Goal: Task Accomplishment & Management: Manage account settings

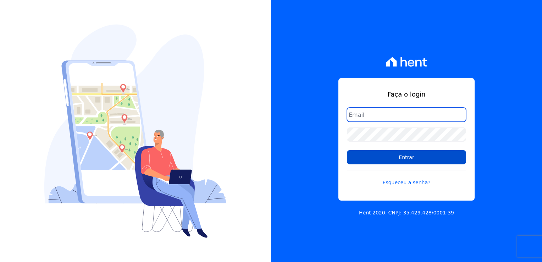
type input "kalil@apiceincorporadora.com.br"
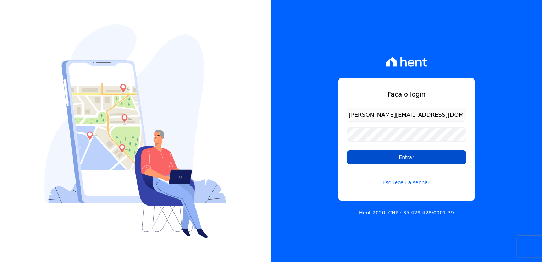
click at [400, 151] on input "Entrar" at bounding box center [406, 157] width 119 height 14
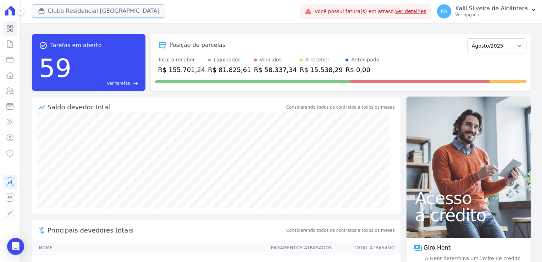
click at [82, 11] on button "Clube Residencial [GEOGRAPHIC_DATA]" at bounding box center [99, 10] width 134 height 13
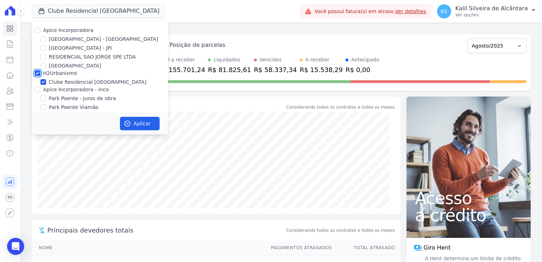
click at [38, 74] on input "H2Urbanismo" at bounding box center [38, 73] width 6 height 6
checkbox input "false"
click at [38, 89] on input "Apice Incorporadora - Inco" at bounding box center [38, 90] width 6 height 6
checkbox input "true"
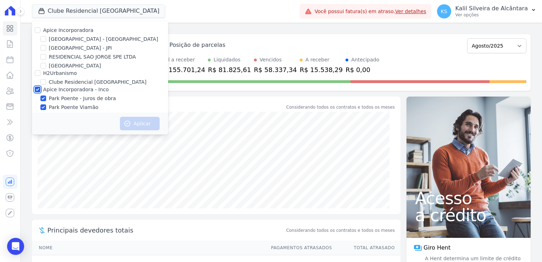
checkbox input "true"
click at [44, 38] on input "[GEOGRAPHIC_DATA] - [GEOGRAPHIC_DATA]" at bounding box center [43, 39] width 6 height 6
checkbox input "true"
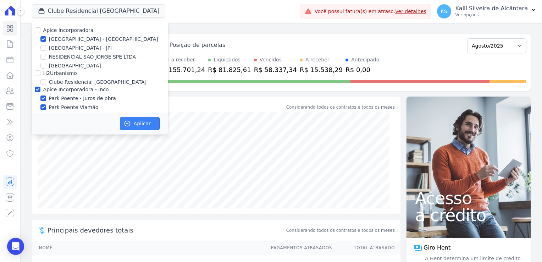
click at [136, 121] on button "Aplicar" at bounding box center [140, 123] width 40 height 13
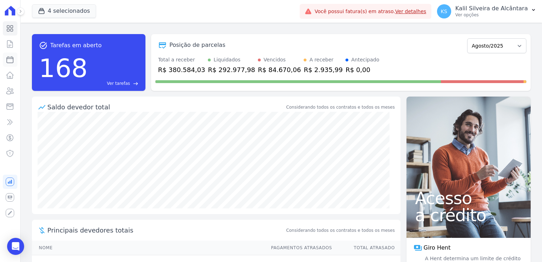
click at [12, 62] on icon at bounding box center [10, 59] width 9 height 9
select select
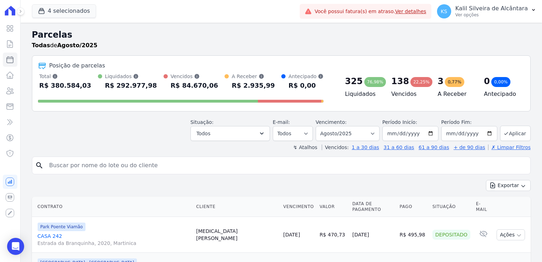
click at [76, 168] on input "search" at bounding box center [286, 165] width 482 height 14
click at [90, 146] on div "↯ Atalhos Vencidos: 1 a 30 dias 31 a 60 dias 61 a 90 dias + de 90 dias ✗ Limpar…" at bounding box center [281, 147] width 499 height 7
click at [87, 166] on input "search" at bounding box center [286, 165] width 482 height 14
type input "marcio"
select select
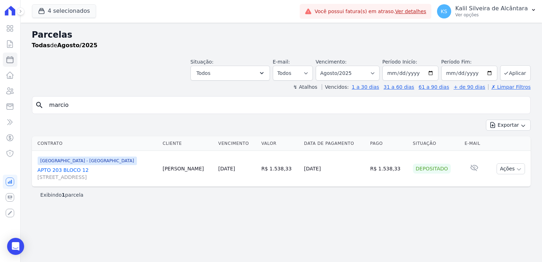
drag, startPoint x: 82, startPoint y: 111, endPoint x: 23, endPoint y: 111, distance: 59.6
click at [32, 111] on div "search marcio" at bounding box center [281, 105] width 499 height 18
type input "bruno"
click at [213, 122] on div "Exportar Exportar PDF Exportar CSV" at bounding box center [281, 128] width 499 height 17
select select
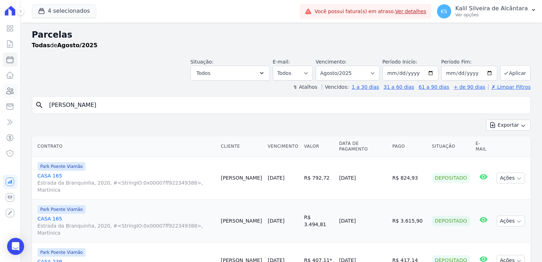
click at [11, 93] on icon at bounding box center [10, 91] width 7 height 6
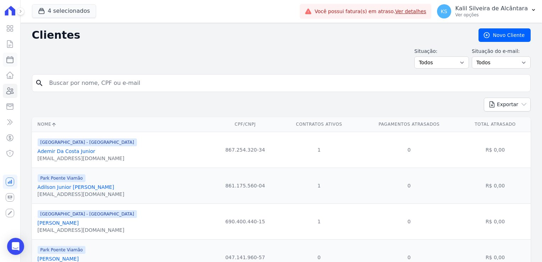
click at [7, 60] on icon at bounding box center [10, 59] width 6 height 6
select select
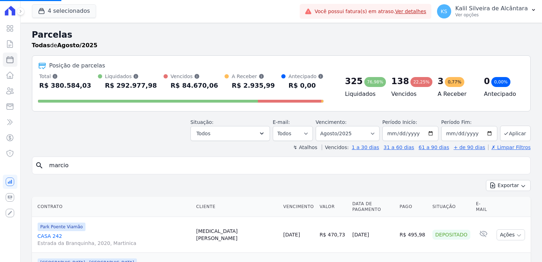
select select
click at [391, 134] on input "[DATE]" at bounding box center [410, 133] width 56 height 15
type input "[DATE]"
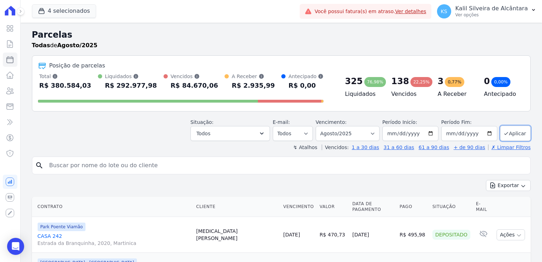
click at [383, 167] on input "search" at bounding box center [286, 165] width 482 height 14
click at [505, 133] on button "Aplicar" at bounding box center [515, 133] width 30 height 15
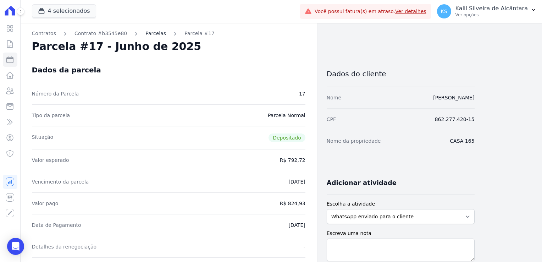
click at [146, 33] on link "Parcelas" at bounding box center [155, 33] width 21 height 7
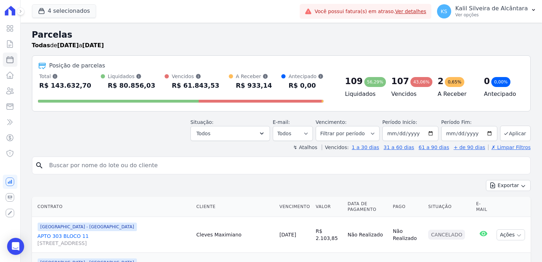
select select
click at [74, 13] on button "4 selecionados" at bounding box center [64, 10] width 64 height 13
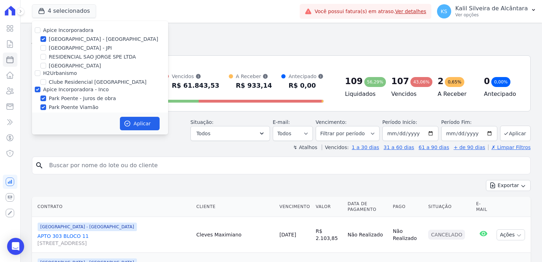
click at [182, 36] on h2 "Parcelas" at bounding box center [281, 34] width 499 height 13
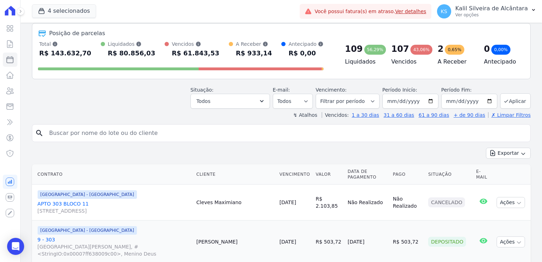
scroll to position [71, 0]
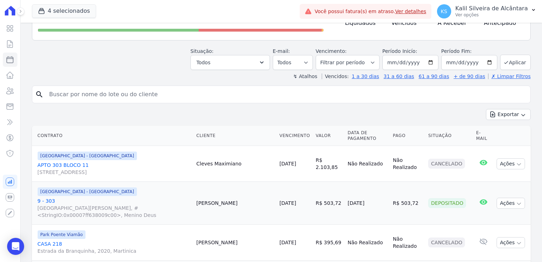
click at [215, 158] on td "Cleves Maximiano" at bounding box center [235, 164] width 83 height 36
copy td "Cleves"
click at [189, 151] on div "[GEOGRAPHIC_DATA] - [GEOGRAPHIC_DATA]" at bounding box center [114, 155] width 153 height 9
click at [213, 190] on td "Pedro Silva" at bounding box center [235, 203] width 83 height 43
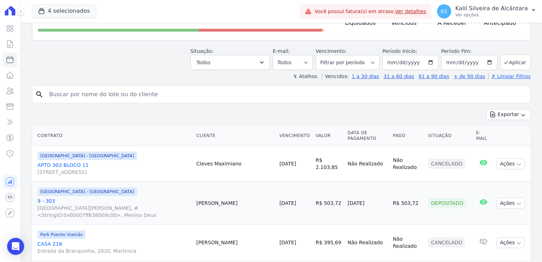
click at [213, 190] on td "Pedro Silva" at bounding box center [235, 203] width 83 height 43
copy td "Pedro"
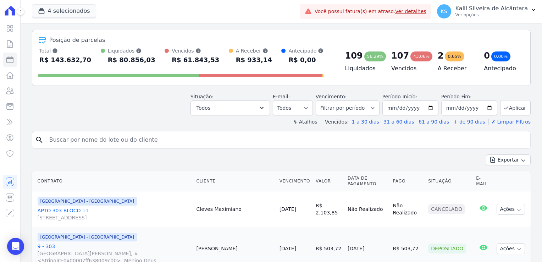
scroll to position [0, 0]
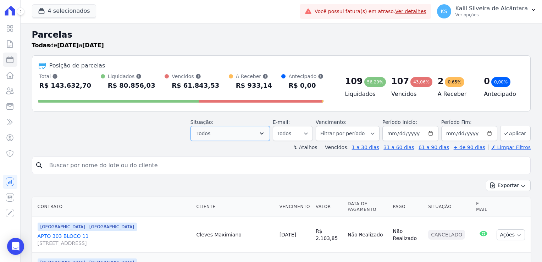
click at [229, 132] on button "Todos" at bounding box center [229, 133] width 79 height 15
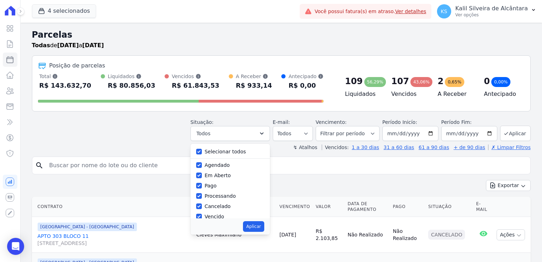
click at [208, 150] on div "Selecionar todos" at bounding box center [230, 151] width 68 height 10
click at [202, 151] on input "Selecionar todos" at bounding box center [199, 152] width 6 height 6
checkbox input "false"
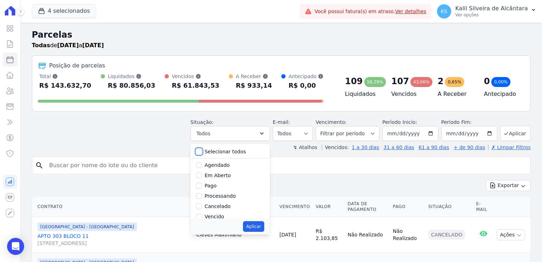
checkbox input "false"
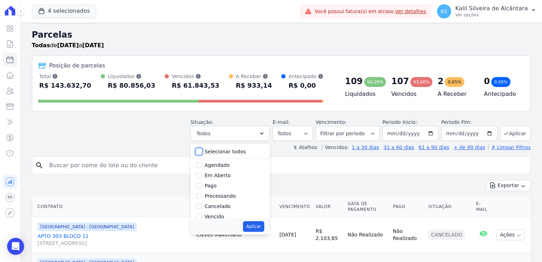
checkbox input "false"
click at [206, 172] on div "Vencido" at bounding box center [230, 169] width 68 height 10
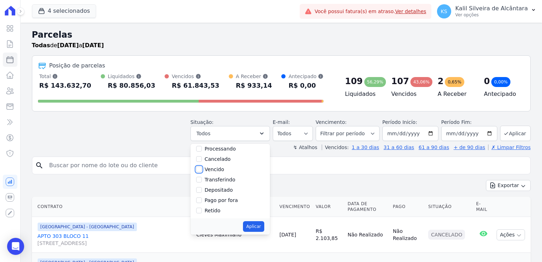
click at [202, 171] on input "Vencido" at bounding box center [199, 169] width 6 height 6
checkbox input "true"
click at [258, 225] on button "Aplicar" at bounding box center [253, 226] width 21 height 11
select select "overdue"
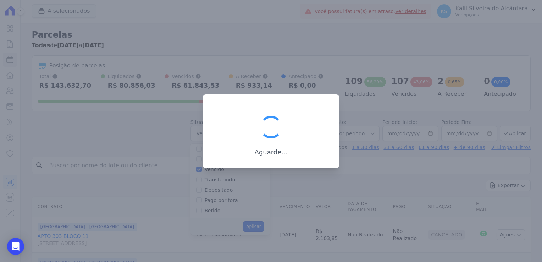
scroll to position [13, 0]
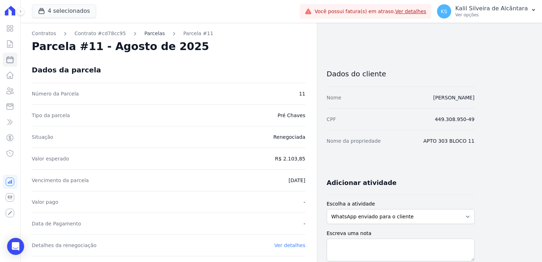
click at [144, 32] on link "Parcelas" at bounding box center [154, 33] width 21 height 7
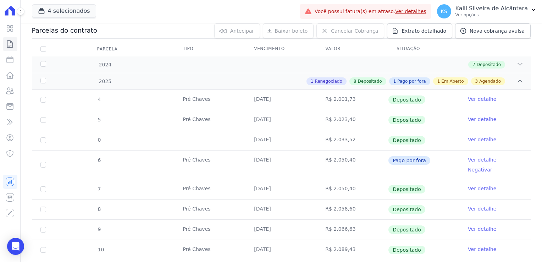
scroll to position [71, 0]
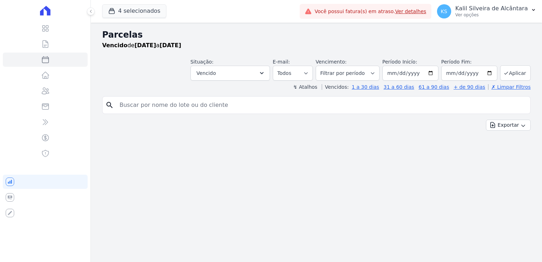
select select
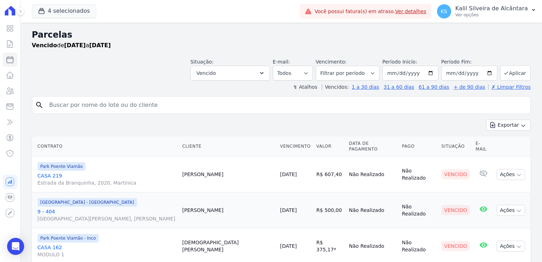
click at [185, 171] on td "[PERSON_NAME]" at bounding box center [228, 174] width 98 height 36
click at [185, 171] on td "Angela Silveira" at bounding box center [228, 174] width 98 height 36
copy td "Angela"
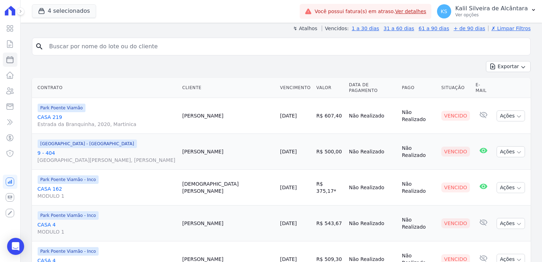
scroll to position [71, 0]
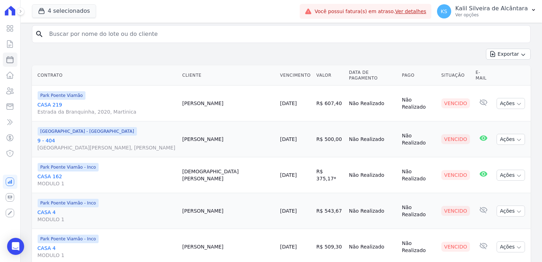
click at [189, 134] on td "Augusto Mello" at bounding box center [228, 139] width 98 height 36
copy td "Augusto"
click at [183, 171] on td "Christian Arroxellas" at bounding box center [228, 175] width 98 height 36
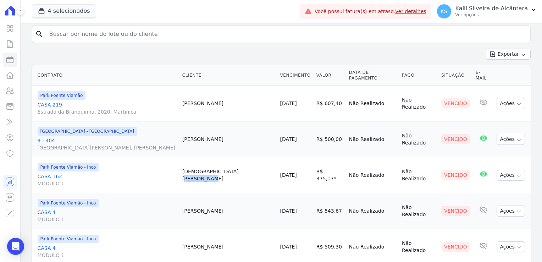
copy td "Christian"
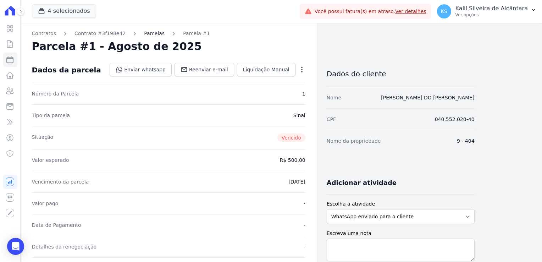
click at [144, 31] on link "Parcelas" at bounding box center [154, 33] width 21 height 7
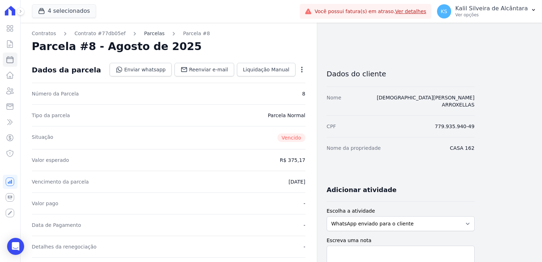
click at [145, 33] on link "Parcelas" at bounding box center [154, 33] width 21 height 7
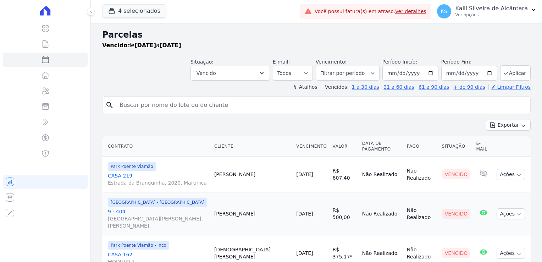
select select
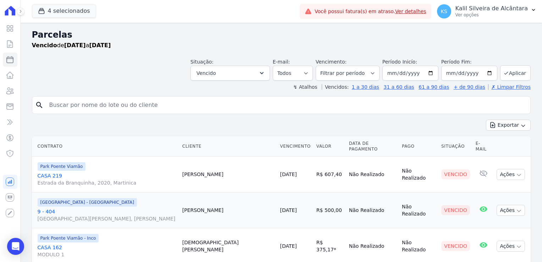
click at [101, 103] on input "search" at bounding box center [286, 105] width 482 height 14
type input "karina"
click at [112, 120] on div "Exportar Exportar PDF Exportar CSV" at bounding box center [281, 128] width 499 height 17
select select
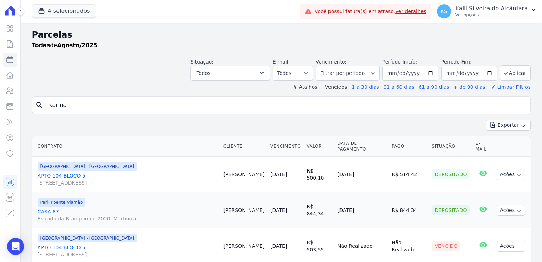
drag, startPoint x: 106, startPoint y: 105, endPoint x: 27, endPoint y: 113, distance: 79.4
click at [28, 112] on div "Parcelas Todas de Agosto/2025 Situação: Agendado Em Aberto Pago Processando Can…" at bounding box center [281, 176] width 521 height 306
type input "michele"
select select
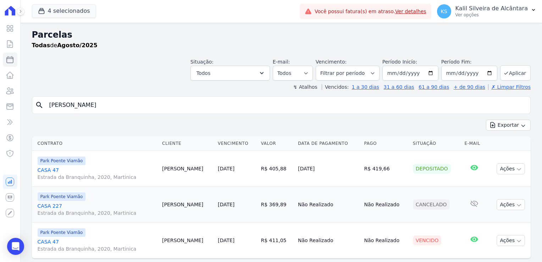
drag, startPoint x: 106, startPoint y: 107, endPoint x: 23, endPoint y: 107, distance: 83.3
click at [23, 107] on div "Parcelas Todas de Agosto/2025 Situação: Agendado Em Aberto Pago Processando Can…" at bounding box center [281, 151] width 521 height 257
type input "arthur"
select select
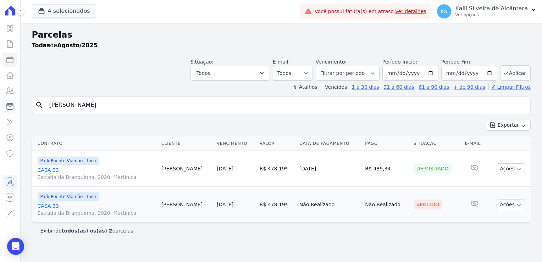
click at [16, 102] on div "Visão Geral Contratos Parcelas Lotes Clientes Minha Carteira Transferências Cré…" at bounding box center [271, 131] width 542 height 262
type input "bruna"
select select
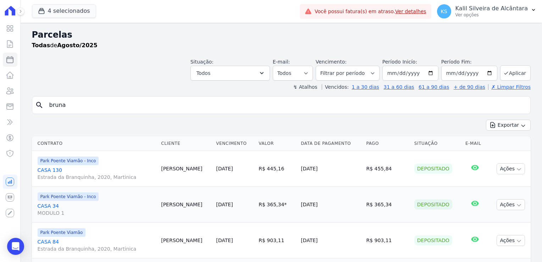
click at [0, 112] on html "Visão Geral Contratos Parcelas Lotes Clientes Minha Carteira Transferências Cré…" at bounding box center [271, 131] width 542 height 262
type input "kellen"
select select
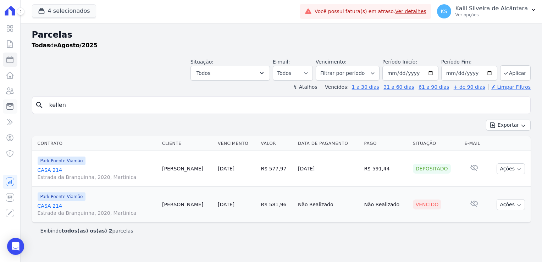
drag, startPoint x: 69, startPoint y: 104, endPoint x: 13, endPoint y: 103, distance: 56.0
click at [13, 103] on div "Visão Geral Contratos Parcelas Lotes Clientes Minha Carteira Transferências Cré…" at bounding box center [271, 131] width 542 height 262
type input "juan"
select select
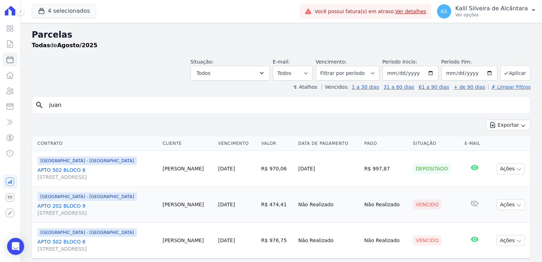
drag, startPoint x: 68, startPoint y: 113, endPoint x: 54, endPoint y: 111, distance: 14.3
click at [54, 111] on div "search juan" at bounding box center [281, 105] width 499 height 18
drag, startPoint x: 61, startPoint y: 108, endPoint x: 30, endPoint y: 110, distance: 31.3
click at [30, 110] on div "Parcelas Todas de Agosto/2025 Situação: Agendado Em Aberto Pago Processando Can…" at bounding box center [281, 151] width 521 height 257
type input "bruna"
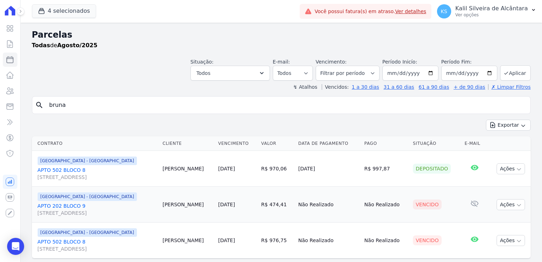
select select
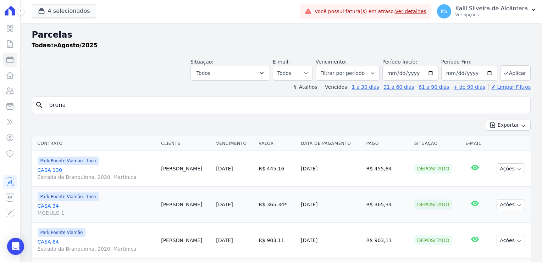
click at [96, 70] on div "Situação: Agendado Em Aberto Pago Processando Cancelado Vencido Transferindo De…" at bounding box center [281, 67] width 499 height 25
click at [100, 104] on input "bruna" at bounding box center [286, 105] width 482 height 14
drag, startPoint x: 67, startPoint y: 109, endPoint x: 19, endPoint y: 105, distance: 47.7
click at [30, 105] on div "Parcelas Todas de Agosto/2025 Situação: Agendado Em Aberto Pago Processando Can…" at bounding box center [281, 205] width 521 height 365
click at [222, 100] on input "search" at bounding box center [286, 105] width 482 height 14
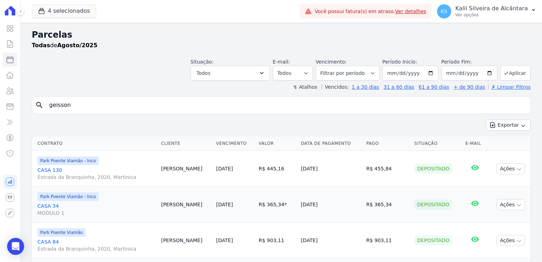
type input "geisson"
select select
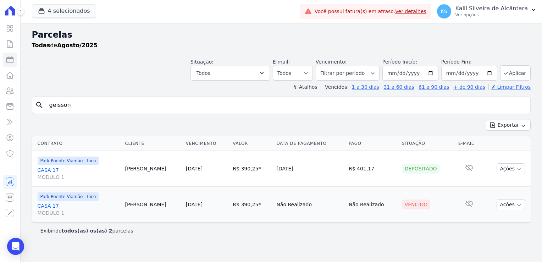
click at [51, 205] on link "CASA 17 MODULO 1" at bounding box center [79, 209] width 82 height 14
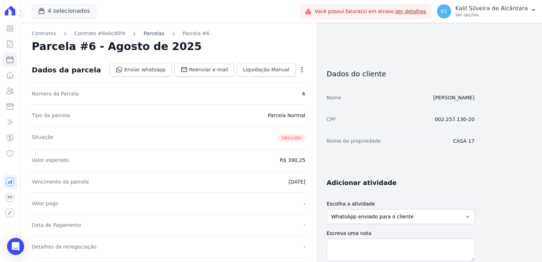
click at [149, 36] on link "Parcelas" at bounding box center [154, 33] width 21 height 7
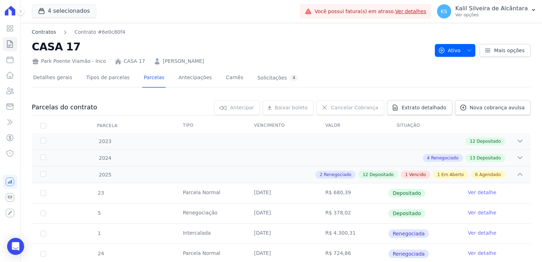
click at [41, 32] on link "Contratos" at bounding box center [44, 31] width 24 height 7
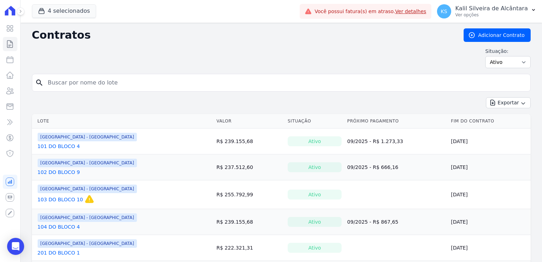
drag, startPoint x: 64, startPoint y: 80, endPoint x: 64, endPoint y: 85, distance: 5.3
click at [64, 80] on input "search" at bounding box center [286, 83] width 484 height 14
type input "bruno"
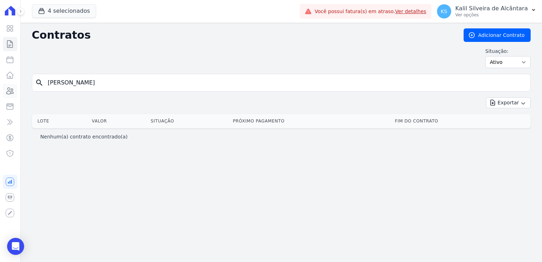
click at [10, 96] on link "Clientes" at bounding box center [10, 91] width 15 height 14
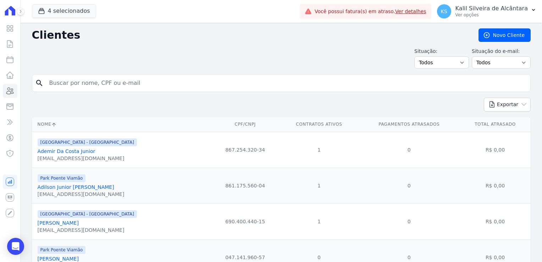
click at [70, 87] on input "search" at bounding box center [286, 83] width 482 height 14
type input "bruno"
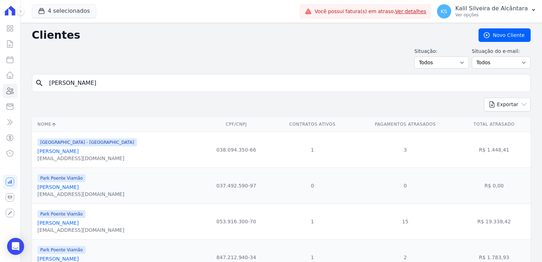
drag, startPoint x: 33, startPoint y: 89, endPoint x: 29, endPoint y: 91, distance: 4.2
click at [32, 90] on form "search bruno" at bounding box center [281, 85] width 499 height 23
type input "geisson"
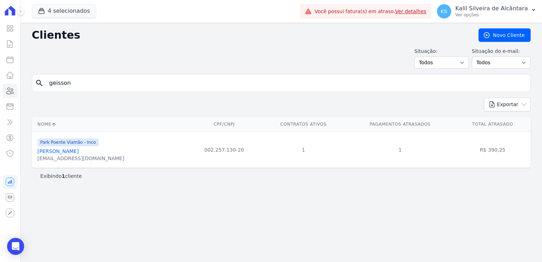
click at [75, 152] on link "Geisson Guimaraes Alves" at bounding box center [58, 151] width 41 height 6
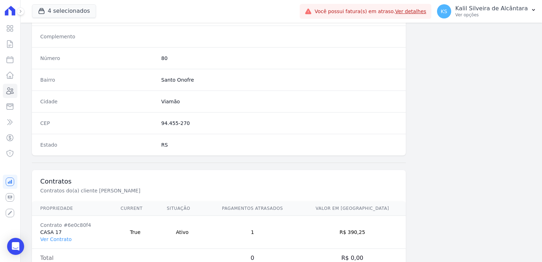
scroll to position [399, 0]
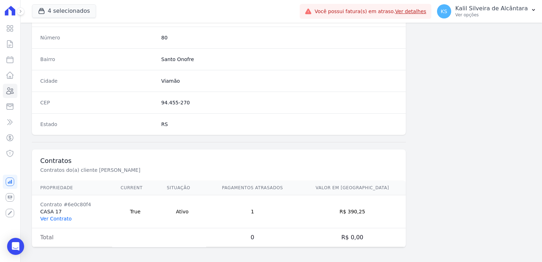
click at [65, 219] on link "Ver Contrato" at bounding box center [55, 219] width 31 height 6
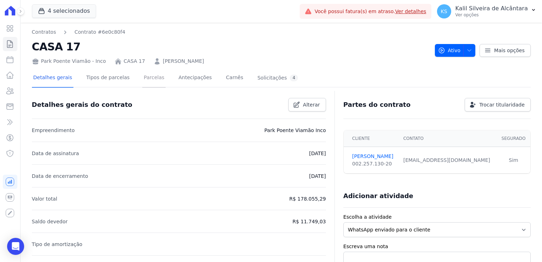
click at [148, 80] on link "Parcelas" at bounding box center [153, 78] width 23 height 19
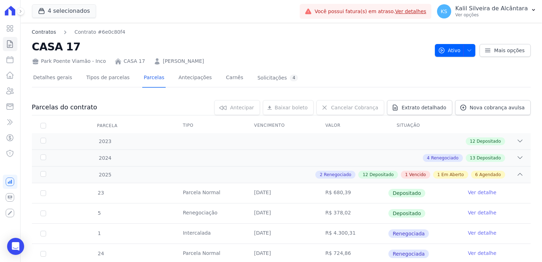
click at [49, 33] on link "Contratos" at bounding box center [44, 31] width 24 height 7
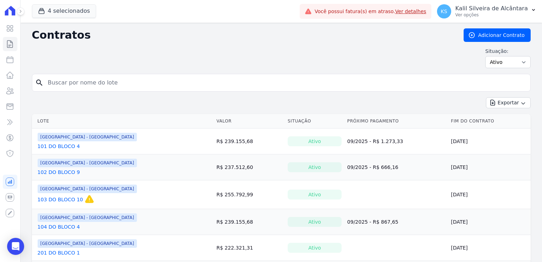
click at [85, 88] on input "search" at bounding box center [286, 83] width 484 height 14
type input "tatiana"
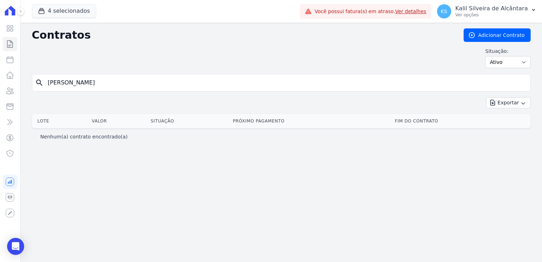
click at [39, 80] on div "search tatiana" at bounding box center [281, 83] width 499 height 18
type input "tatia"
click at [11, 90] on icon at bounding box center [10, 91] width 7 height 6
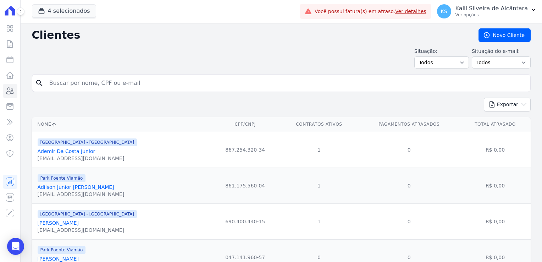
drag, startPoint x: 29, startPoint y: 85, endPoint x: 63, endPoint y: 86, distance: 34.4
click at [63, 84] on input "search" at bounding box center [286, 83] width 482 height 14
type input "tatiana"
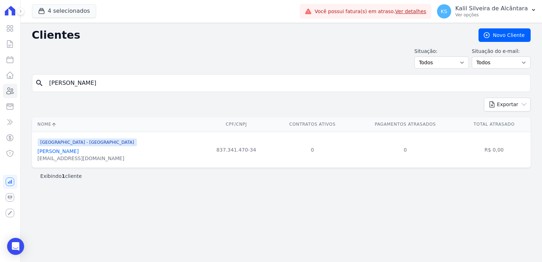
click at [74, 154] on link "Tatiana Maciel Lucena" at bounding box center [58, 151] width 41 height 6
click at [10, 91] on icon at bounding box center [10, 91] width 9 height 9
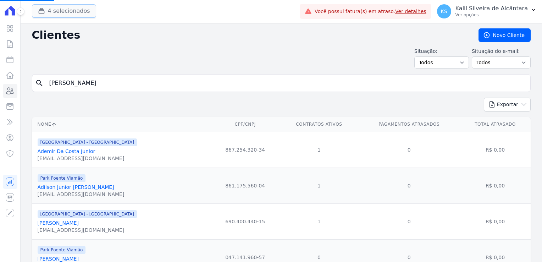
click at [47, 11] on div "button" at bounding box center [43, 10] width 10 height 7
click at [48, 13] on button "4 selecionados" at bounding box center [64, 10] width 64 height 13
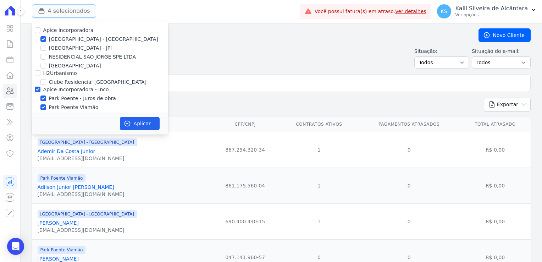
click at [48, 13] on button "4 selecionados" at bounding box center [64, 10] width 64 height 13
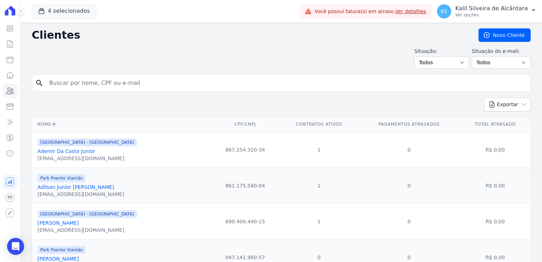
click at [73, 86] on input "search" at bounding box center [286, 83] width 482 height 14
type input "tatiane"
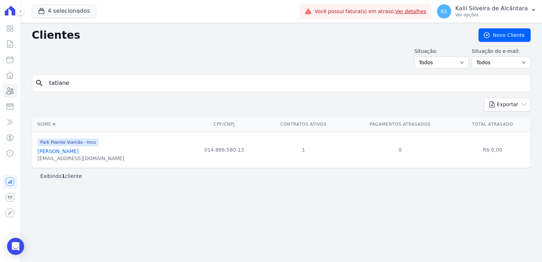
click at [68, 154] on link "Tatiane Abreu Da Silva" at bounding box center [58, 151] width 41 height 6
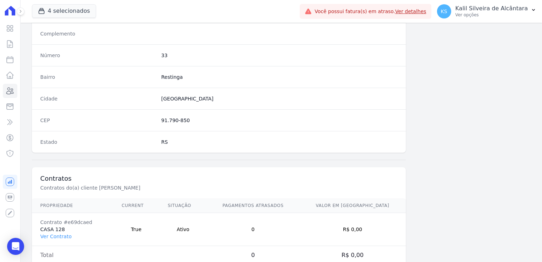
scroll to position [399, 0]
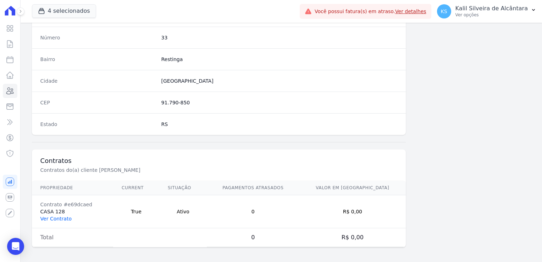
click at [55, 218] on link "Ver Contrato" at bounding box center [55, 219] width 31 height 6
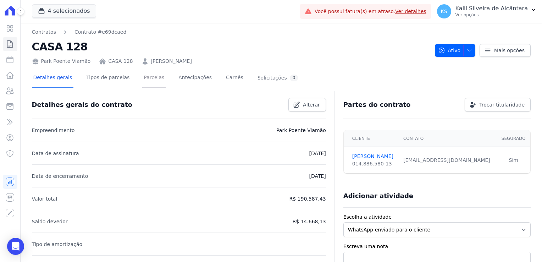
click at [142, 79] on link "Parcelas" at bounding box center [153, 78] width 23 height 19
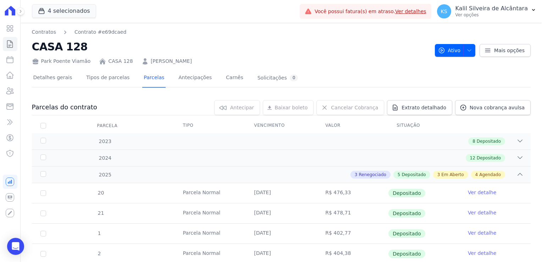
click at [178, 59] on link "TATIANE ABREU DA SILVA" at bounding box center [171, 60] width 41 height 7
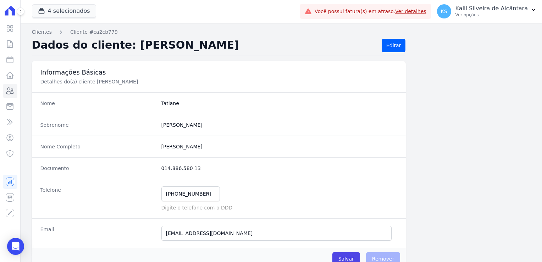
drag, startPoint x: 201, startPoint y: 168, endPoint x: 160, endPoint y: 165, distance: 42.0
click at [161, 165] on dd "014.886.580 13" at bounding box center [279, 168] width 236 height 7
copy dd "014.886.580 13"
click at [10, 93] on icon at bounding box center [10, 91] width 9 height 9
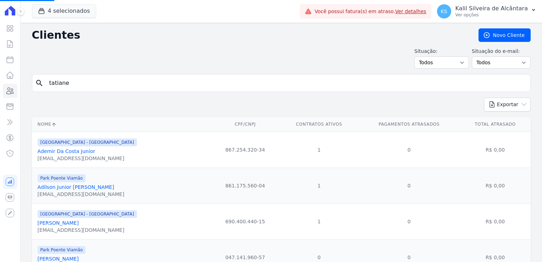
click at [110, 86] on input "tatiane" at bounding box center [286, 83] width 482 height 14
drag, startPoint x: 88, startPoint y: 85, endPoint x: 26, endPoint y: 85, distance: 61.7
type input "a"
click at [67, 87] on input "search" at bounding box center [286, 83] width 482 height 14
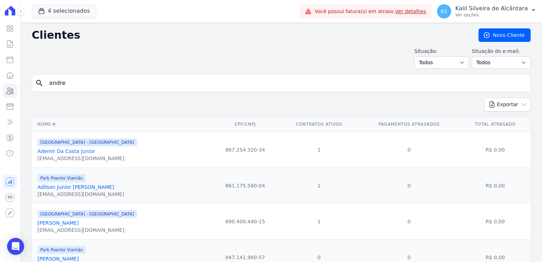
type input "andre"
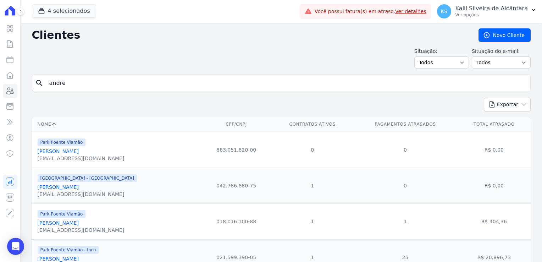
drag, startPoint x: 122, startPoint y: 77, endPoint x: 118, endPoint y: 79, distance: 4.6
click at [122, 77] on input "andre" at bounding box center [286, 83] width 482 height 14
drag, startPoint x: 68, startPoint y: 83, endPoint x: 20, endPoint y: 88, distance: 48.1
drag, startPoint x: 93, startPoint y: 82, endPoint x: 93, endPoint y: 87, distance: 5.0
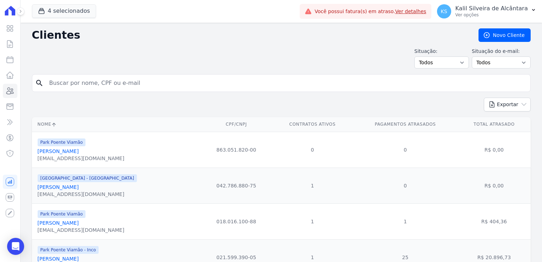
click at [93, 82] on input "search" at bounding box center [286, 83] width 482 height 14
type input "nathalia"
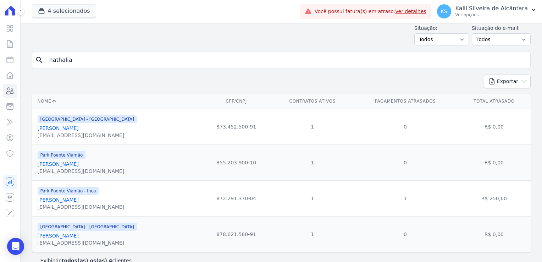
scroll to position [35, 0]
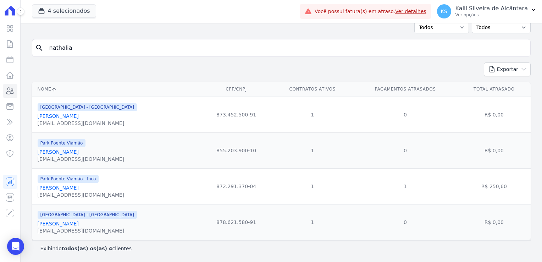
click at [78, 188] on link "Nathalia Da Silva Elias" at bounding box center [58, 188] width 41 height 6
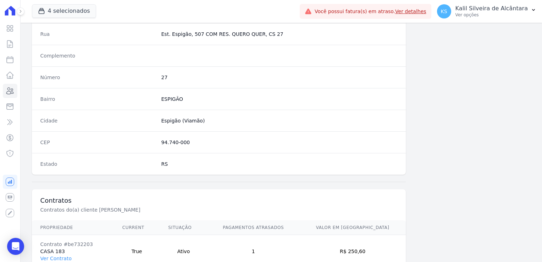
scroll to position [399, 0]
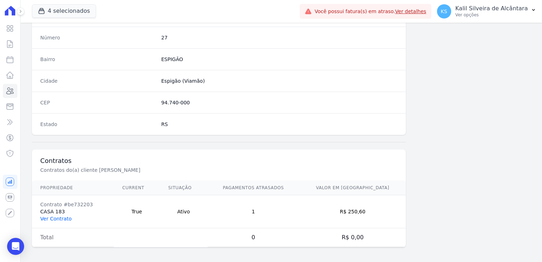
click at [55, 217] on link "Ver Contrato" at bounding box center [55, 219] width 31 height 6
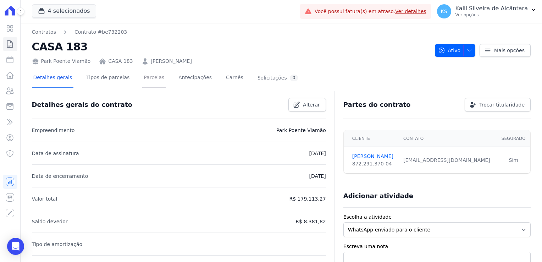
click at [142, 78] on link "Parcelas" at bounding box center [153, 78] width 23 height 19
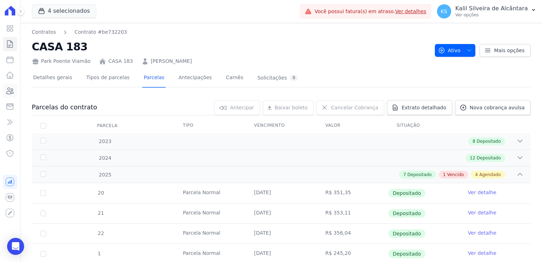
click at [9, 92] on icon at bounding box center [10, 91] width 9 height 9
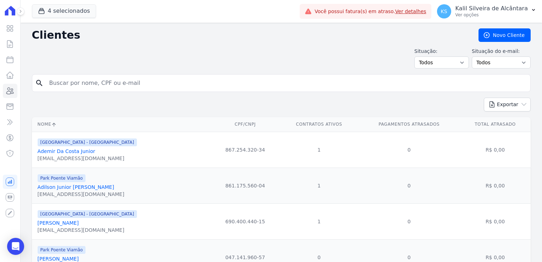
drag, startPoint x: 129, startPoint y: 93, endPoint x: 128, endPoint y: 87, distance: 6.5
click at [128, 91] on form "search" at bounding box center [281, 85] width 499 height 23
click at [126, 82] on input "search" at bounding box center [286, 83] width 482 height 14
type input "samanta"
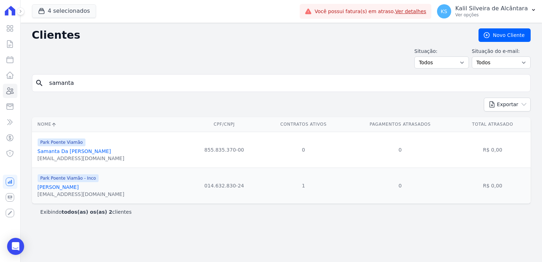
click at [74, 185] on link "Samanta Vieira Costa" at bounding box center [58, 187] width 41 height 6
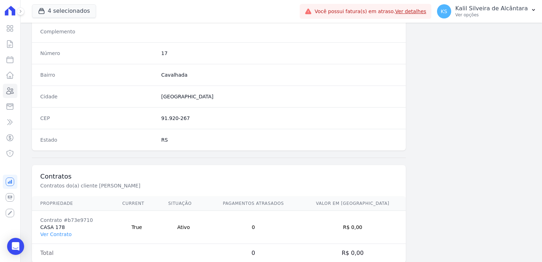
scroll to position [399, 0]
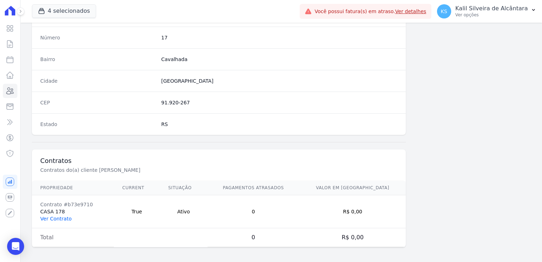
click at [67, 216] on link "Ver Contrato" at bounding box center [55, 219] width 31 height 6
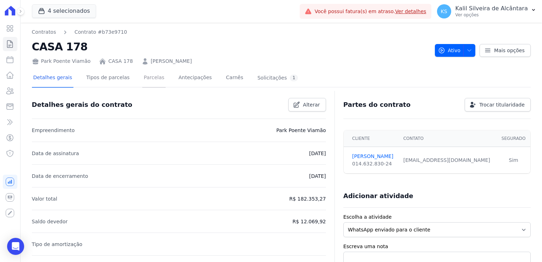
click at [144, 79] on link "Parcelas" at bounding box center [153, 78] width 23 height 19
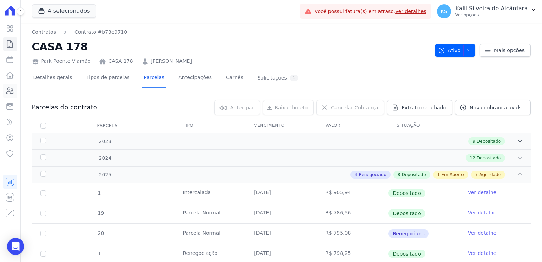
click at [11, 91] on icon at bounding box center [10, 91] width 9 height 9
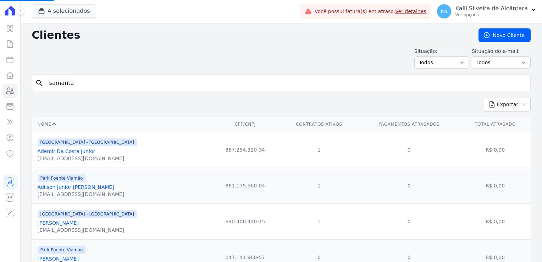
click at [113, 76] on input "samanta" at bounding box center [286, 83] width 482 height 14
type input "samantab"
click at [113, 76] on input "search" at bounding box center [286, 83] width 482 height 14
type input "bruna"
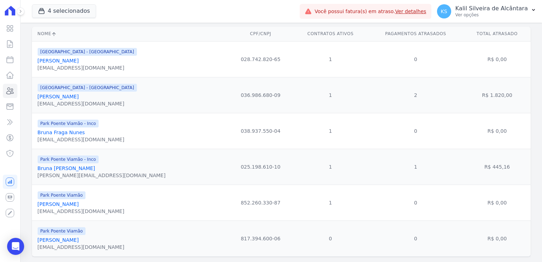
scroll to position [106, 0]
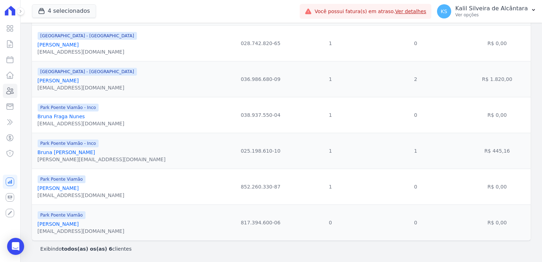
click at [81, 152] on link "Bruna Franciele Azeredo Lima" at bounding box center [66, 152] width 57 height 6
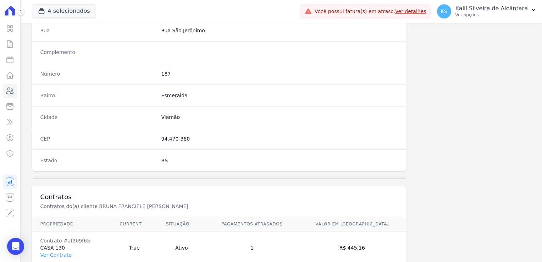
scroll to position [390, 0]
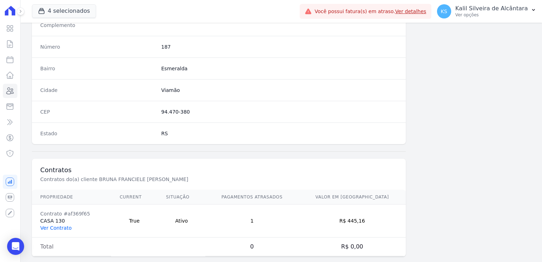
click at [56, 225] on link "Ver Contrato" at bounding box center [55, 228] width 31 height 6
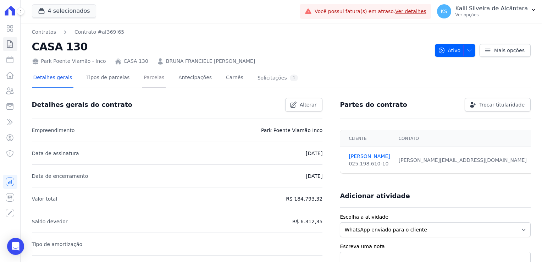
click at [149, 77] on link "Parcelas" at bounding box center [153, 78] width 23 height 19
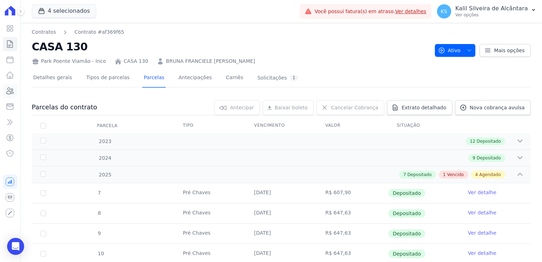
click at [6, 92] on icon at bounding box center [10, 91] width 9 height 9
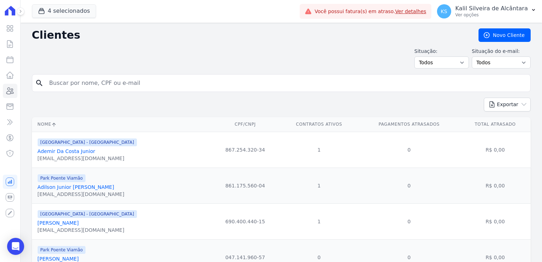
click at [100, 84] on input "search" at bounding box center [286, 83] width 482 height 14
type input "daiane"
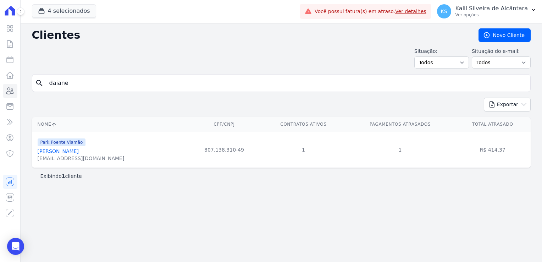
click at [74, 153] on link "Daiane Dias Da Silva" at bounding box center [58, 151] width 41 height 6
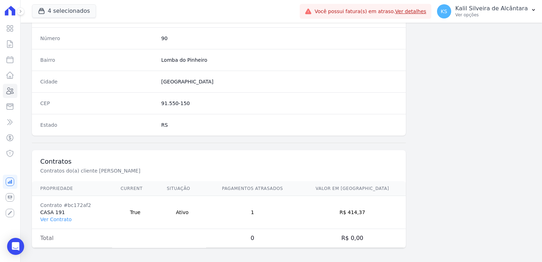
scroll to position [399, 0]
click at [61, 216] on link "Ver Contrato" at bounding box center [55, 219] width 31 height 6
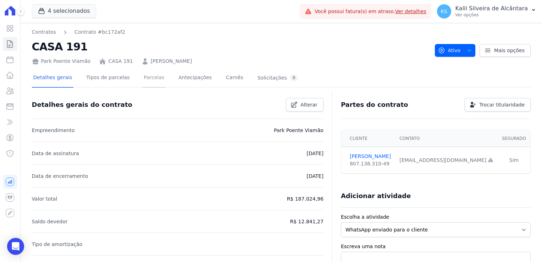
click at [145, 82] on link "Parcelas" at bounding box center [153, 78] width 23 height 19
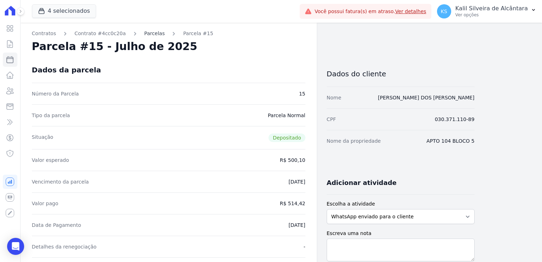
click at [144, 33] on link "Parcelas" at bounding box center [154, 33] width 21 height 7
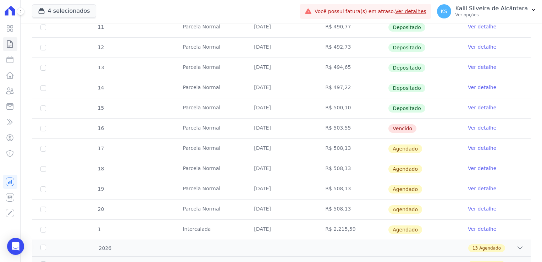
scroll to position [177, 0]
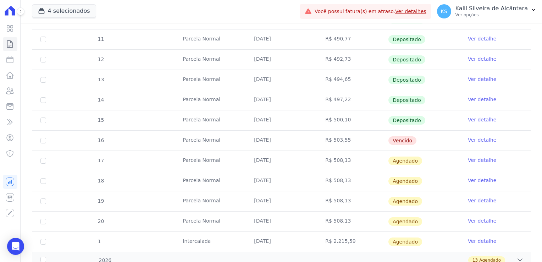
drag, startPoint x: 345, startPoint y: 139, endPoint x: 253, endPoint y: 134, distance: 92.0
click at [253, 134] on tr "16 Parcela Normal 25/08/2025 R$ 503,55 Vencido Ver detalhe" at bounding box center [281, 140] width 499 height 20
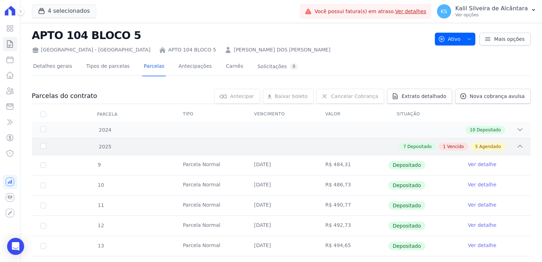
scroll to position [0, 0]
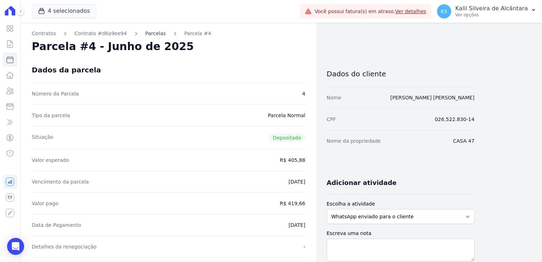
click at [145, 36] on link "Parcelas" at bounding box center [155, 33] width 21 height 7
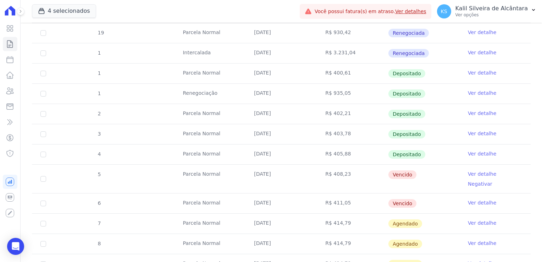
scroll to position [213, 0]
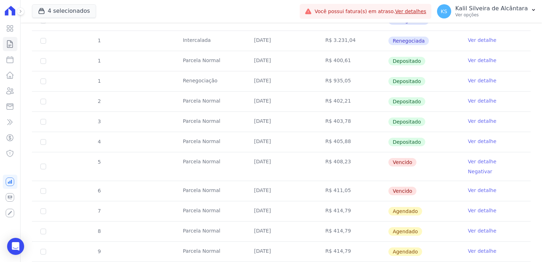
drag, startPoint x: 352, startPoint y: 181, endPoint x: 336, endPoint y: 174, distance: 17.2
click at [336, 181] on td "R$ 411,05" at bounding box center [352, 191] width 71 height 20
drag, startPoint x: 336, startPoint y: 174, endPoint x: 289, endPoint y: 168, distance: 46.8
click at [290, 168] on td "[DATE]" at bounding box center [280, 166] width 71 height 28
click at [317, 189] on td "R$ 411,05" at bounding box center [352, 191] width 71 height 20
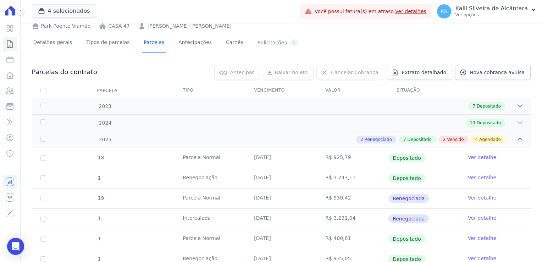
scroll to position [0, 0]
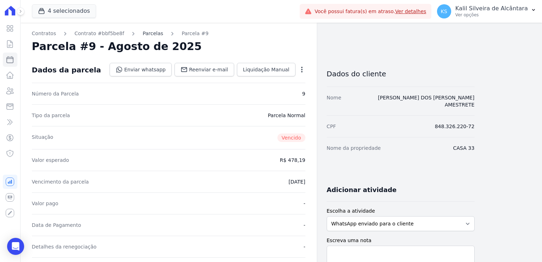
click at [147, 36] on link "Parcelas" at bounding box center [153, 33] width 21 height 7
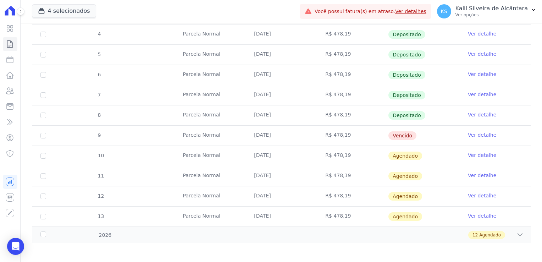
scroll to position [200, 0]
drag, startPoint x: 321, startPoint y: 131, endPoint x: 304, endPoint y: 131, distance: 17.7
click at [304, 131] on tr "9 Parcela Normal 25/08/2025 R$ 478,19 Vencido Ver detalhe" at bounding box center [281, 134] width 499 height 20
drag, startPoint x: 304, startPoint y: 131, endPoint x: 270, endPoint y: 131, distance: 34.0
click at [270, 131] on td "25/08/2025" at bounding box center [280, 135] width 71 height 20
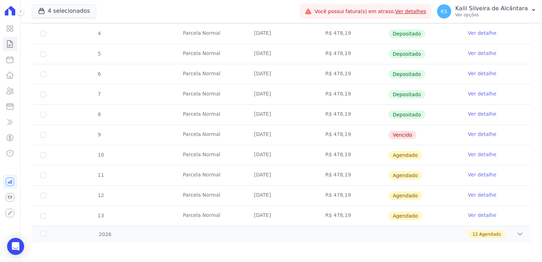
scroll to position [0, 0]
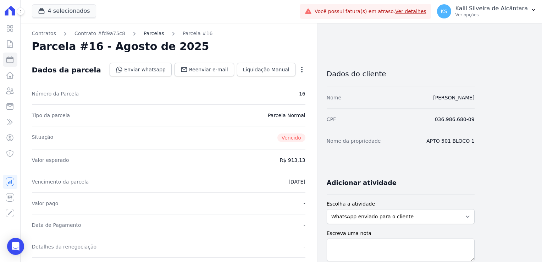
click at [144, 32] on link "Parcelas" at bounding box center [154, 33] width 21 height 7
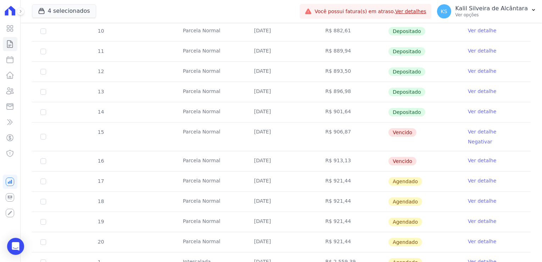
scroll to position [177, 0]
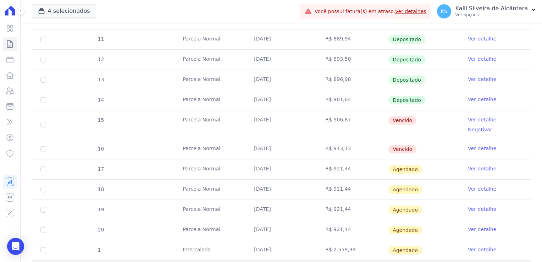
drag, startPoint x: 275, startPoint y: 162, endPoint x: 155, endPoint y: 135, distance: 123.6
click at [275, 162] on td "25/09/2025" at bounding box center [280, 169] width 71 height 20
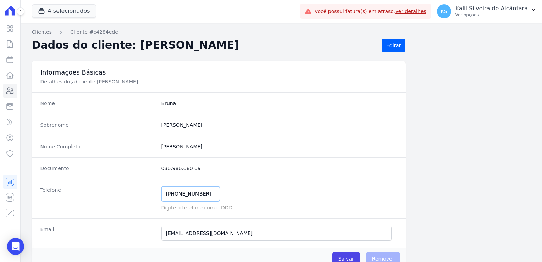
click at [175, 195] on input "[PHONE_NUMBER]" at bounding box center [190, 193] width 59 height 15
type input "[PHONE_NUMBER]"
click at [274, 182] on div "Telefone [PHONE_NUMBER] Mensagem de SMS ainda não enviada.. Mensagem de [PERSON…" at bounding box center [219, 198] width 374 height 39
click at [344, 258] on input "Salvar" at bounding box center [346, 258] width 28 height 13
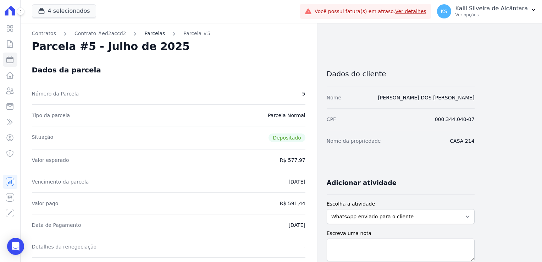
drag, startPoint x: 146, startPoint y: 39, endPoint x: 146, endPoint y: 34, distance: 5.0
click at [146, 33] on link "Parcelas" at bounding box center [154, 33] width 21 height 7
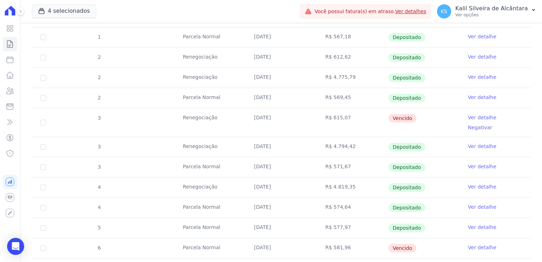
scroll to position [284, 0]
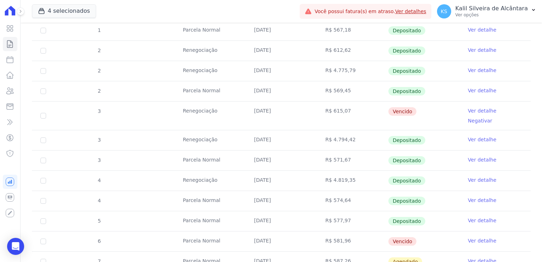
drag, startPoint x: 282, startPoint y: 110, endPoint x: 184, endPoint y: 113, distance: 97.9
click at [184, 113] on tr "3 Renegociação 25/04/2025 R$ 615,07 Vencido Ver detalhe Negativar" at bounding box center [281, 115] width 499 height 29
drag, startPoint x: 184, startPoint y: 113, endPoint x: 255, endPoint y: 112, distance: 70.2
click at [255, 112] on td "[DATE]" at bounding box center [280, 115] width 71 height 28
click at [233, 107] on td "Renegociação" at bounding box center [209, 115] width 71 height 28
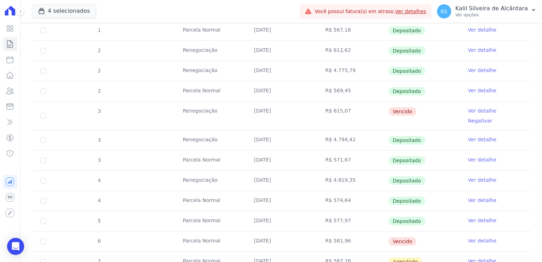
drag, startPoint x: 281, startPoint y: 106, endPoint x: 251, endPoint y: 108, distance: 29.2
click at [251, 108] on td "[DATE]" at bounding box center [280, 115] width 71 height 28
copy td "[DATE]"
click at [279, 110] on td "[DATE]" at bounding box center [280, 115] width 71 height 28
drag, startPoint x: 414, startPoint y: 110, endPoint x: 244, endPoint y: 106, distance: 169.9
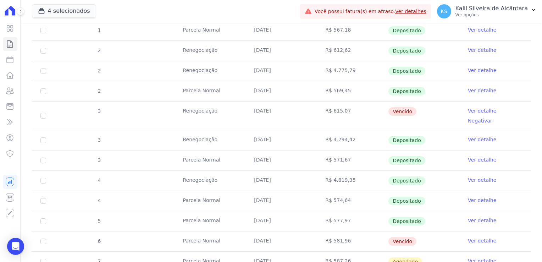
click at [244, 106] on tr "3 Renegociação 25/04/2025 R$ 615,07 Vencido Ver detalhe Negativar" at bounding box center [281, 115] width 499 height 29
click at [283, 116] on td "[DATE]" at bounding box center [280, 115] width 71 height 28
drag, startPoint x: 185, startPoint y: 111, endPoint x: 240, endPoint y: 111, distance: 55.0
click at [240, 111] on td "Renegociação" at bounding box center [209, 115] width 71 height 28
drag, startPoint x: 240, startPoint y: 111, endPoint x: 301, endPoint y: 111, distance: 61.4
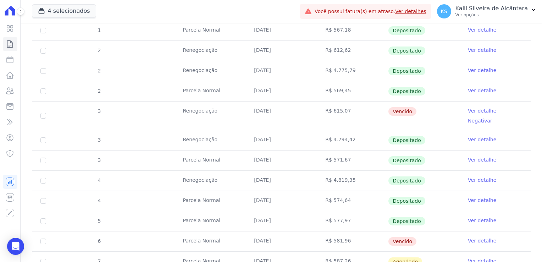
click at [301, 111] on td "[DATE]" at bounding box center [280, 115] width 71 height 28
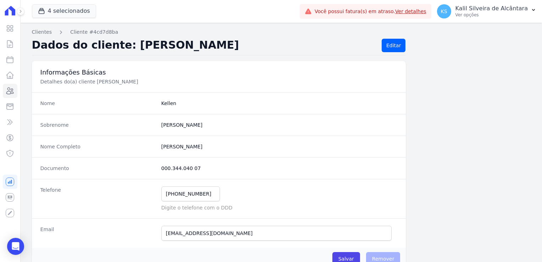
drag, startPoint x: 195, startPoint y: 166, endPoint x: 150, endPoint y: 166, distance: 45.0
click at [150, 166] on div "Documento 000.344.040 07" at bounding box center [219, 168] width 374 height 22
copy div "000.344.040 07"
drag, startPoint x: 201, startPoint y: 195, endPoint x: 154, endPoint y: 193, distance: 46.5
click at [154, 193] on div "Telefone [PHONE_NUMBER] Mensagem de SMS ainda não enviada.. Mensagem de [PERSON…" at bounding box center [219, 198] width 374 height 39
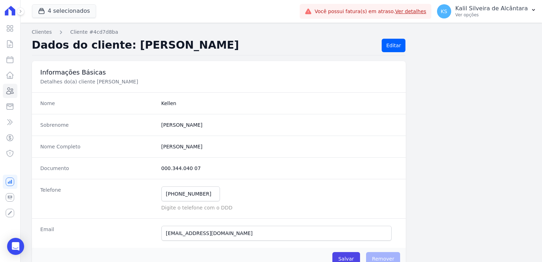
click at [206, 167] on dd "000.344.040 07" at bounding box center [279, 168] width 236 height 7
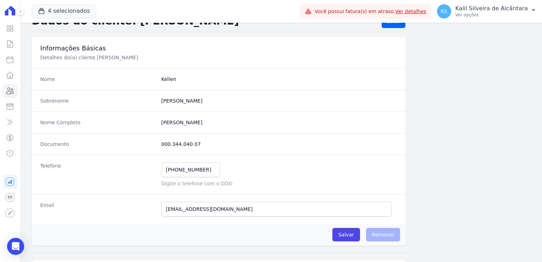
scroll to position [35, 0]
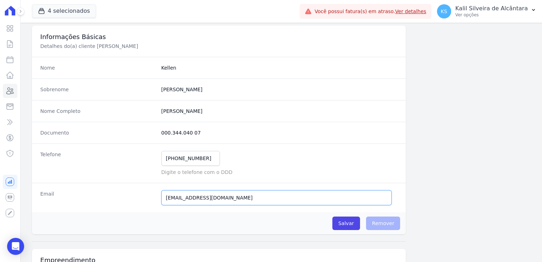
drag, startPoint x: 234, startPoint y: 196, endPoint x: 161, endPoint y: 195, distance: 73.8
click at [161, 195] on input "kellensantos211@gmail.com" at bounding box center [276, 197] width 231 height 15
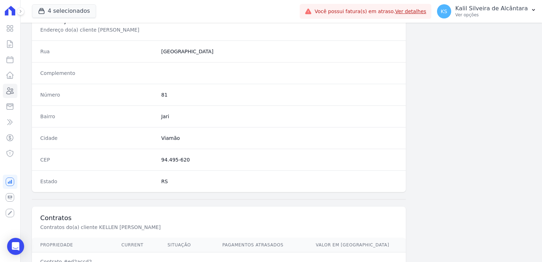
scroll to position [355, 0]
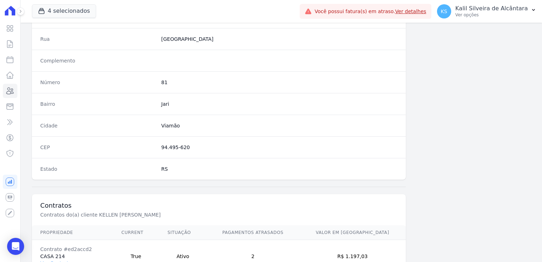
drag, startPoint x: 184, startPoint y: 146, endPoint x: 159, endPoint y: 146, distance: 25.5
click at [159, 146] on div "CEP 94.495-620" at bounding box center [219, 147] width 374 height 22
copy dd "94.495-620"
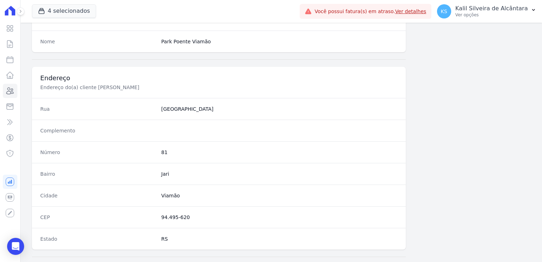
scroll to position [284, 0]
click at [163, 151] on dd "81" at bounding box center [279, 153] width 236 height 7
click at [162, 151] on dd "81" at bounding box center [279, 153] width 236 height 7
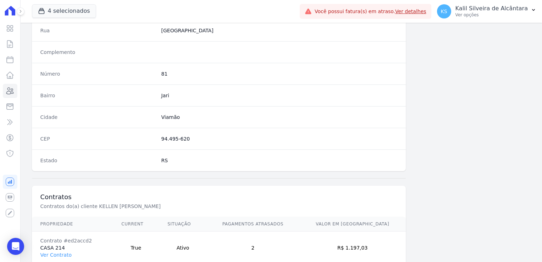
scroll to position [399, 0]
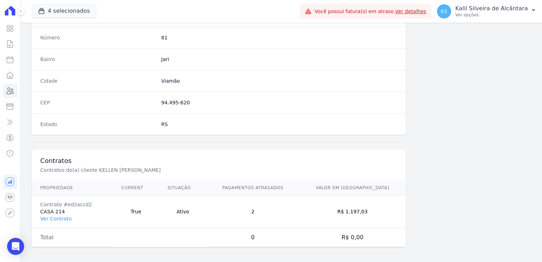
drag, startPoint x: 377, startPoint y: 211, endPoint x: 357, endPoint y: 209, distance: 20.3
click at [357, 209] on td "R$ 1.197,03" at bounding box center [352, 211] width 107 height 33
drag, startPoint x: 89, startPoint y: 204, endPoint x: 62, endPoint y: 202, distance: 27.7
click at [62, 202] on div "Contrato #ed2accd2" at bounding box center [72, 204] width 64 height 7
copy div "#ed2accd2"
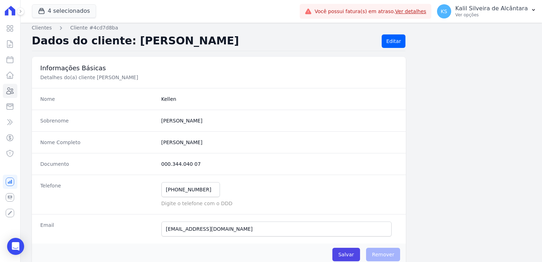
scroll to position [0, 0]
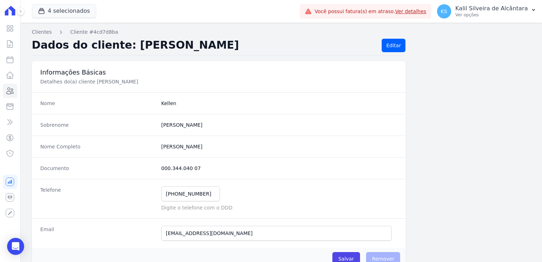
drag, startPoint x: 202, startPoint y: 167, endPoint x: 189, endPoint y: 167, distance: 13.1
click at [200, 167] on dd "000.344.040 07" at bounding box center [279, 168] width 236 height 7
click at [189, 167] on dd "000.344.040 07" at bounding box center [279, 168] width 236 height 7
drag, startPoint x: 168, startPoint y: 166, endPoint x: 160, endPoint y: 166, distance: 7.8
click at [161, 166] on dd "000.344.040 07" at bounding box center [279, 168] width 236 height 7
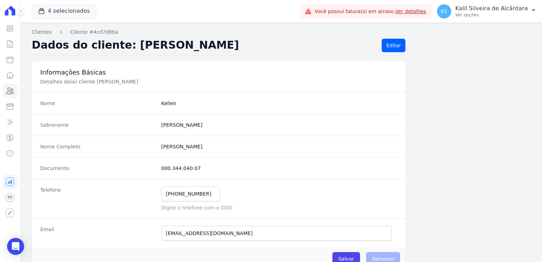
drag, startPoint x: 160, startPoint y: 166, endPoint x: 203, endPoint y: 166, distance: 42.9
click at [203, 166] on dd "000.344.040 07" at bounding box center [279, 168] width 236 height 7
drag, startPoint x: 197, startPoint y: 168, endPoint x: 161, endPoint y: 168, distance: 36.2
click at [161, 168] on dd "000.344.040 07" at bounding box center [279, 168] width 236 height 7
copy dd "000.344.040 07"
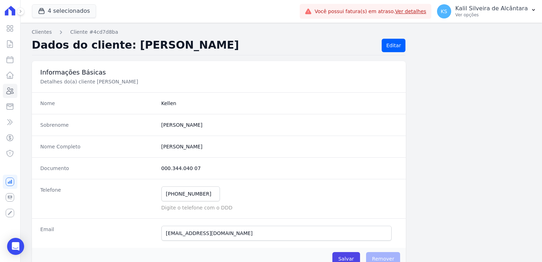
drag, startPoint x: 221, startPoint y: 145, endPoint x: 162, endPoint y: 147, distance: 59.2
click at [162, 147] on completo "Kellen Regina Dos Santos" at bounding box center [279, 146] width 236 height 7
drag, startPoint x: 162, startPoint y: 147, endPoint x: 199, endPoint y: 151, distance: 37.4
click at [179, 148] on completo "Kellen Regina Dos Santos" at bounding box center [279, 146] width 236 height 7
click at [210, 148] on completo "Kellen Regina Dos Santos" at bounding box center [279, 146] width 236 height 7
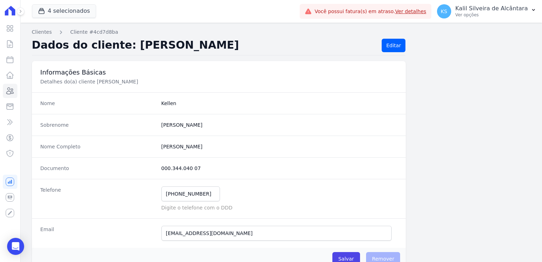
drag, startPoint x: 218, startPoint y: 147, endPoint x: 160, endPoint y: 149, distance: 57.9
click at [161, 149] on completo "Kellen Regina Dos Santos" at bounding box center [279, 146] width 236 height 7
copy completo "Kellen Regina Dos Santos"
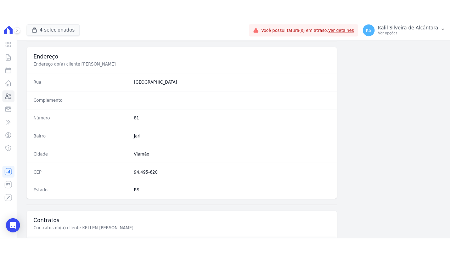
scroll to position [355, 0]
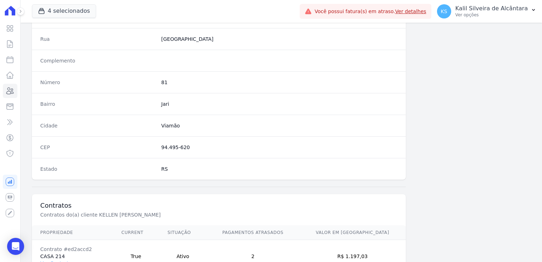
click at [155, 147] on div "CEP 94.495-620" at bounding box center [219, 147] width 374 height 22
copy div "94.495-620"
click at [191, 147] on dd "94.495-620" at bounding box center [279, 147] width 236 height 7
drag, startPoint x: 169, startPoint y: 145, endPoint x: 159, endPoint y: 148, distance: 10.8
click at [159, 148] on div "CEP 94.495-620" at bounding box center [219, 147] width 374 height 22
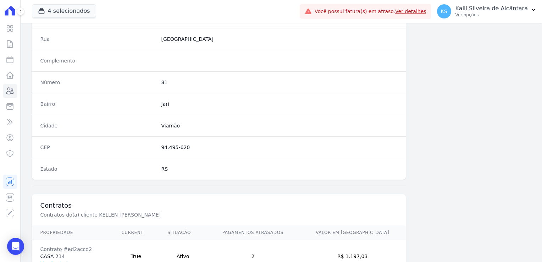
copy dd "94.495-620"
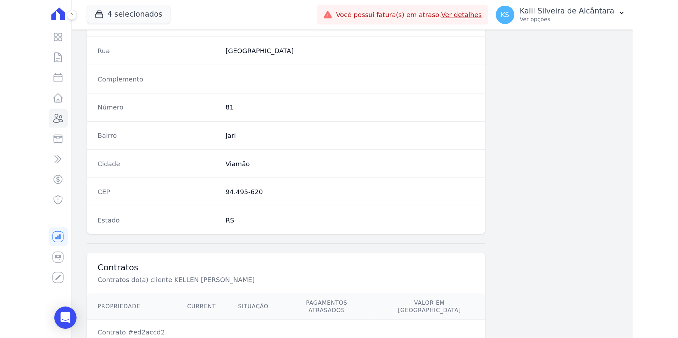
scroll to position [325, 0]
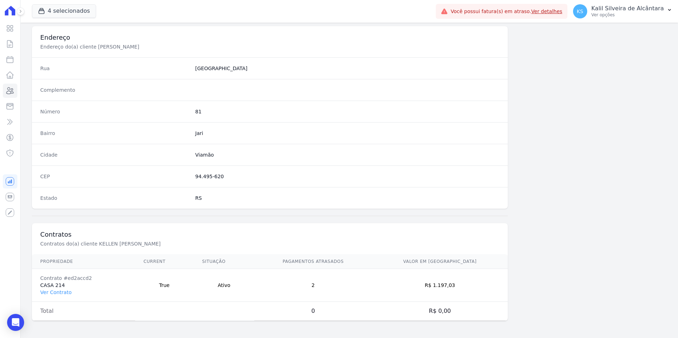
click at [201, 153] on dd "Viamão" at bounding box center [347, 154] width 304 height 7
copy dd "Viamão"
click at [198, 133] on dd "Jari" at bounding box center [347, 133] width 304 height 7
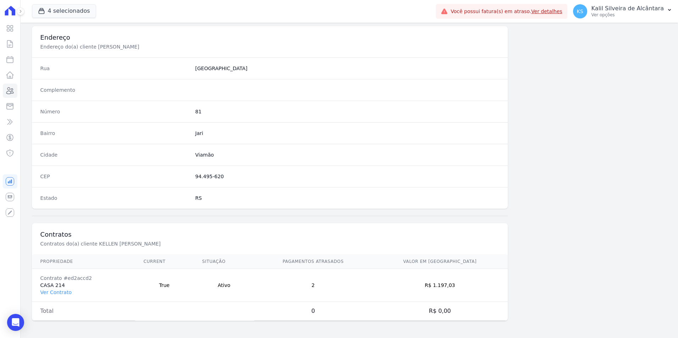
copy dd "Jari"
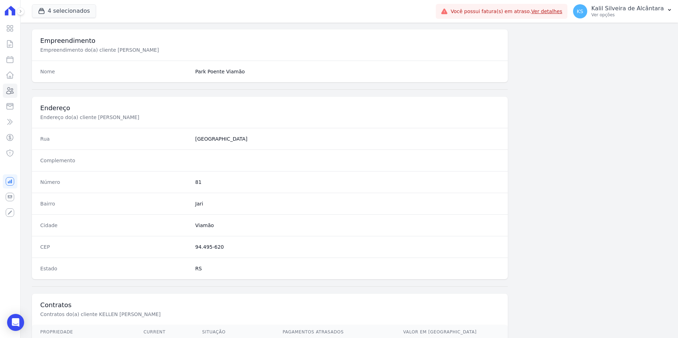
scroll to position [254, 0]
drag, startPoint x: 220, startPoint y: 141, endPoint x: 188, endPoint y: 142, distance: 31.6
click at [188, 142] on div "Rua Rua Gaviões" at bounding box center [270, 139] width 476 height 22
copy div "Rua Gaviões"
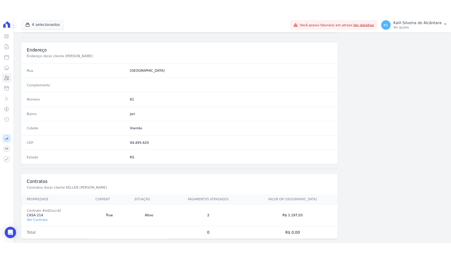
scroll to position [325, 0]
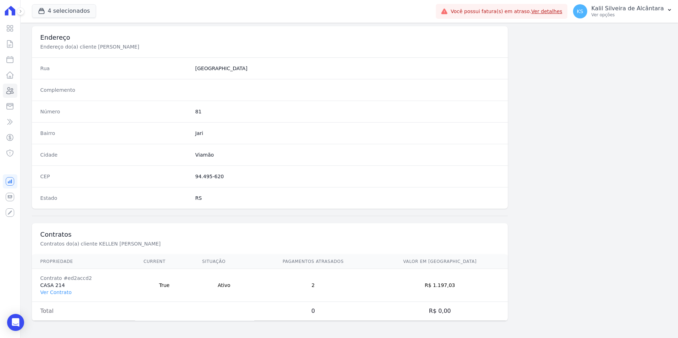
drag, startPoint x: 451, startPoint y: 286, endPoint x: 437, endPoint y: 285, distance: 14.9
click at [437, 261] on td "R$ 1.197,03" at bounding box center [440, 285] width 136 height 33
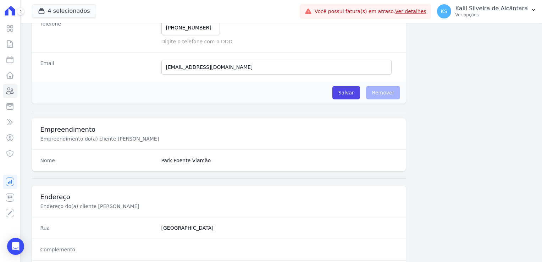
scroll to position [148, 0]
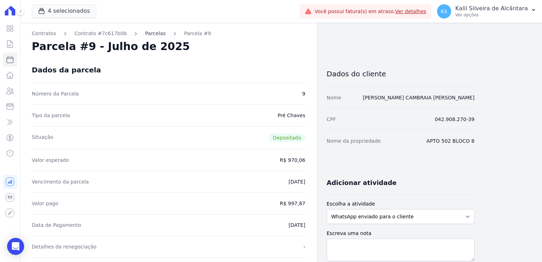
click at [147, 32] on link "Parcelas" at bounding box center [155, 33] width 21 height 7
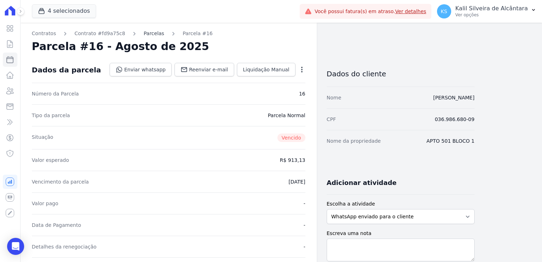
click at [144, 34] on link "Parcelas" at bounding box center [154, 33] width 21 height 7
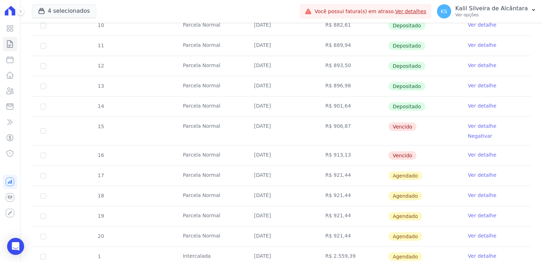
scroll to position [177, 0]
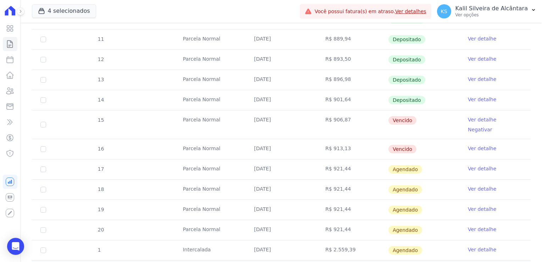
click at [194, 120] on tr "15 [GEOGRAPHIC_DATA] [DATE] R$ 906,87 [GEOGRAPHIC_DATA] Ver detalhe Negativar" at bounding box center [281, 124] width 499 height 29
click at [339, 139] on td "R$ 913,13" at bounding box center [352, 149] width 71 height 20
click at [472, 119] on link "Ver detalhe" at bounding box center [482, 119] width 28 height 7
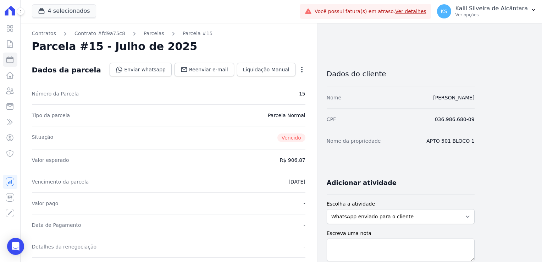
click at [304, 67] on icon "button" at bounding box center [301, 69] width 7 height 7
click at [301, 46] on div "Parcela #15 - Julho de 2025" at bounding box center [168, 46] width 273 height 13
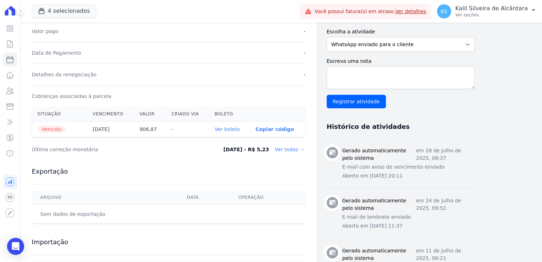
scroll to position [177, 0]
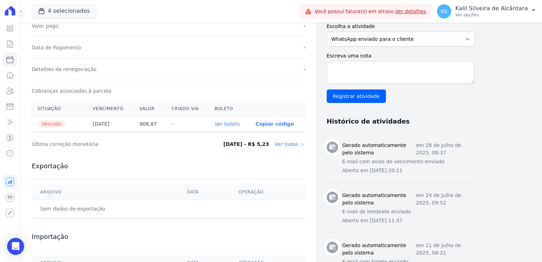
click at [228, 124] on link "Ver boleto" at bounding box center [227, 124] width 25 height 6
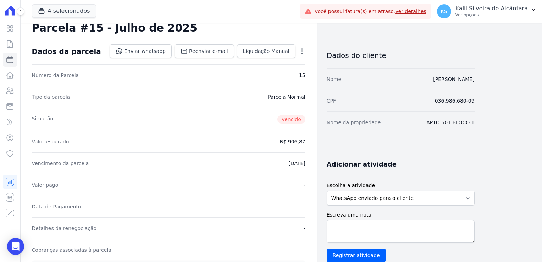
scroll to position [0, 0]
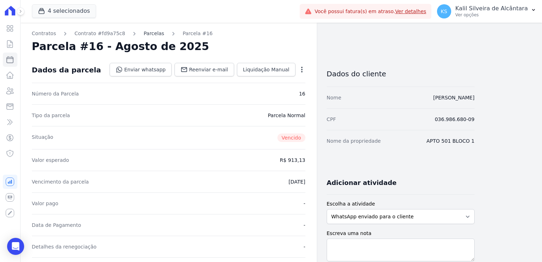
click at [149, 30] on link "Parcelas" at bounding box center [154, 33] width 21 height 7
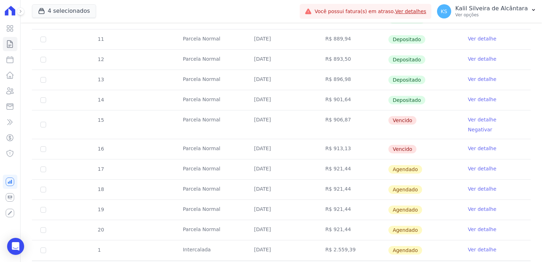
scroll to position [142, 0]
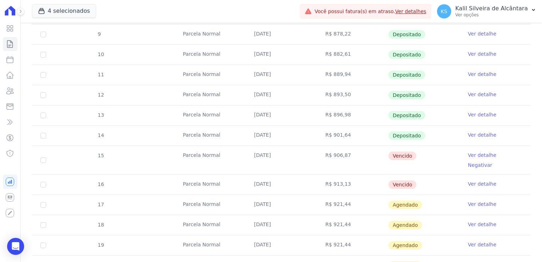
drag, startPoint x: 305, startPoint y: 174, endPoint x: 211, endPoint y: 154, distance: 96.7
click at [211, 154] on tbody "9 [GEOGRAPHIC_DATA] [DATE] R$ 878,22 Depositado Ver detalhe 10 [GEOGRAPHIC_DATA…" at bounding box center [281, 159] width 499 height 271
drag, startPoint x: 211, startPoint y: 154, endPoint x: 221, endPoint y: 177, distance: 25.2
click at [221, 177] on td "Parcela Normal" at bounding box center [209, 184] width 71 height 20
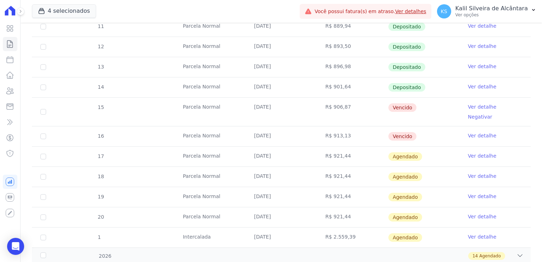
scroll to position [213, 0]
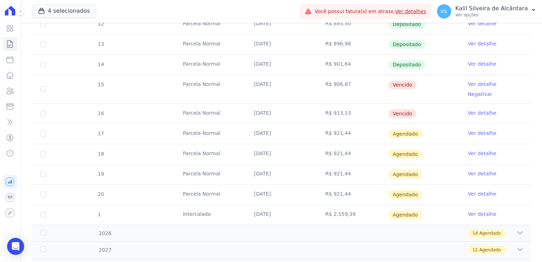
click at [299, 92] on td "25/07/2025" at bounding box center [280, 89] width 71 height 28
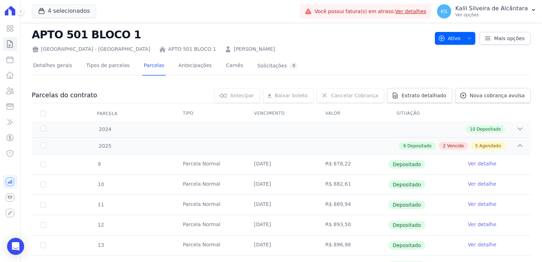
scroll to position [0, 0]
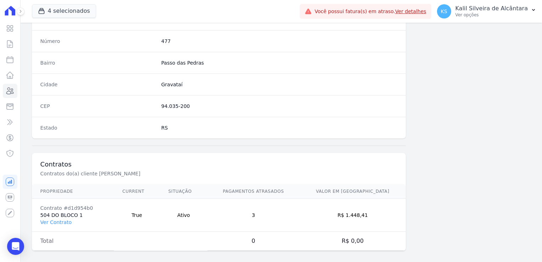
scroll to position [399, 0]
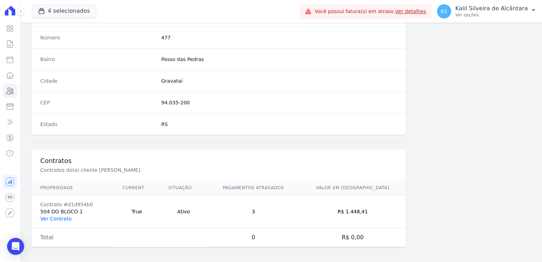
click at [57, 218] on link "Ver Contrato" at bounding box center [55, 219] width 31 height 6
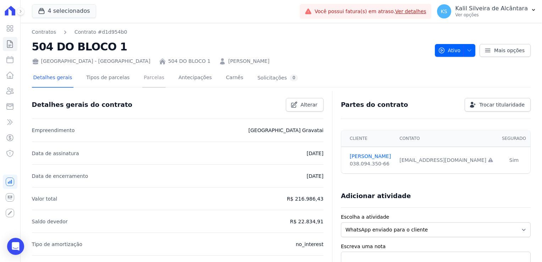
click at [152, 80] on link "Parcelas" at bounding box center [153, 78] width 23 height 19
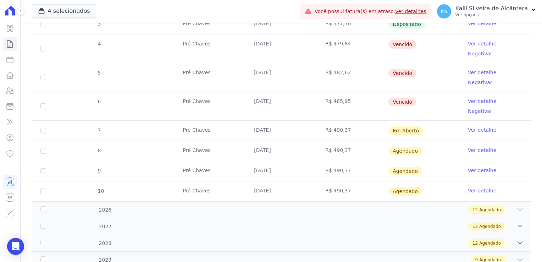
scroll to position [125, 0]
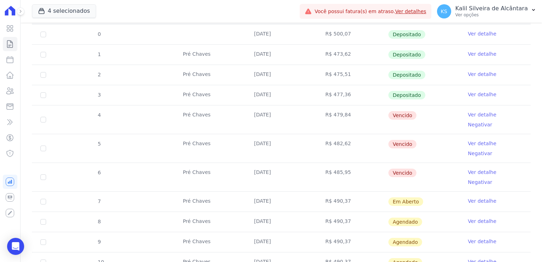
drag, startPoint x: 416, startPoint y: 155, endPoint x: 226, endPoint y: 117, distance: 193.8
click at [226, 117] on tbody "0 [DATE] R$ 500,07 Depositado Ver detalhe 1 Pré Chaves [DATE] R$ 473,62 Deposit…" at bounding box center [281, 148] width 499 height 248
drag, startPoint x: 226, startPoint y: 117, endPoint x: 221, endPoint y: 130, distance: 13.4
click at [221, 134] on td "Pré Chaves" at bounding box center [209, 148] width 71 height 28
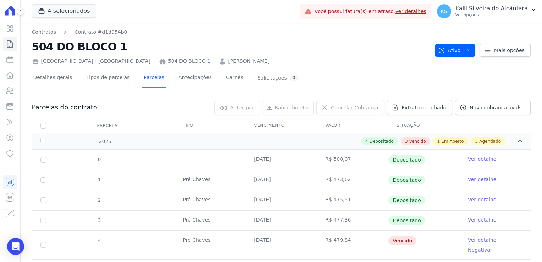
click at [228, 63] on link "[PERSON_NAME]" at bounding box center [248, 60] width 41 height 7
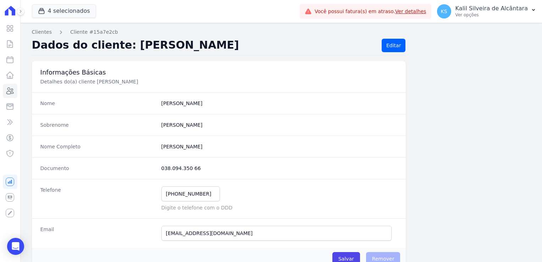
drag, startPoint x: 196, startPoint y: 170, endPoint x: 155, endPoint y: 168, distance: 41.9
click at [155, 168] on div "Documento 038.094.350 66" at bounding box center [219, 168] width 374 height 22
copy div "038.094.350 66"
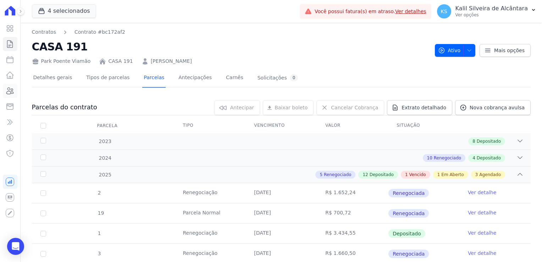
click at [10, 93] on icon at bounding box center [10, 91] width 9 height 9
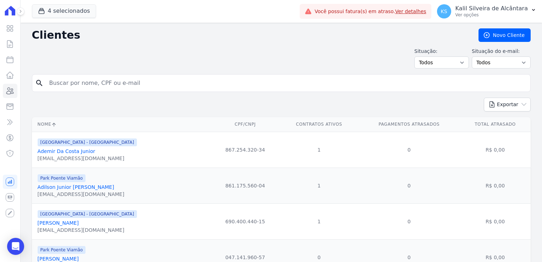
click at [71, 88] on input "search" at bounding box center [286, 83] width 482 height 14
type input "geisson"
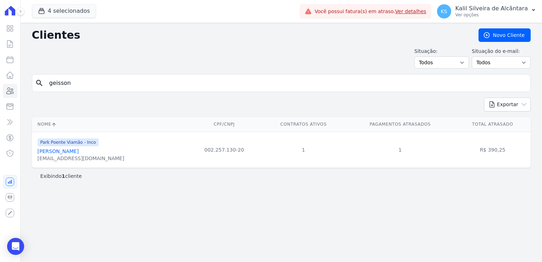
click at [75, 151] on link "Geisson Guimaraes Alves" at bounding box center [58, 151] width 41 height 6
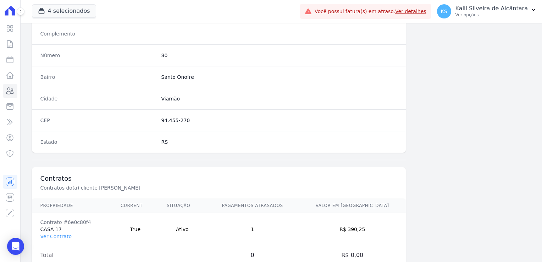
scroll to position [399, 0]
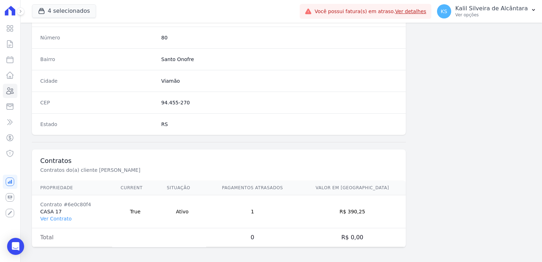
click at [52, 220] on td "Contrato #6e0c80f4 CASA 17 Ver Contrato" at bounding box center [72, 211] width 80 height 33
click at [54, 218] on link "Ver Contrato" at bounding box center [55, 219] width 31 height 6
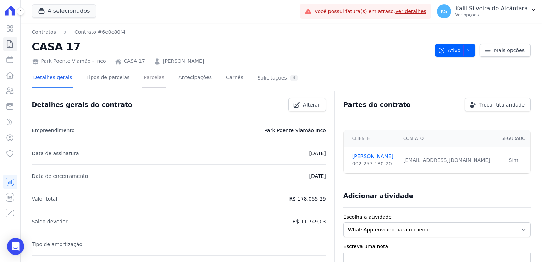
click at [144, 78] on link "Parcelas" at bounding box center [153, 78] width 23 height 19
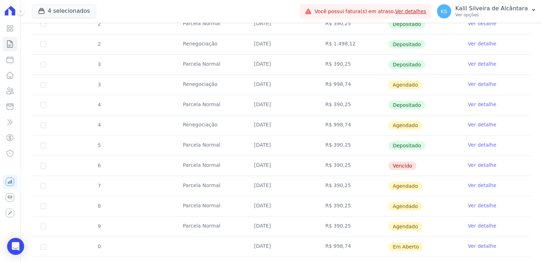
scroll to position [390, 0]
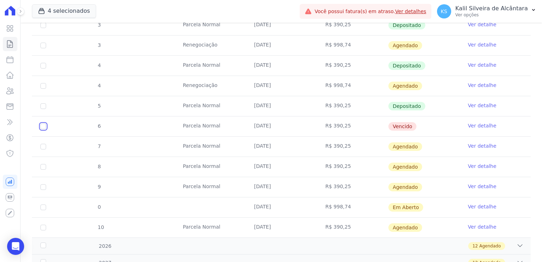
click at [44, 126] on input "checkbox" at bounding box center [43, 126] width 6 height 6
checkbox input "true"
drag, startPoint x: 343, startPoint y: 126, endPoint x: 240, endPoint y: 129, distance: 103.2
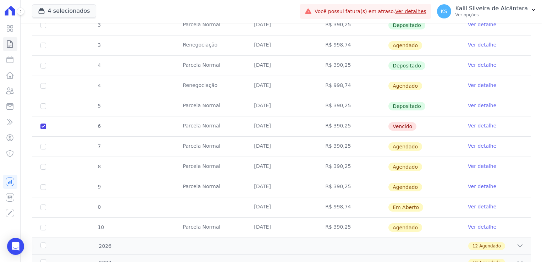
click at [240, 129] on tr "6 Parcela Normal 25/08/2025 R$ 390,25 Vencido Ver detalhe" at bounding box center [281, 126] width 499 height 20
drag, startPoint x: 240, startPoint y: 129, endPoint x: 228, endPoint y: 136, distance: 13.2
click at [228, 137] on td "Parcela Normal" at bounding box center [209, 147] width 71 height 20
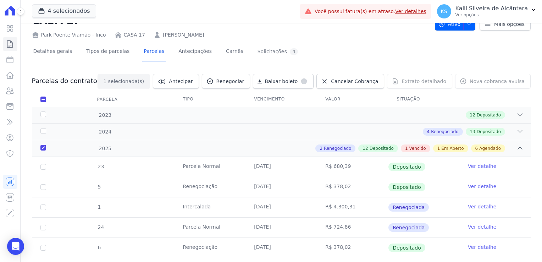
scroll to position [0, 0]
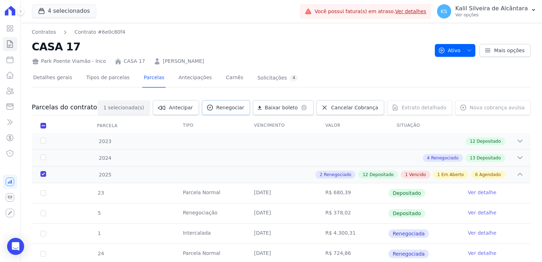
click at [244, 107] on span "Renegociar" at bounding box center [230, 107] width 28 height 7
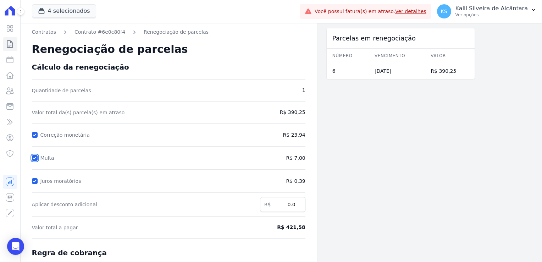
drag, startPoint x: 35, startPoint y: 157, endPoint x: 38, endPoint y: 177, distance: 20.4
click at [35, 158] on input "Multa" at bounding box center [35, 158] width 6 height 6
checkbox input "false"
click at [37, 182] on input "Juros moratórios" at bounding box center [35, 181] width 6 height 6
checkbox input "false"
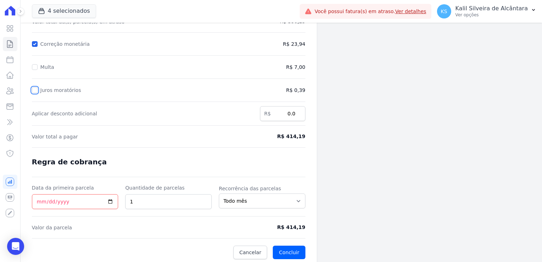
scroll to position [92, 0]
click at [32, 198] on input "Data da primeira parcela" at bounding box center [75, 200] width 87 height 15
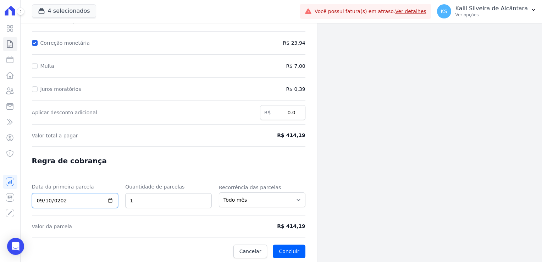
type input "2025-09-10"
drag, startPoint x: 200, startPoint y: 228, endPoint x: 237, endPoint y: 226, distance: 36.9
click at [203, 227] on form "Cálculo da renegociação Quantidade de parcelas 1 Valor total da(s) parcela(s) e…" at bounding box center [168, 114] width 273 height 287
click at [294, 248] on button "Concluir" at bounding box center [289, 250] width 32 height 13
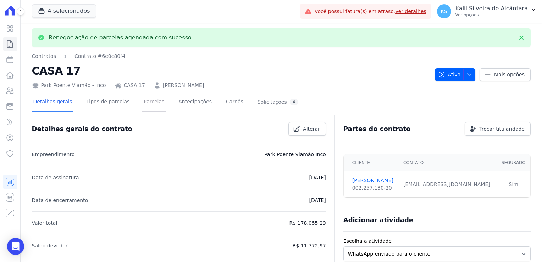
click at [142, 103] on link "Parcelas" at bounding box center [153, 102] width 23 height 19
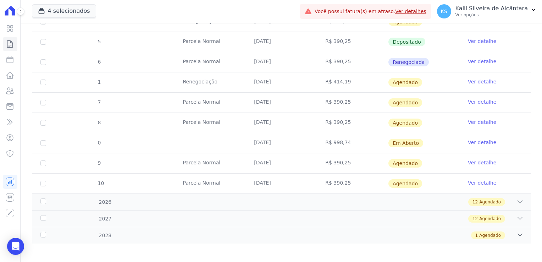
scroll to position [383, 0]
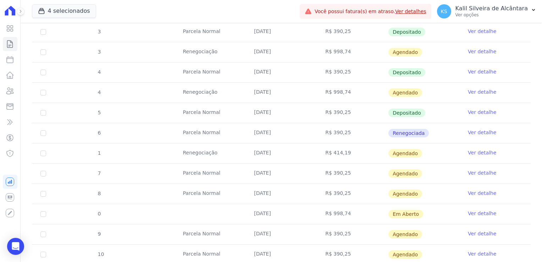
click at [473, 152] on link "Ver detalhe" at bounding box center [482, 152] width 28 height 7
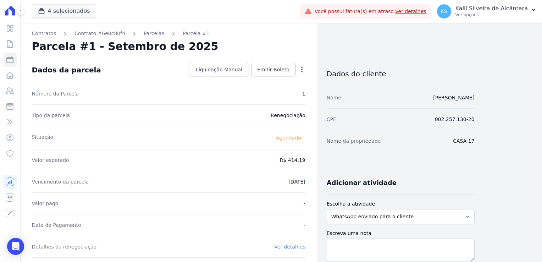
click at [272, 73] on span "Emitir Boleto" at bounding box center [273, 69] width 32 height 7
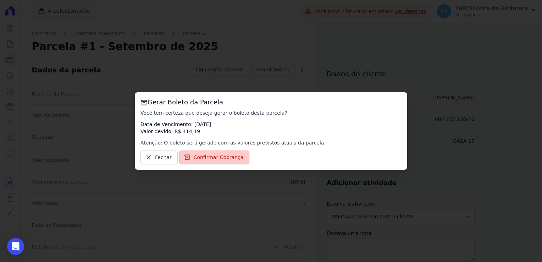
click at [206, 158] on span "Confirmar Cobrança" at bounding box center [219, 157] width 50 height 7
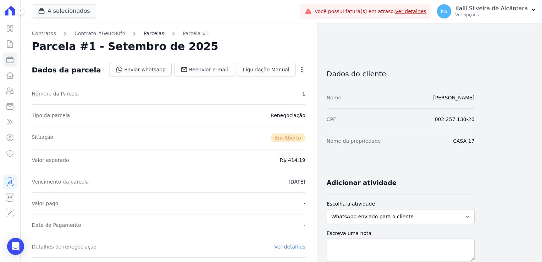
click at [148, 33] on link "Parcelas" at bounding box center [154, 33] width 21 height 7
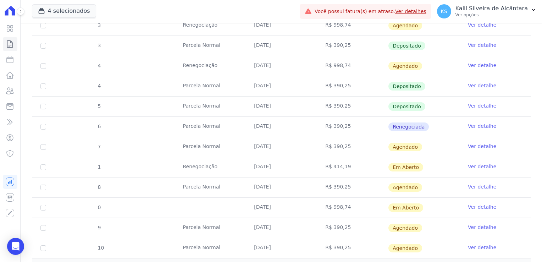
scroll to position [390, 0]
drag, startPoint x: 252, startPoint y: 165, endPoint x: 333, endPoint y: 166, distance: 80.9
click at [333, 166] on tr "1 Renegociação 10/09/2025 R$ 414,19 Em Aberto Ver detalhe" at bounding box center [281, 166] width 499 height 20
click at [280, 168] on td "[DATE]" at bounding box center [280, 167] width 71 height 20
drag, startPoint x: 251, startPoint y: 144, endPoint x: 264, endPoint y: 145, distance: 12.5
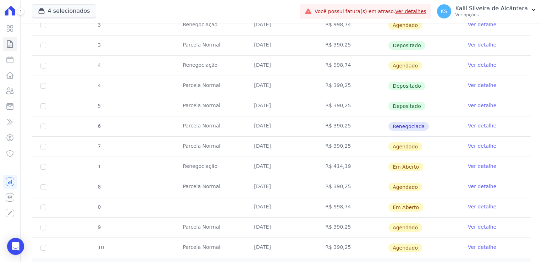
click at [264, 145] on td "[DATE]" at bounding box center [280, 147] width 71 height 20
drag, startPoint x: 264, startPoint y: 145, endPoint x: 258, endPoint y: 163, distance: 19.4
click at [258, 163] on td "[DATE]" at bounding box center [280, 167] width 71 height 20
click at [474, 167] on link "Ver detalhe" at bounding box center [482, 165] width 28 height 7
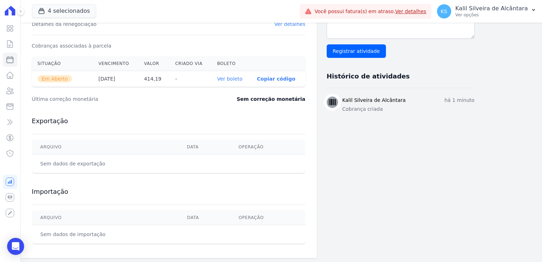
scroll to position [223, 0]
click at [228, 77] on link "Ver boleto" at bounding box center [229, 79] width 25 height 6
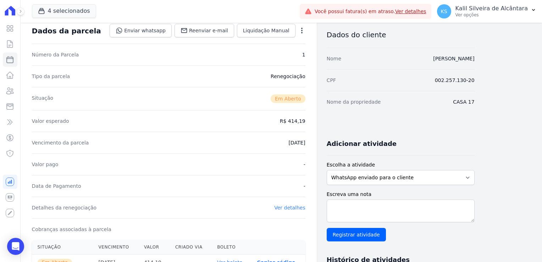
scroll to position [0, 0]
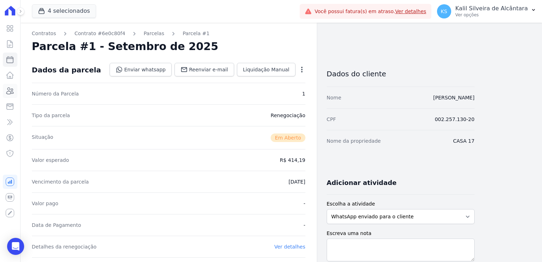
click at [11, 92] on icon at bounding box center [10, 91] width 9 height 9
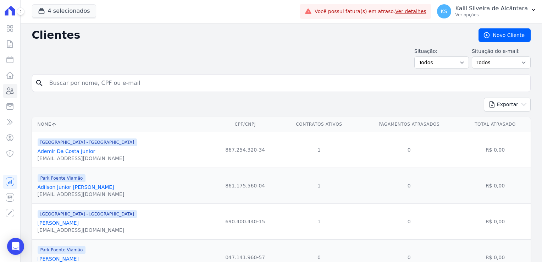
click at [74, 83] on input "search" at bounding box center [286, 83] width 482 height 14
type input "saman"
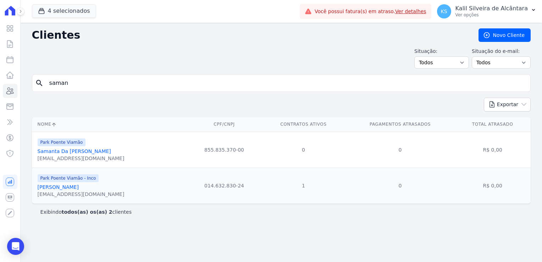
click at [71, 187] on link "Samanta Vieira Costa" at bounding box center [58, 187] width 41 height 6
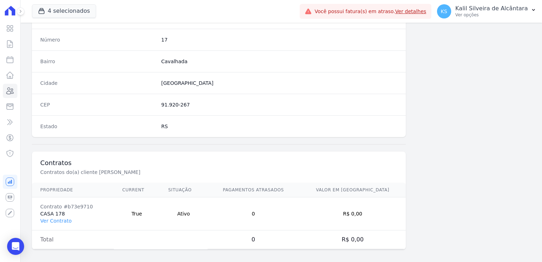
scroll to position [399, 0]
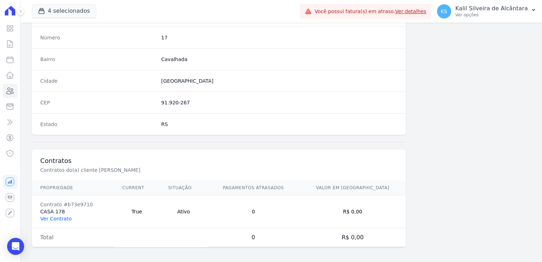
click at [62, 216] on link "Ver Contrato" at bounding box center [55, 219] width 31 height 6
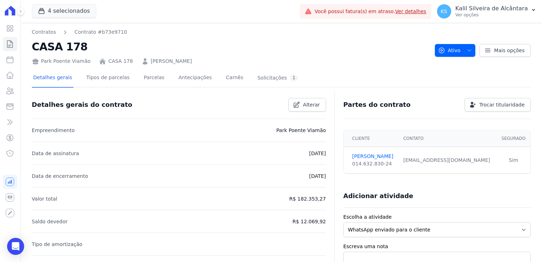
click at [132, 82] on div "Detalhes gerais Tipos de parcelas Parcelas Antecipações Carnês Solicitações 1" at bounding box center [166, 78] width 268 height 19
click at [143, 79] on link "Parcelas" at bounding box center [153, 78] width 23 height 19
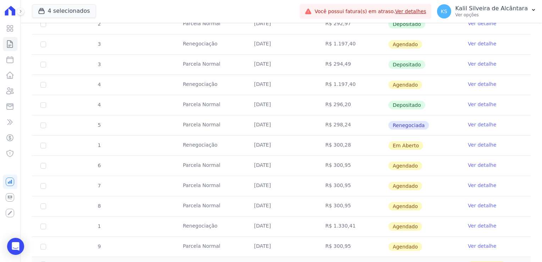
scroll to position [323, 0]
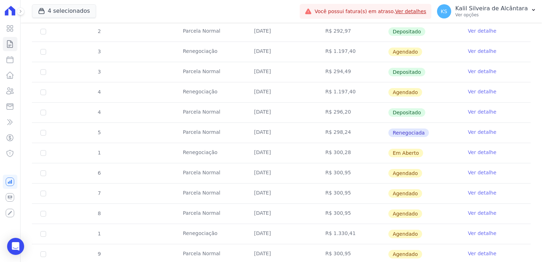
click at [469, 149] on link "Ver detalhe" at bounding box center [482, 152] width 28 height 7
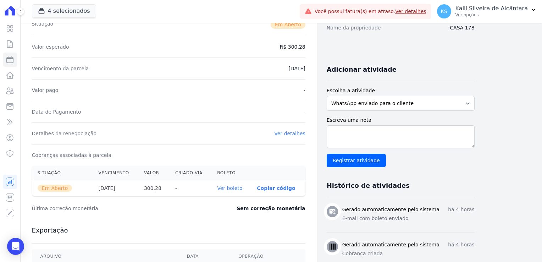
scroll to position [142, 0]
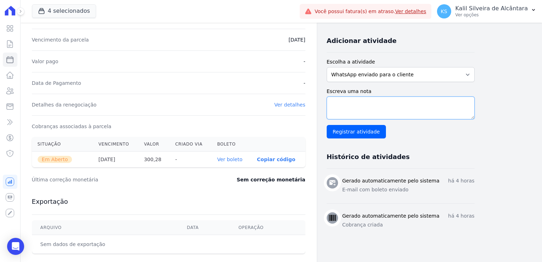
click at [359, 104] on textarea "Escreva uma nota" at bounding box center [401, 107] width 148 height 23
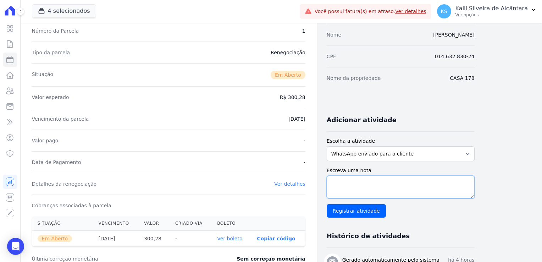
scroll to position [177, 0]
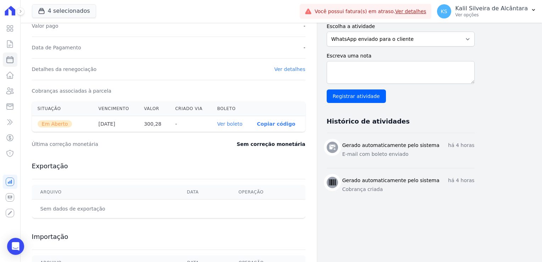
click at [231, 126] on link "Ver boleto" at bounding box center [229, 124] width 25 height 6
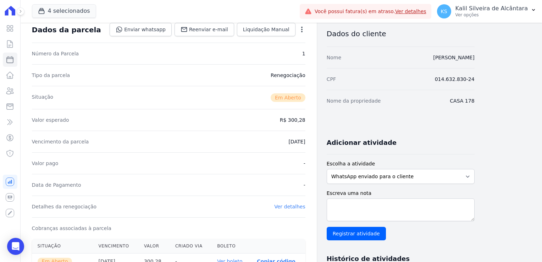
scroll to position [0, 0]
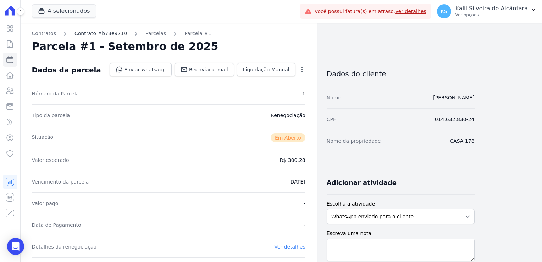
click at [113, 33] on link "Contrato #b73e9710" at bounding box center [100, 33] width 52 height 7
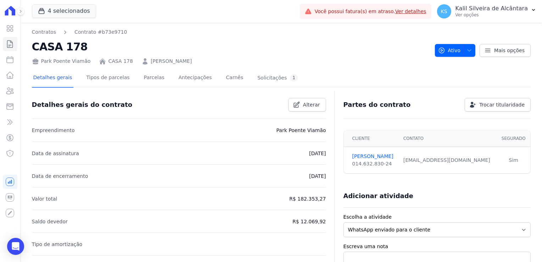
click at [169, 60] on link "SAMANTA VIEIRA COSTA" at bounding box center [171, 60] width 41 height 7
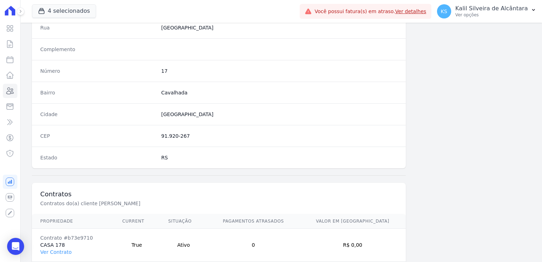
scroll to position [399, 0]
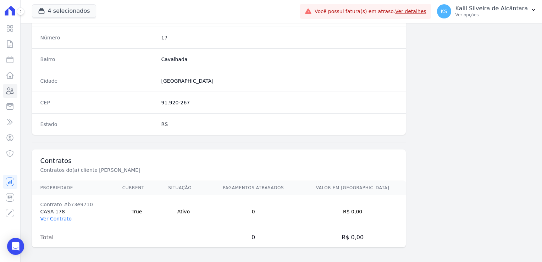
click at [55, 218] on link "Ver Contrato" at bounding box center [55, 219] width 31 height 6
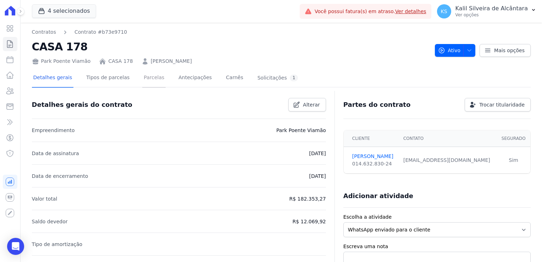
click at [148, 79] on link "Parcelas" at bounding box center [153, 78] width 23 height 19
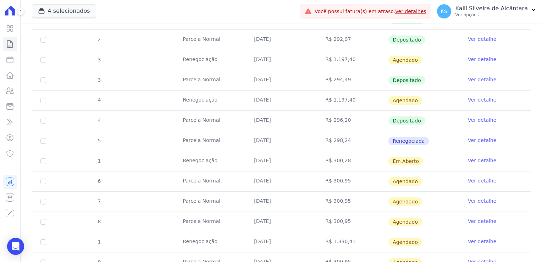
scroll to position [319, 0]
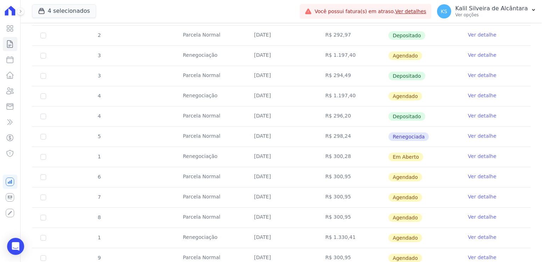
drag, startPoint x: 278, startPoint y: 155, endPoint x: 248, endPoint y: 154, distance: 30.2
click at [248, 154] on td "10/09/2025" at bounding box center [280, 157] width 71 height 20
drag, startPoint x: 248, startPoint y: 154, endPoint x: 230, endPoint y: 160, distance: 19.0
click at [230, 160] on td "Renegociação" at bounding box center [209, 157] width 71 height 20
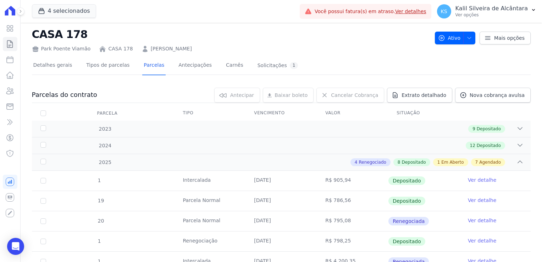
scroll to position [0, 0]
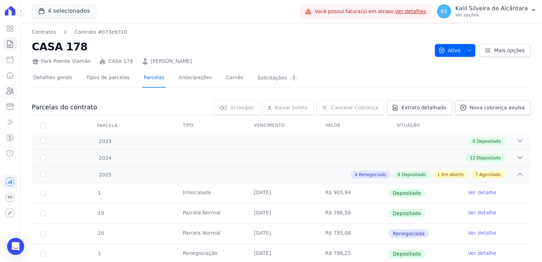
click at [10, 89] on icon at bounding box center [10, 91] width 7 height 6
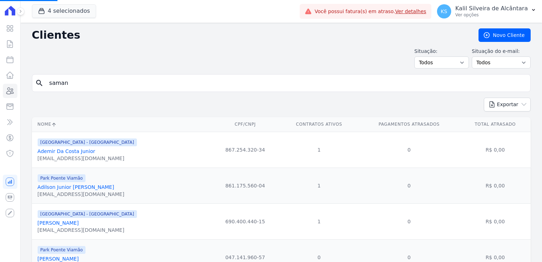
drag, startPoint x: 35, startPoint y: 81, endPoint x: 26, endPoint y: 82, distance: 9.3
click at [68, 86] on input "search" at bounding box center [286, 83] width 482 height 14
type input "geisson"
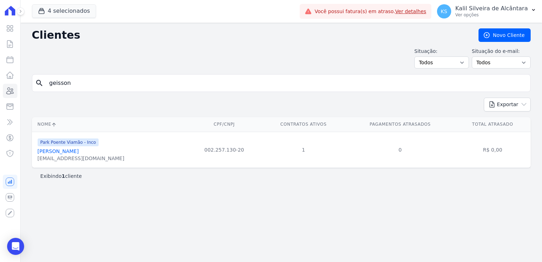
click at [79, 152] on link "Geisson Guimaraes Alves" at bounding box center [58, 151] width 41 height 6
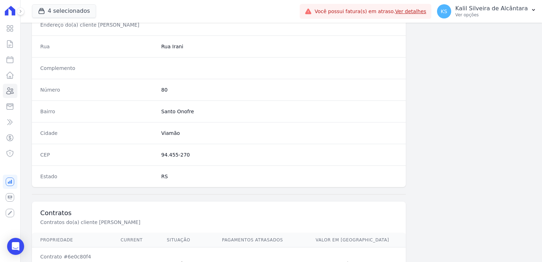
scroll to position [399, 0]
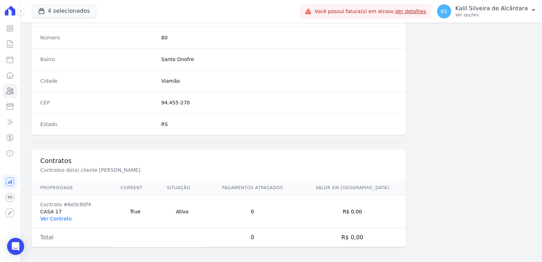
click at [54, 216] on link "Ver Contrato" at bounding box center [55, 219] width 31 height 6
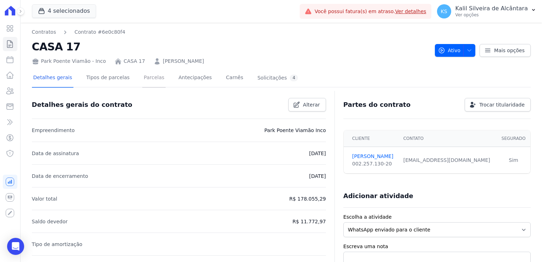
click at [147, 80] on link "Parcelas" at bounding box center [153, 78] width 23 height 19
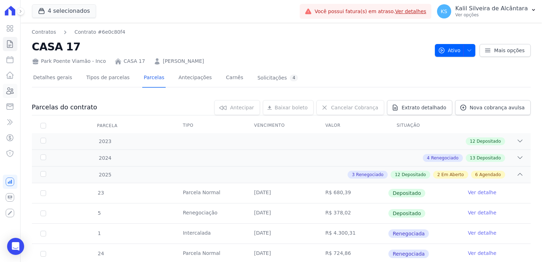
click at [9, 94] on icon at bounding box center [10, 91] width 9 height 9
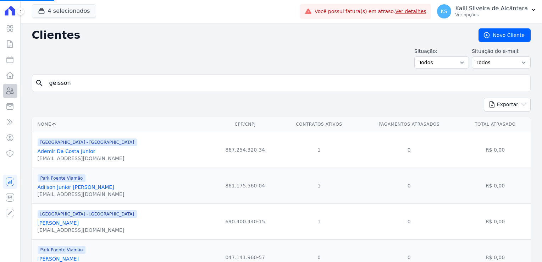
drag, startPoint x: 89, startPoint y: 84, endPoint x: 14, endPoint y: 86, distance: 74.5
click at [14, 86] on div "Visão Geral Contratos Parcelas Lotes Clientes Minha Carteira Transferências Cré…" at bounding box center [271, 131] width 542 height 262
type input "samanta"
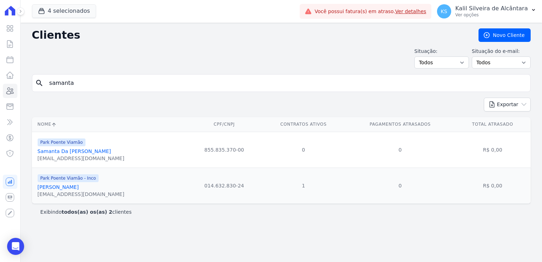
click at [68, 192] on div "samanta30costa@gmail.com" at bounding box center [81, 193] width 87 height 7
click at [69, 189] on link "Samanta Vieira Costa" at bounding box center [58, 187] width 41 height 6
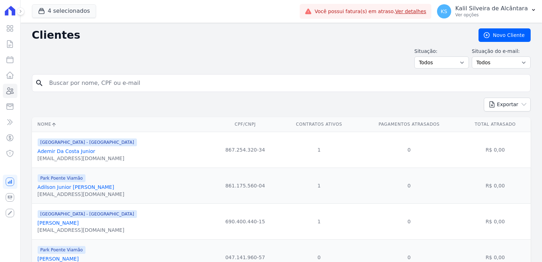
click at [98, 84] on input "search" at bounding box center [286, 83] width 482 height 14
type input "samanta"
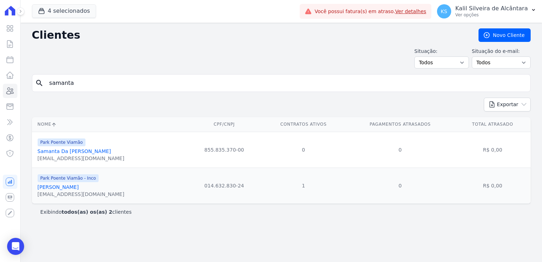
click at [61, 187] on link "Samanta Vieira Costa" at bounding box center [58, 187] width 41 height 6
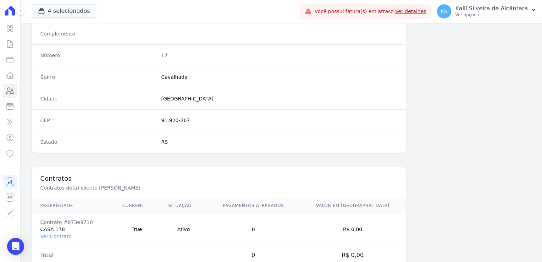
scroll to position [399, 0]
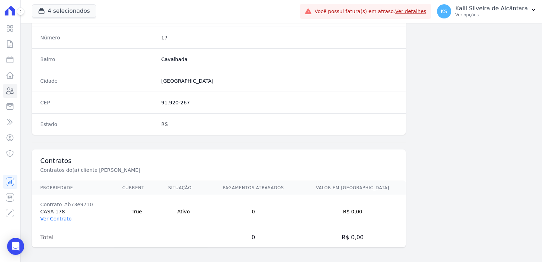
click at [57, 218] on link "Ver Contrato" at bounding box center [55, 219] width 31 height 6
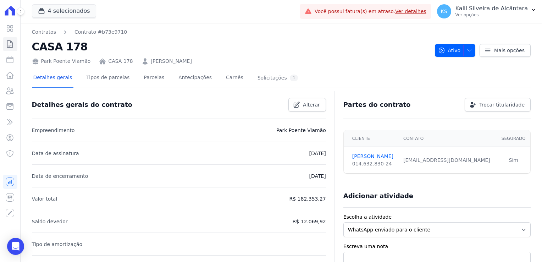
click at [155, 81] on div "Detalhes gerais Tipos de parcelas Parcelas Antecipações Carnês Solicitações 1" at bounding box center [166, 78] width 268 height 19
click at [146, 79] on link "Parcelas" at bounding box center [153, 78] width 23 height 19
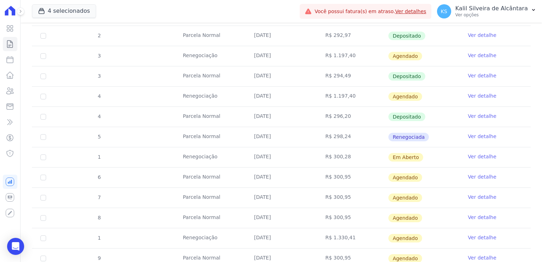
scroll to position [319, 0]
drag, startPoint x: 258, startPoint y: 135, endPoint x: 285, endPoint y: 136, distance: 27.7
click at [285, 136] on td "[DATE]" at bounding box center [280, 137] width 71 height 20
drag, startPoint x: 285, startPoint y: 136, endPoint x: 255, endPoint y: 157, distance: 37.1
click at [255, 157] on td "10/09/2025" at bounding box center [280, 157] width 71 height 20
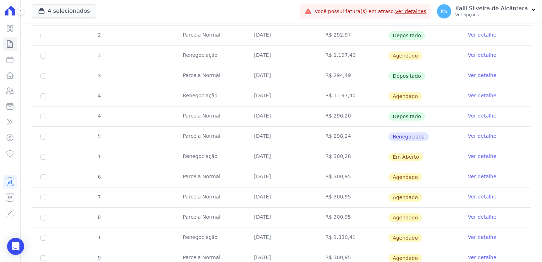
drag, startPoint x: 253, startPoint y: 156, endPoint x: 293, endPoint y: 155, distance: 39.4
click at [293, 155] on td "10/09/2025" at bounding box center [280, 157] width 71 height 20
drag, startPoint x: 348, startPoint y: 156, endPoint x: 319, endPoint y: 134, distance: 36.0
click at [319, 134] on tbody "1 Intercalada 22/01/2025 R$ 905,94 Depositado Ver detalhe 19 Parcela Normal 05/…" at bounding box center [281, 66] width 499 height 404
drag, startPoint x: 319, startPoint y: 134, endPoint x: 354, endPoint y: 155, distance: 40.5
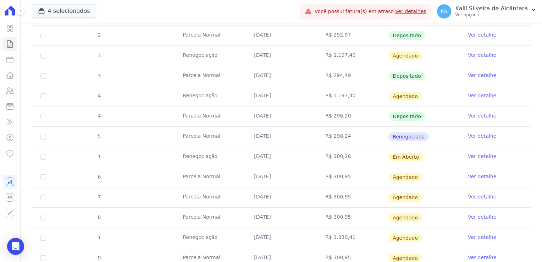
click at [354, 155] on td "R$ 300,28" at bounding box center [352, 157] width 71 height 20
click at [300, 120] on td "[DATE]" at bounding box center [280, 116] width 71 height 20
drag, startPoint x: 319, startPoint y: 132, endPoint x: 345, endPoint y: 135, distance: 26.4
click at [345, 135] on td "R$ 298,24" at bounding box center [352, 137] width 71 height 20
drag, startPoint x: 345, startPoint y: 135, endPoint x: 313, endPoint y: 137, distance: 32.0
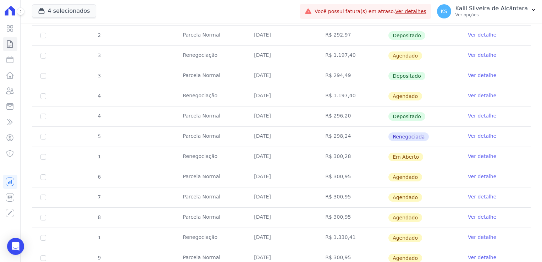
click at [317, 137] on td "R$ 298,24" at bounding box center [352, 137] width 71 height 20
drag, startPoint x: 325, startPoint y: 155, endPoint x: 351, endPoint y: 157, distance: 26.4
click at [351, 157] on td "R$ 300,28" at bounding box center [352, 157] width 71 height 20
click at [477, 154] on link "Ver detalhe" at bounding box center [482, 155] width 28 height 7
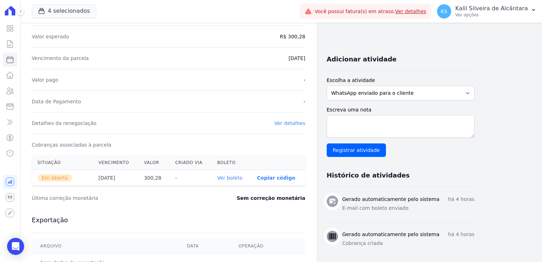
scroll to position [142, 0]
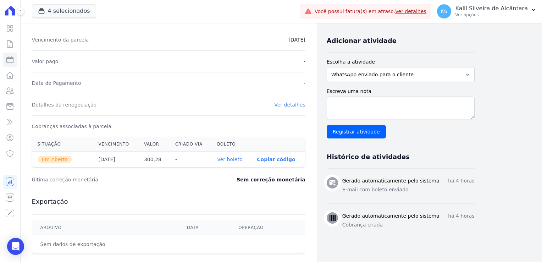
click at [293, 104] on link "Ver detalhes" at bounding box center [289, 105] width 31 height 6
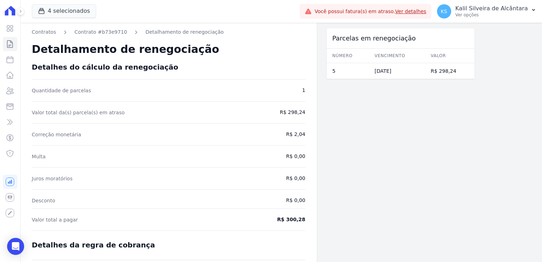
drag, startPoint x: 290, startPoint y: 133, endPoint x: 301, endPoint y: 136, distance: 10.9
click at [301, 136] on span "R$ 2,04" at bounding box center [273, 134] width 63 height 7
drag, startPoint x: 301, startPoint y: 136, endPoint x: 283, endPoint y: 129, distance: 19.0
click at [283, 129] on div "Contratos Contrato #b73e9710 Detalhamento de renegociação Detalhamento de reneg…" at bounding box center [169, 187] width 296 height 329
click at [281, 116] on div "Contratos Contrato #b73e9710 Detalhamento de renegociação Detalhamento de reneg…" at bounding box center [169, 187] width 296 height 329
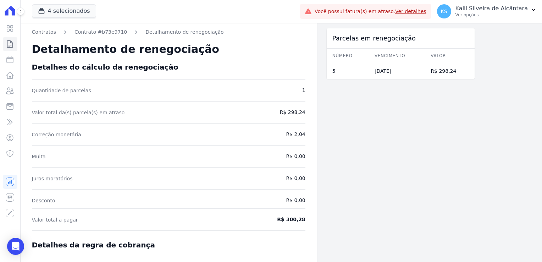
click at [289, 113] on span "R$ 298,24" at bounding box center [273, 112] width 63 height 7
drag, startPoint x: 293, startPoint y: 133, endPoint x: 304, endPoint y: 133, distance: 10.6
click at [304, 133] on span "R$ 2,04" at bounding box center [273, 134] width 63 height 7
drag, startPoint x: 304, startPoint y: 133, endPoint x: 296, endPoint y: 114, distance: 19.9
click at [296, 114] on span "R$ 298,24" at bounding box center [273, 112] width 63 height 7
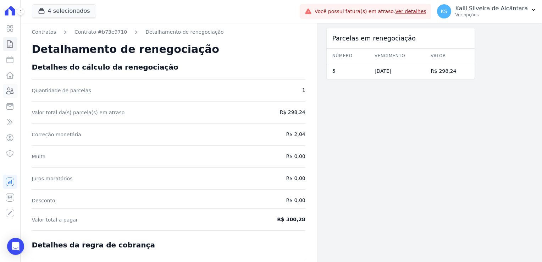
click at [12, 93] on icon at bounding box center [10, 91] width 9 height 9
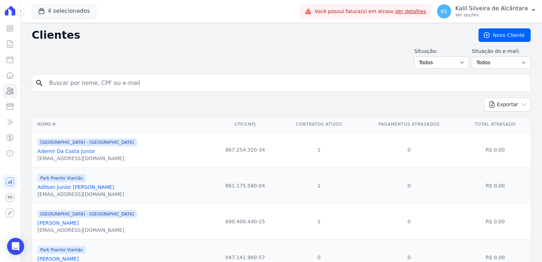
drag, startPoint x: 102, startPoint y: 82, endPoint x: 98, endPoint y: 82, distance: 3.9
click at [102, 82] on input "search" at bounding box center [286, 83] width 482 height 14
type input "juan cara"
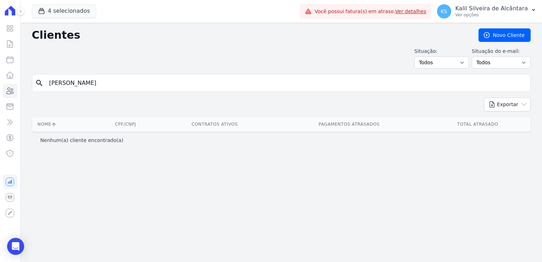
click at [85, 84] on input "juan cara" at bounding box center [286, 83] width 482 height 14
type input "juan"
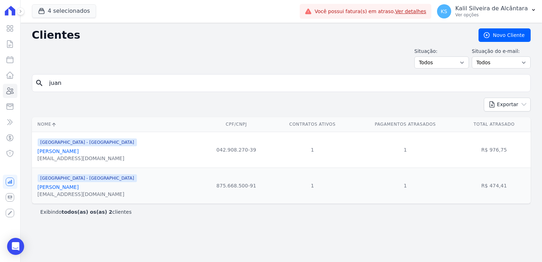
click at [79, 150] on link "Juan Camargo Cambraia Ferreira" at bounding box center [58, 151] width 41 height 6
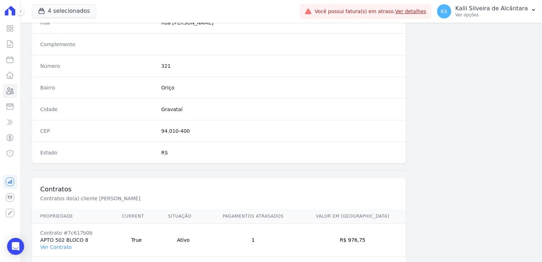
scroll to position [399, 0]
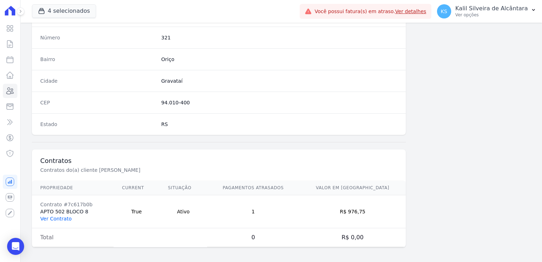
click at [64, 217] on link "Ver Contrato" at bounding box center [55, 219] width 31 height 6
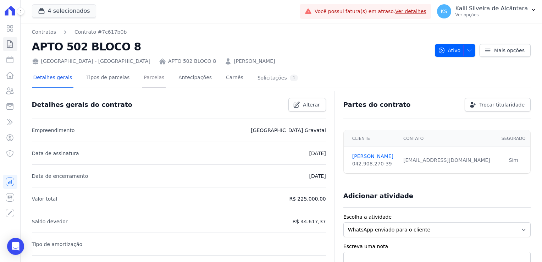
click at [142, 76] on link "Parcelas" at bounding box center [153, 78] width 23 height 19
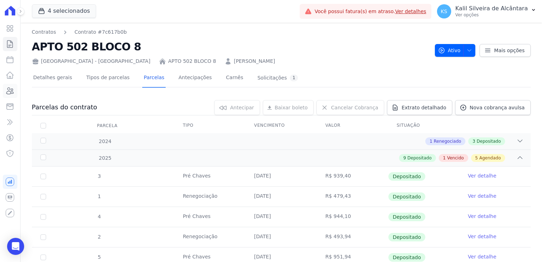
click at [9, 94] on icon at bounding box center [10, 91] width 9 height 9
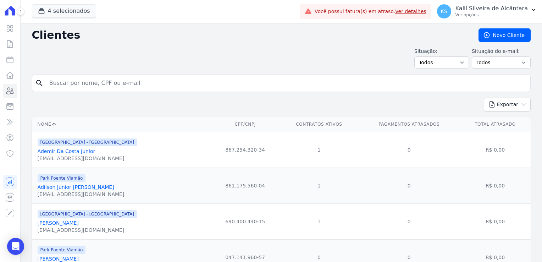
click at [62, 78] on input "search" at bounding box center [286, 83] width 482 height 14
type input "karina"
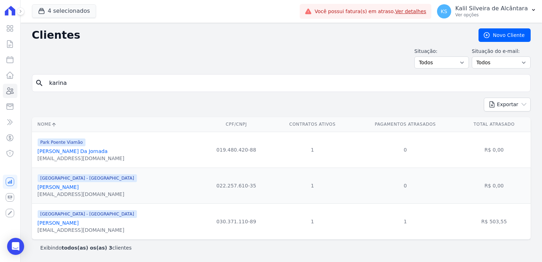
click at [79, 220] on link "Karina Waltermann Dos Santos" at bounding box center [58, 223] width 41 height 6
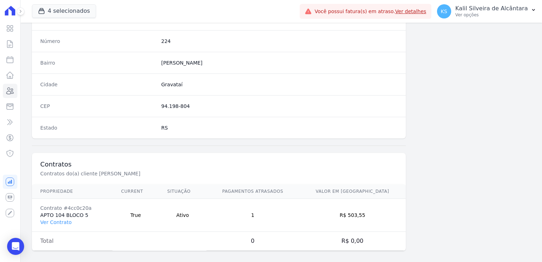
scroll to position [399, 0]
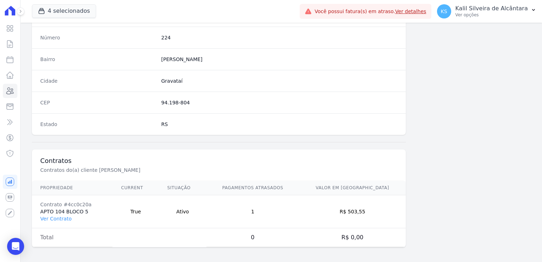
click at [58, 222] on td "Contrato #4cc0c20a APTO 104 BLOCO 5 Ver Contrato" at bounding box center [72, 211] width 81 height 33
click at [60, 217] on link "Ver Contrato" at bounding box center [55, 219] width 31 height 6
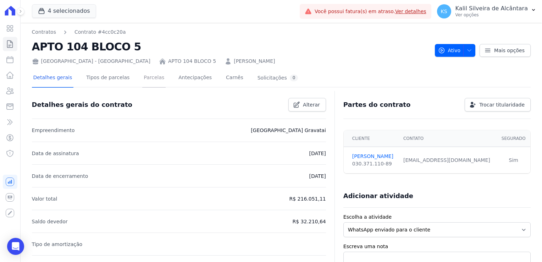
click at [142, 80] on link "Parcelas" at bounding box center [153, 78] width 23 height 19
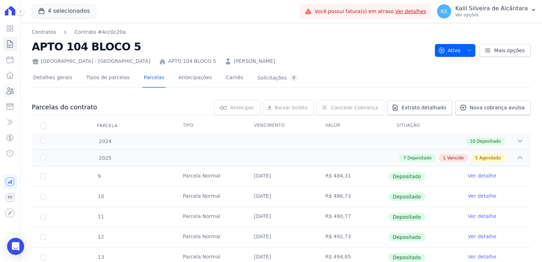
click at [12, 90] on icon at bounding box center [10, 91] width 7 height 6
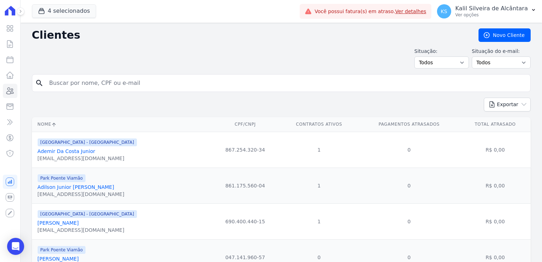
click at [62, 81] on input "search" at bounding box center [286, 83] width 482 height 14
type input "lilian"
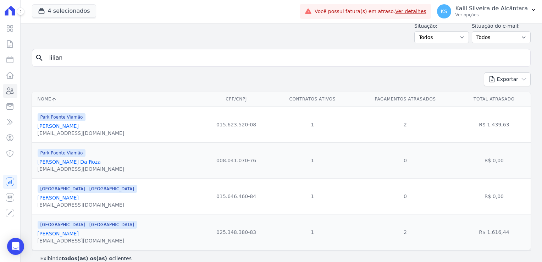
scroll to position [35, 0]
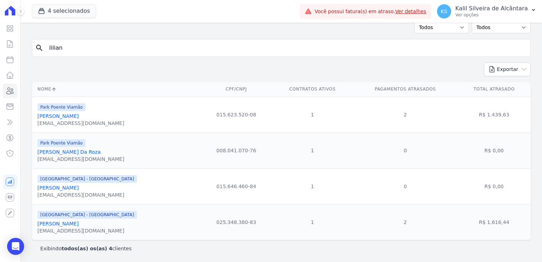
click at [68, 226] on link "Lilian Souza De Medeiros" at bounding box center [58, 224] width 41 height 6
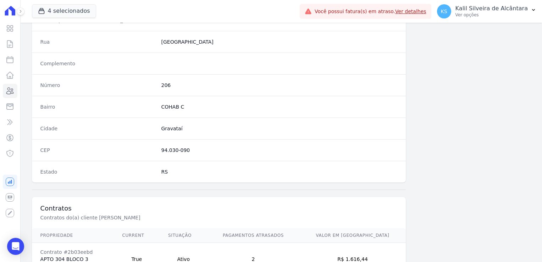
scroll to position [399, 0]
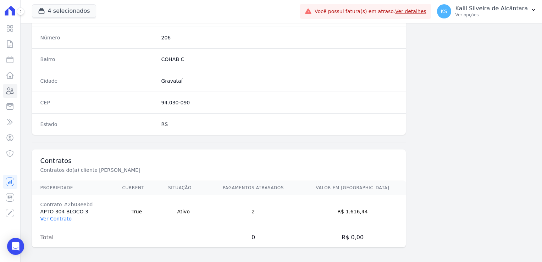
click at [56, 218] on link "Ver Contrato" at bounding box center [55, 219] width 31 height 6
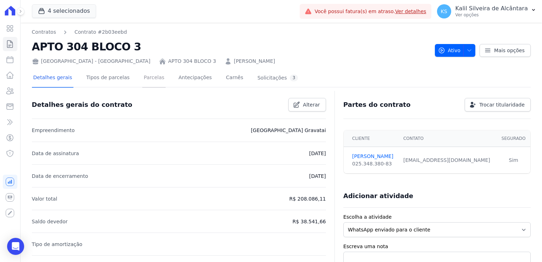
click at [142, 84] on link "Parcelas" at bounding box center [153, 78] width 23 height 19
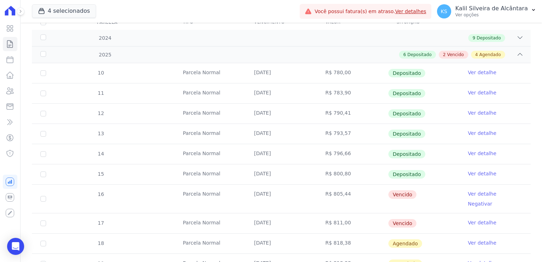
scroll to position [106, 0]
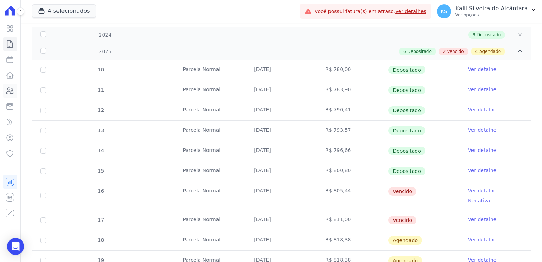
click at [13, 90] on icon at bounding box center [10, 91] width 7 height 6
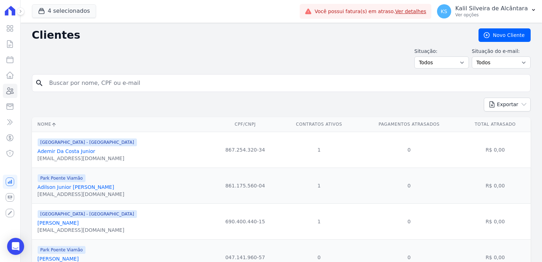
click at [104, 82] on input "search" at bounding box center [286, 83] width 482 height 14
type input "michele"
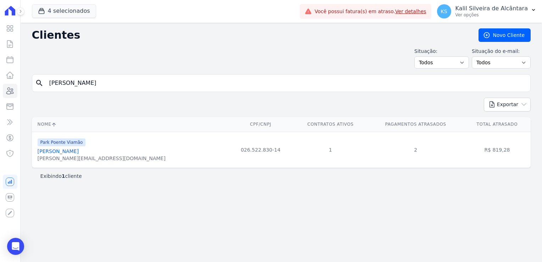
click at [79, 152] on link "[PERSON_NAME]" at bounding box center [58, 151] width 41 height 6
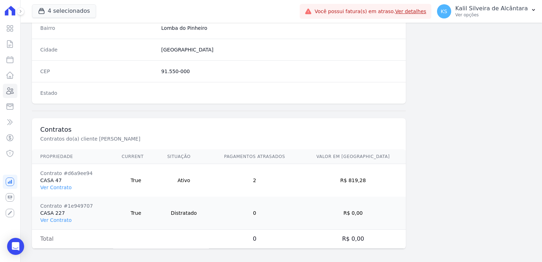
scroll to position [432, 0]
click at [50, 183] on link "Ver Contrato" at bounding box center [55, 186] width 31 height 6
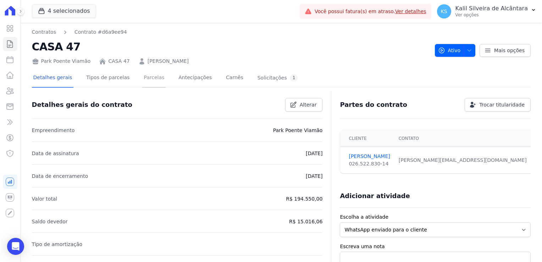
click at [152, 81] on link "Parcelas" at bounding box center [153, 78] width 23 height 19
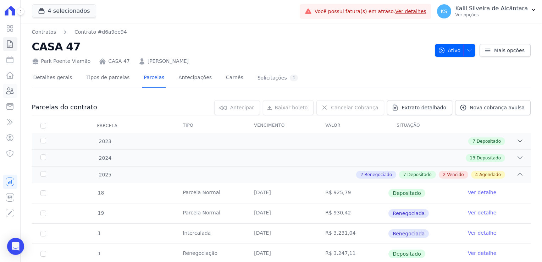
click at [15, 94] on link "Clientes" at bounding box center [10, 91] width 15 height 14
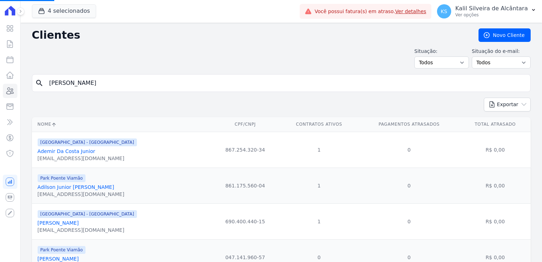
drag, startPoint x: 61, startPoint y: 83, endPoint x: 70, endPoint y: 82, distance: 8.9
click at [62, 83] on input "michele" at bounding box center [286, 83] width 482 height 14
drag, startPoint x: 70, startPoint y: 82, endPoint x: 1, endPoint y: 94, distance: 69.4
drag, startPoint x: 135, startPoint y: 75, endPoint x: 135, endPoint y: 82, distance: 7.1
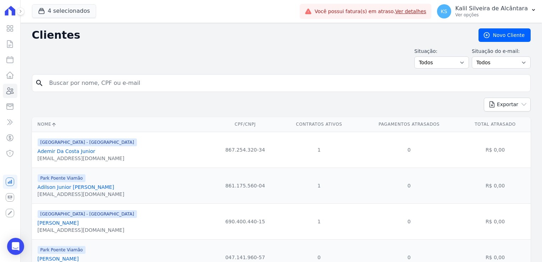
click at [135, 76] on input "search" at bounding box center [286, 83] width 482 height 14
type input "dominique"
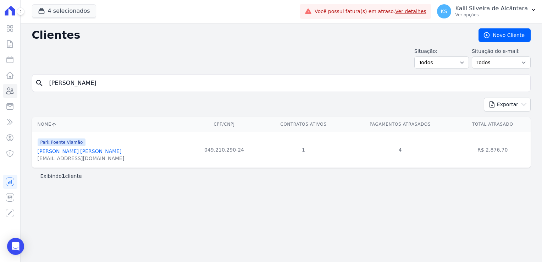
click at [105, 151] on link "[PERSON_NAME] [PERSON_NAME]" at bounding box center [80, 151] width 84 height 6
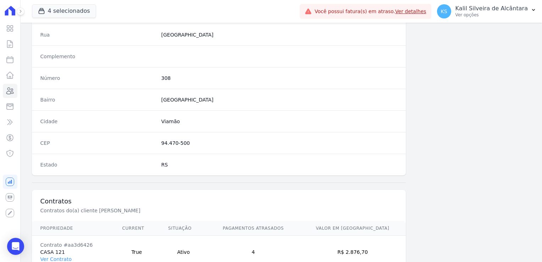
scroll to position [399, 0]
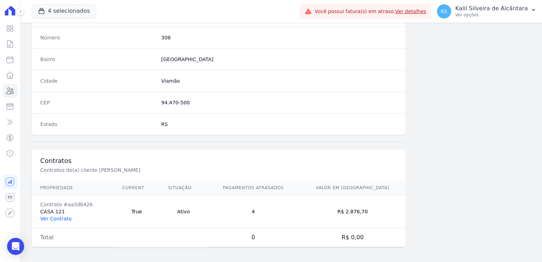
click at [55, 216] on link "Ver Contrato" at bounding box center [55, 219] width 31 height 6
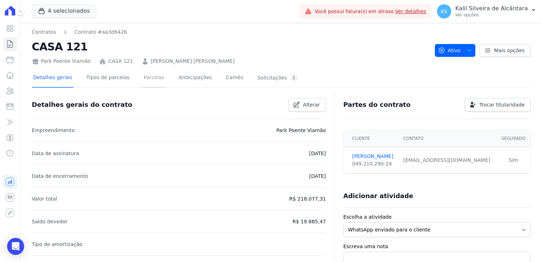
click at [142, 80] on link "Parcelas" at bounding box center [153, 78] width 23 height 19
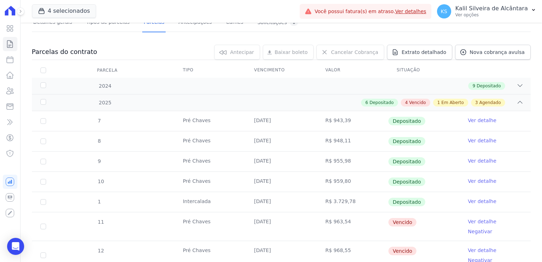
scroll to position [142, 0]
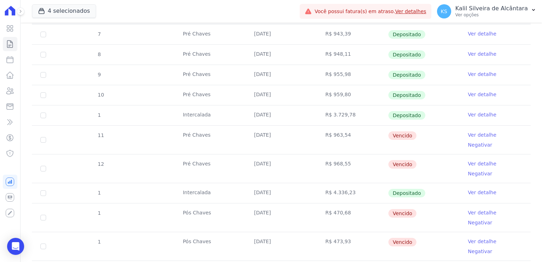
drag, startPoint x: 346, startPoint y: 217, endPoint x: 305, endPoint y: 195, distance: 46.8
click at [305, 195] on tbody "7 Pré Chaves [DATE] R$ 943,39 Depositado Ver detalhe 8 Pré Chaves [DATE] R$ 948…" at bounding box center [281, 182] width 499 height 317
click at [72, 232] on tr "1 Pós Chaves 10/08/2025 R$ 473,93 Vencido Ver detalhe Negativar" at bounding box center [281, 246] width 499 height 29
click at [43, 243] on input "checkbox" at bounding box center [43, 246] width 6 height 6
checkbox input "true"
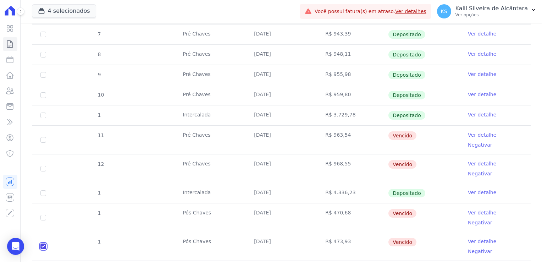
checkbox input "true"
click at [46, 203] on td "1" at bounding box center [43, 217] width 23 height 28
click at [45, 215] on input "checkbox" at bounding box center [43, 218] width 6 height 6
checkbox input "true"
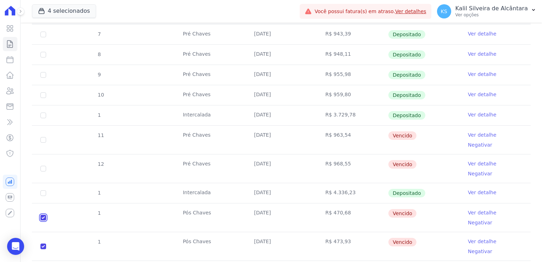
checkbox input "true"
click at [38, 156] on td "12" at bounding box center [43, 168] width 23 height 28
click at [46, 156] on td "12" at bounding box center [43, 168] width 23 height 28
click at [44, 137] on input "checkbox" at bounding box center [43, 140] width 6 height 6
checkbox input "true"
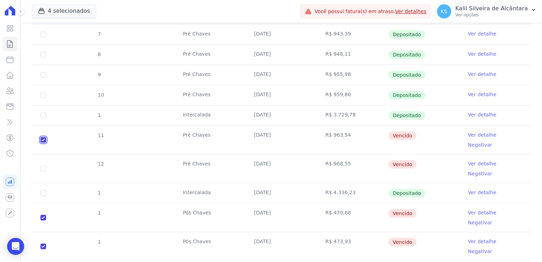
checkbox input "true"
click at [43, 158] on td "12" at bounding box center [43, 168] width 23 height 28
drag, startPoint x: 43, startPoint y: 155, endPoint x: 34, endPoint y: 155, distance: 8.2
click at [37, 155] on td "12" at bounding box center [43, 168] width 23 height 28
click at [45, 166] on input "checkbox" at bounding box center [43, 169] width 6 height 6
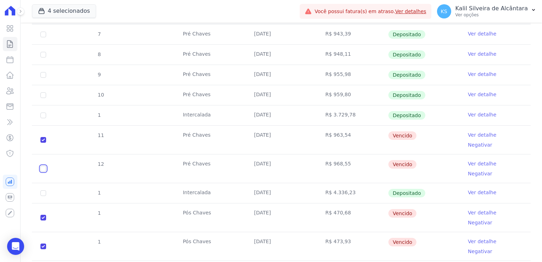
checkbox input "true"
drag, startPoint x: 399, startPoint y: 153, endPoint x: 388, endPoint y: 138, distance: 18.5
click at [388, 138] on tbody "7 Pré Chaves [DATE] R$ 943,39 Depositado Ver detalhe 8 Pré Chaves [DATE] R$ 948…" at bounding box center [281, 182] width 499 height 317
click at [422, 205] on td "Vencido" at bounding box center [423, 217] width 71 height 28
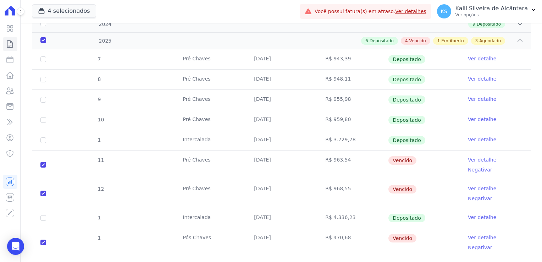
scroll to position [177, 0]
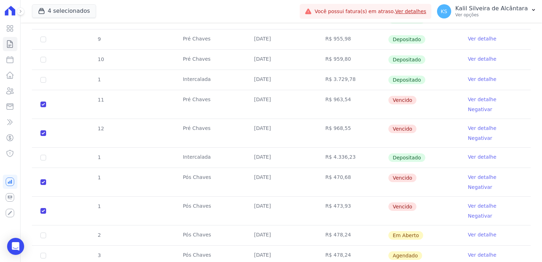
click at [257, 148] on td "[DATE]" at bounding box center [280, 158] width 71 height 20
drag, startPoint x: 346, startPoint y: 140, endPoint x: 231, endPoint y: 143, distance: 115.3
click at [231, 147] on tr "1 Intercalada 10/06/2025 R$ 4.336,23 Depositado Ver detalhe" at bounding box center [281, 157] width 499 height 20
drag, startPoint x: 231, startPoint y: 143, endPoint x: 287, endPoint y: 149, distance: 56.7
click at [287, 149] on tbody "7 Pré Chaves [DATE] R$ 943,39 Depositado Ver detalhe 8 Pré Chaves [DATE] R$ 948…" at bounding box center [281, 147] width 499 height 317
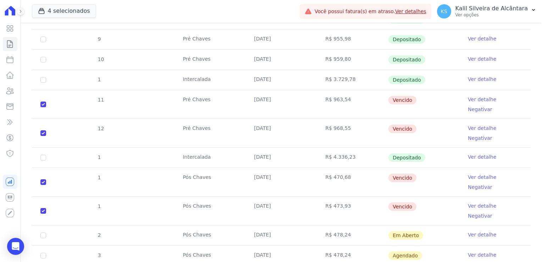
click at [264, 97] on td "[DATE]" at bounding box center [280, 104] width 71 height 28
click at [264, 119] on td "[DATE]" at bounding box center [280, 133] width 71 height 28
click at [262, 168] on td "[DATE]" at bounding box center [280, 182] width 71 height 28
click at [264, 196] on td "[DATE]" at bounding box center [280, 210] width 71 height 28
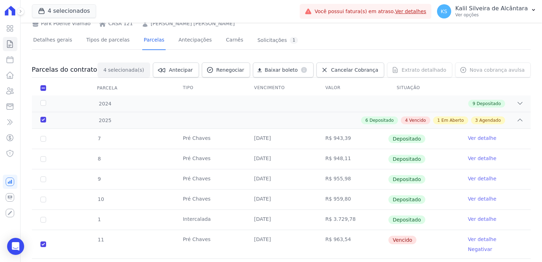
scroll to position [0, 0]
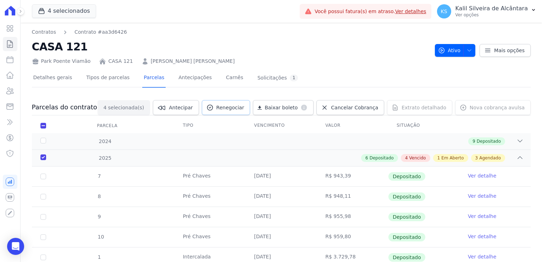
click at [244, 110] on span "Renegociar" at bounding box center [230, 107] width 28 height 7
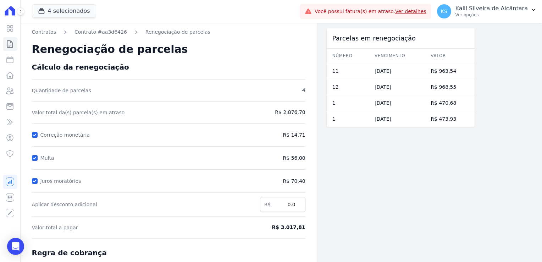
drag, startPoint x: 302, startPoint y: 110, endPoint x: 306, endPoint y: 111, distance: 4.0
click at [306, 111] on div "Contratos Contrato #aa3d6426 Renegociação de parcelas Renegociação de parcelas …" at bounding box center [169, 189] width 296 height 333
drag, startPoint x: 306, startPoint y: 111, endPoint x: 221, endPoint y: 132, distance: 87.4
click at [221, 132] on div "Correção monetária" at bounding box center [152, 135] width 241 height 9
click at [38, 160] on div "Multa" at bounding box center [133, 158] width 203 height 9
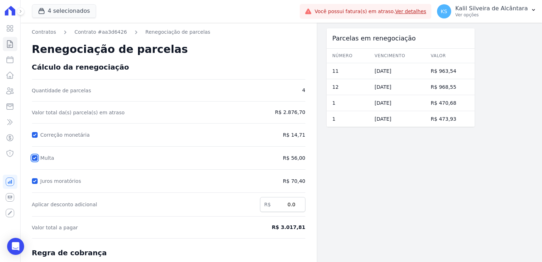
click at [33, 156] on input "Multa" at bounding box center [35, 158] width 6 height 6
checkbox input "false"
click at [35, 181] on input "Juros moratórios" at bounding box center [35, 181] width 6 height 6
checkbox input "false"
drag, startPoint x: 288, startPoint y: 115, endPoint x: 292, endPoint y: 113, distance: 4.2
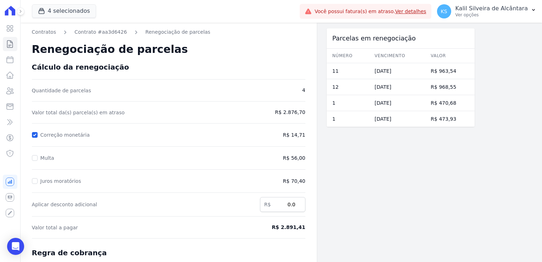
click at [292, 113] on span "R$ 2.876,70" at bounding box center [273, 112] width 63 height 7
drag, startPoint x: 292, startPoint y: 113, endPoint x: 230, endPoint y: 145, distance: 69.9
click at [230, 145] on form "Cálculo da renegociação Quantidade de parcelas 4 Valor total da(s) parcela(s) e…" at bounding box center [168, 206] width 273 height 287
drag, startPoint x: 287, startPoint y: 114, endPoint x: 317, endPoint y: 114, distance: 30.1
click at [317, 114] on div "Contratos Contrato #aa3d6426 Renegociação de parcelas Renegociação de parcelas …" at bounding box center [248, 189] width 454 height 333
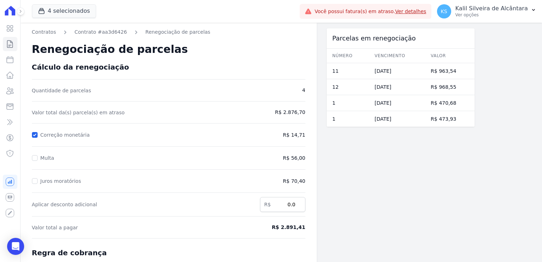
drag, startPoint x: 317, startPoint y: 114, endPoint x: 252, endPoint y: 154, distance: 76.1
click at [252, 154] on div "Multa R$ 56,00" at bounding box center [168, 158] width 273 height 9
click at [284, 121] on form "Cálculo da renegociação Quantidade de parcelas 4 Valor total da(s) parcela(s) e…" at bounding box center [168, 206] width 273 height 287
click at [224, 37] on div "Renegociação de parcelas" at bounding box center [168, 49] width 273 height 27
click at [243, 76] on form "Cálculo da renegociação Quantidade de parcelas 4 Valor total da(s) parcela(s) e…" at bounding box center [168, 206] width 273 height 287
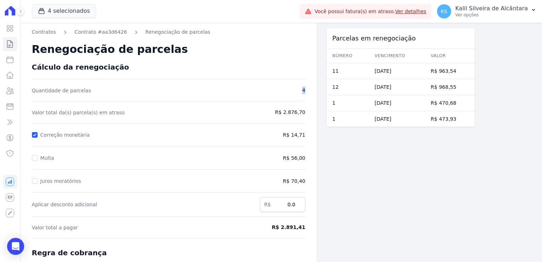
drag, startPoint x: 302, startPoint y: 87, endPoint x: 307, endPoint y: 89, distance: 5.3
click at [307, 89] on div "Contratos Contrato #aa3d6426 Renegociação de parcelas Renegociação de parcelas …" at bounding box center [169, 189] width 296 height 333
drag, startPoint x: 307, startPoint y: 89, endPoint x: 304, endPoint y: 90, distance: 3.7
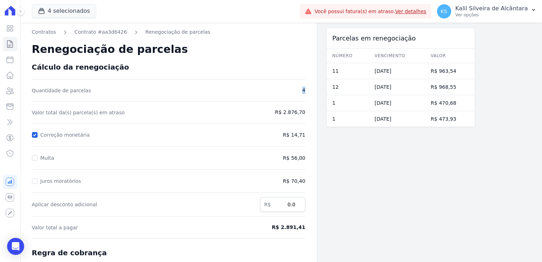
click at [304, 90] on span "4" at bounding box center [273, 90] width 63 height 7
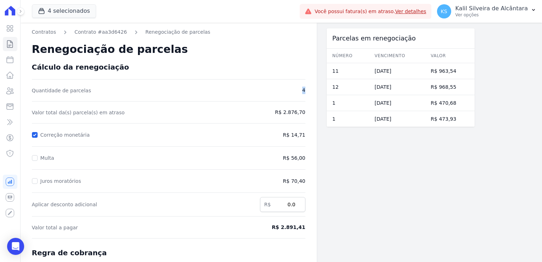
click at [304, 90] on span "4" at bounding box center [273, 90] width 63 height 7
click at [301, 90] on span "4" at bounding box center [273, 90] width 63 height 7
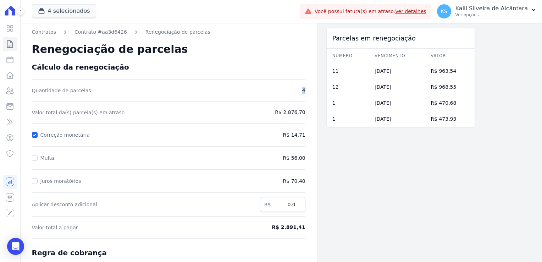
click at [301, 90] on span "4" at bounding box center [273, 90] width 63 height 7
drag, startPoint x: 301, startPoint y: 90, endPoint x: 309, endPoint y: 88, distance: 8.4
click at [309, 88] on div "Contratos Contrato #aa3d6426 Renegociação de parcelas Renegociação de parcelas …" at bounding box center [169, 189] width 296 height 333
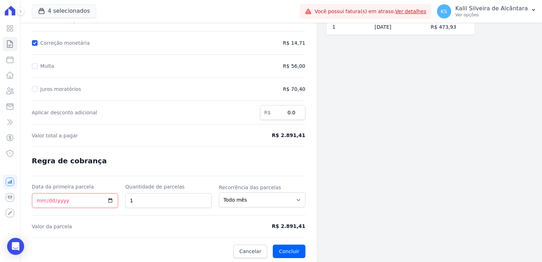
scroll to position [21, 0]
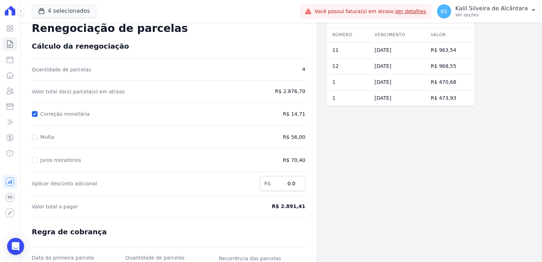
drag, startPoint x: 265, startPoint y: 105, endPoint x: 276, endPoint y: 99, distance: 12.1
click at [266, 104] on form "Cálculo da renegociação Quantidade de parcelas 4 Valor total da(s) parcela(s) e…" at bounding box center [168, 185] width 273 height 287
drag, startPoint x: 279, startPoint y: 93, endPoint x: 317, endPoint y: 94, distance: 38.3
click at [317, 94] on div "Contratos Contrato #aa3d6426 Renegociação de parcelas Renegociação de parcelas …" at bounding box center [248, 168] width 454 height 333
drag, startPoint x: 317, startPoint y: 94, endPoint x: 309, endPoint y: 102, distance: 10.8
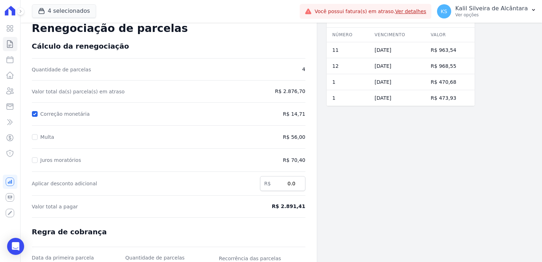
click at [309, 102] on div "Contratos Contrato #aa3d6426 Renegociação de parcelas Renegociação de parcelas …" at bounding box center [169, 168] width 296 height 333
click at [294, 96] on form "Cálculo da renegociação Quantidade de parcelas 4 Valor total da(s) parcela(s) e…" at bounding box center [168, 185] width 273 height 287
drag, startPoint x: 279, startPoint y: 91, endPoint x: 311, endPoint y: 91, distance: 31.9
click at [311, 91] on div "Contratos Contrato #aa3d6426 Renegociação de parcelas Renegociação de parcelas …" at bounding box center [169, 168] width 296 height 333
drag, startPoint x: 311, startPoint y: 91, endPoint x: 304, endPoint y: 102, distance: 13.6
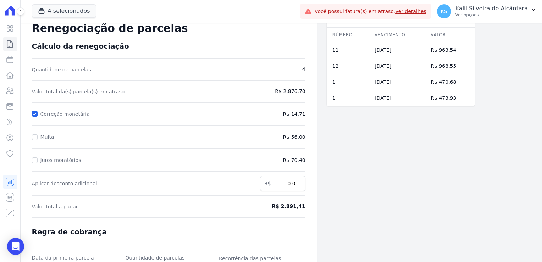
click at [304, 102] on form "Cálculo da renegociação Quantidade de parcelas 4 Valor total da(s) parcela(s) e…" at bounding box center [168, 185] width 273 height 287
drag, startPoint x: 304, startPoint y: 102, endPoint x: 305, endPoint y: 121, distance: 19.2
click at [305, 121] on form "Cálculo da renegociação Quantidade de parcelas 4 Valor total da(s) parcela(s) e…" at bounding box center [168, 185] width 273 height 287
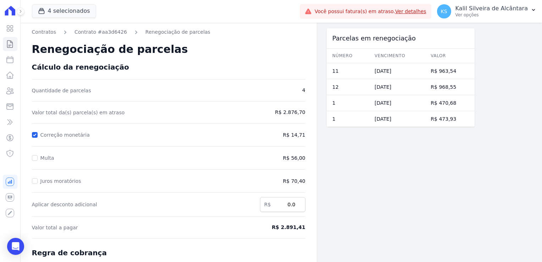
scroll to position [0, 0]
click at [113, 34] on link "Contrato #aa3d6426" at bounding box center [100, 31] width 52 height 7
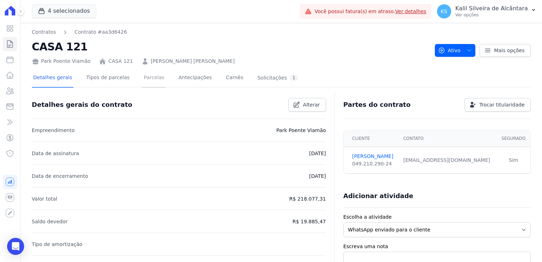
click at [142, 81] on link "Parcelas" at bounding box center [153, 78] width 23 height 19
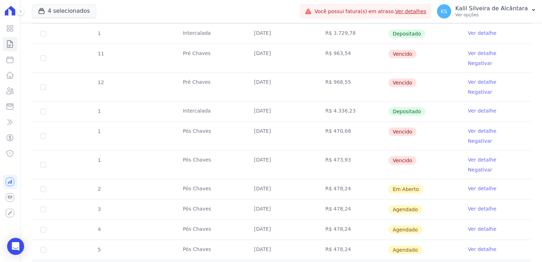
scroll to position [213, 0]
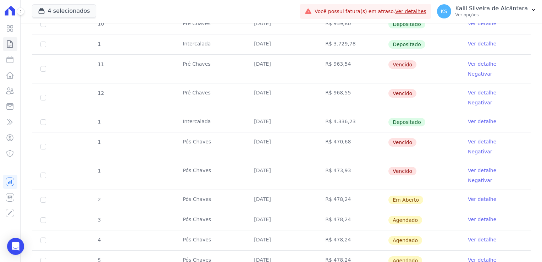
drag, startPoint x: 324, startPoint y: 143, endPoint x: 343, endPoint y: 145, distance: 18.9
click at [343, 161] on td "R$ 473,93" at bounding box center [352, 175] width 71 height 28
drag, startPoint x: 343, startPoint y: 145, endPoint x: 346, endPoint y: 150, distance: 5.9
click at [346, 161] on td "R$ 473,93" at bounding box center [352, 175] width 71 height 28
click at [343, 161] on td "R$ 473,93" at bounding box center [352, 175] width 71 height 28
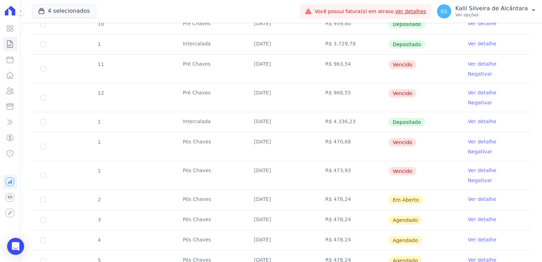
drag, startPoint x: 312, startPoint y: 60, endPoint x: 353, endPoint y: 59, distance: 41.1
click at [353, 59] on tr "11 Pré Chaves 10/05/2025 R$ 963,54 Vencido Ver detalhe Negativar" at bounding box center [281, 68] width 499 height 29
drag, startPoint x: 353, startPoint y: 59, endPoint x: 349, endPoint y: 62, distance: 4.8
click at [353, 60] on td "R$ 963,54" at bounding box center [352, 69] width 71 height 28
click at [323, 63] on td "R$ 963,54" at bounding box center [352, 69] width 71 height 28
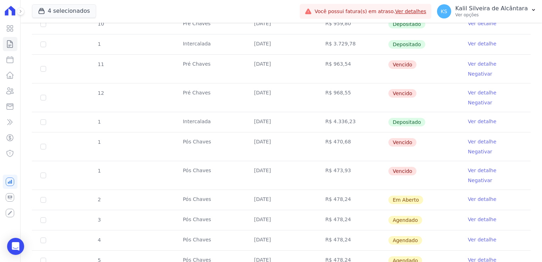
drag, startPoint x: 322, startPoint y: 64, endPoint x: 359, endPoint y: 65, distance: 36.9
click at [359, 65] on td "R$ 963,54" at bounding box center [352, 69] width 71 height 28
drag, startPoint x: 359, startPoint y: 65, endPoint x: 350, endPoint y: 68, distance: 9.0
click at [350, 68] on td "R$ 963,54" at bounding box center [352, 69] width 71 height 28
click at [317, 63] on td "R$ 963,54" at bounding box center [352, 69] width 71 height 28
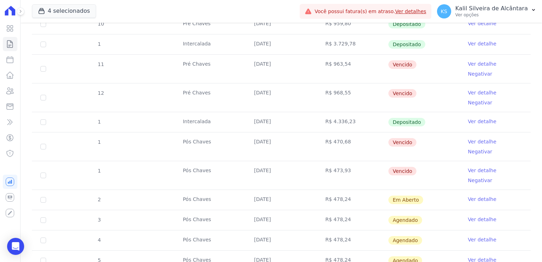
click at [319, 62] on td "R$ 963,54" at bounding box center [352, 69] width 71 height 28
drag, startPoint x: 321, startPoint y: 62, endPoint x: 357, endPoint y: 67, distance: 36.5
click at [357, 67] on td "R$ 963,54" at bounding box center [352, 69] width 71 height 28
click at [341, 88] on td "R$ 968,55" at bounding box center [352, 97] width 71 height 28
drag, startPoint x: 337, startPoint y: 83, endPoint x: 362, endPoint y: 83, distance: 24.8
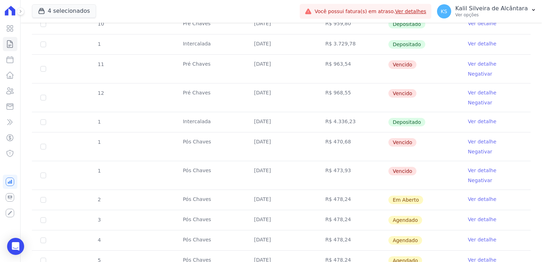
click at [362, 83] on td "R$ 968,55" at bounding box center [352, 97] width 71 height 28
click at [359, 83] on td "R$ 968,55" at bounding box center [352, 97] width 71 height 28
click at [352, 84] on td "R$ 968,55" at bounding box center [352, 97] width 71 height 28
drag, startPoint x: 326, startPoint y: 63, endPoint x: 348, endPoint y: 64, distance: 22.7
click at [348, 64] on td "R$ 963,54" at bounding box center [352, 69] width 71 height 28
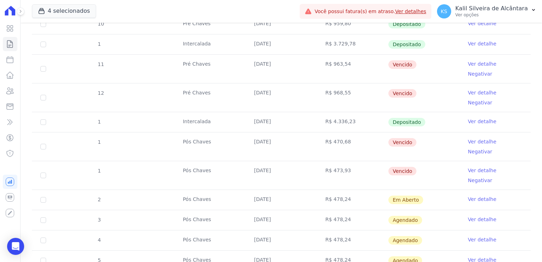
drag, startPoint x: 348, startPoint y: 64, endPoint x: 347, endPoint y: 85, distance: 21.3
click at [347, 85] on td "R$ 968,55" at bounding box center [352, 97] width 71 height 28
drag, startPoint x: 312, startPoint y: 81, endPoint x: 353, endPoint y: 82, distance: 40.8
click at [353, 83] on tr "12 Pré Chaves 10/06/2025 R$ 968,55 Vencido Ver detalhe Negativar" at bounding box center [281, 97] width 499 height 29
click at [469, 65] on link "Ver detalhe" at bounding box center [482, 63] width 28 height 7
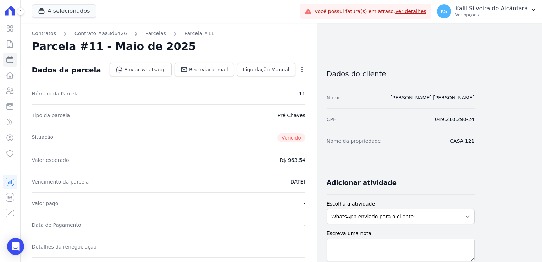
click at [301, 69] on icon "button" at bounding box center [301, 69] width 7 height 7
click at [287, 90] on link "Cancelar Cobrança" at bounding box center [271, 91] width 62 height 13
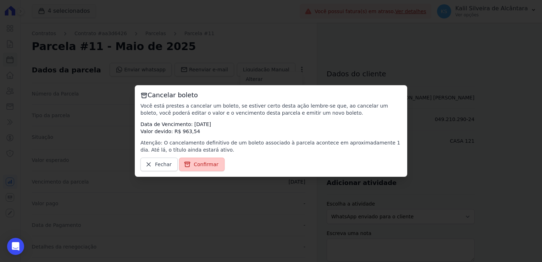
click at [202, 161] on span "Confirmar" at bounding box center [206, 164] width 25 height 7
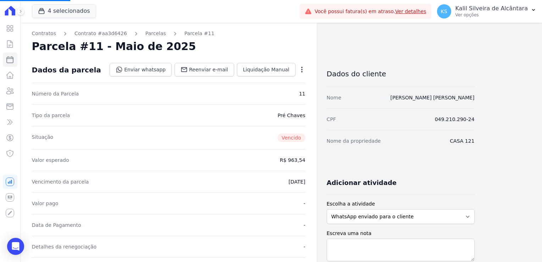
click at [304, 69] on icon "button" at bounding box center [301, 69] width 7 height 7
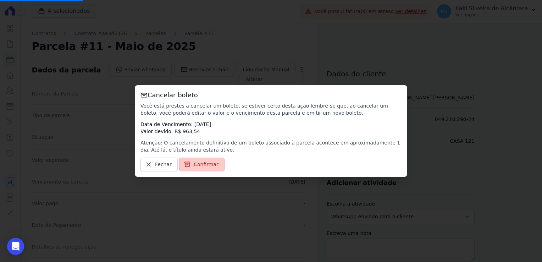
click at [201, 169] on link "Confirmar" at bounding box center [201, 163] width 45 height 13
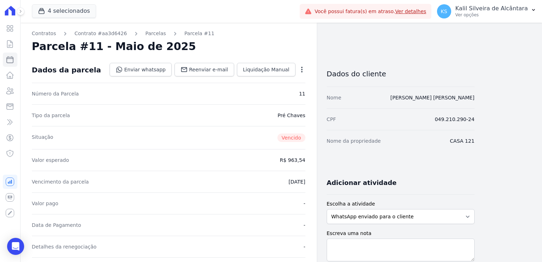
click at [301, 68] on icon "button" at bounding box center [301, 69] width 7 height 7
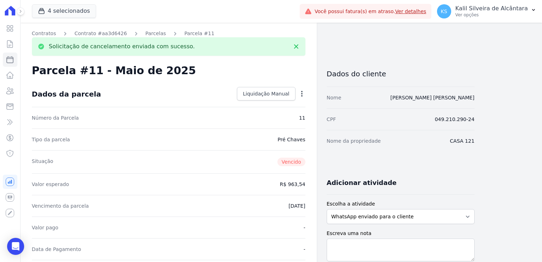
click at [301, 92] on icon "button" at bounding box center [301, 93] width 7 height 7
click at [286, 104] on link "Alterar" at bounding box center [271, 103] width 62 height 13
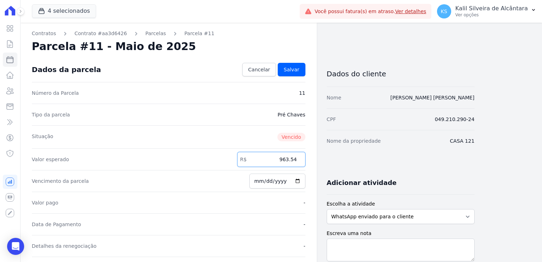
click at [291, 157] on input "963.54" at bounding box center [271, 159] width 68 height 15
type input "1206.88"
click at [296, 72] on span "Salvar" at bounding box center [292, 69] width 16 height 7
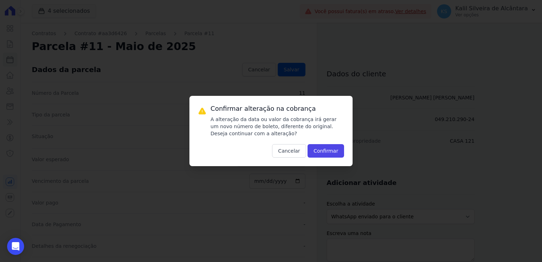
click at [329, 158] on div "Confirmar alteração na cobrança A alteração da data ou valor da cobrança irá ge…" at bounding box center [270, 131] width 163 height 70
click at [331, 155] on button "Confirmar" at bounding box center [325, 150] width 37 height 13
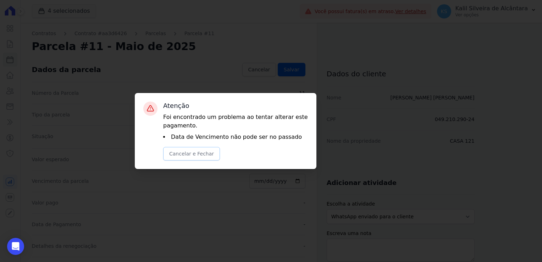
click at [208, 156] on button "Cancelar e Fechar" at bounding box center [191, 153] width 57 height 13
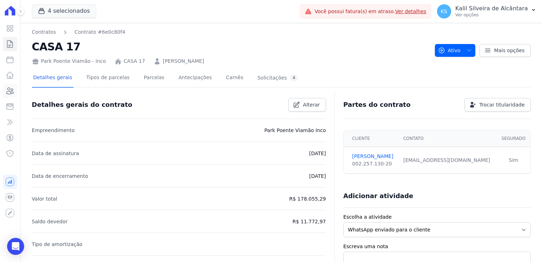
click at [10, 93] on icon at bounding box center [10, 91] width 9 height 9
click at [143, 82] on link "Parcelas" at bounding box center [153, 78] width 23 height 19
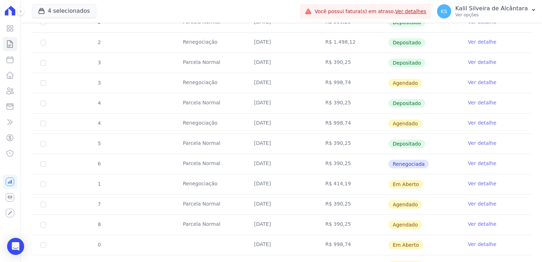
scroll to position [390, 0]
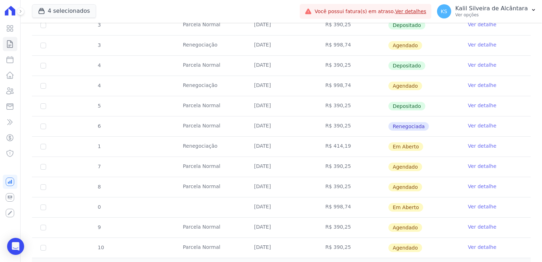
drag, startPoint x: 258, startPoint y: 124, endPoint x: 289, endPoint y: 126, distance: 31.3
click at [289, 126] on td "[DATE]" at bounding box center [280, 126] width 71 height 20
drag, startPoint x: 289, startPoint y: 126, endPoint x: 302, endPoint y: 144, distance: 22.6
click at [302, 144] on td "[DATE]" at bounding box center [280, 147] width 71 height 20
drag, startPoint x: 302, startPoint y: 144, endPoint x: 324, endPoint y: 123, distance: 29.8
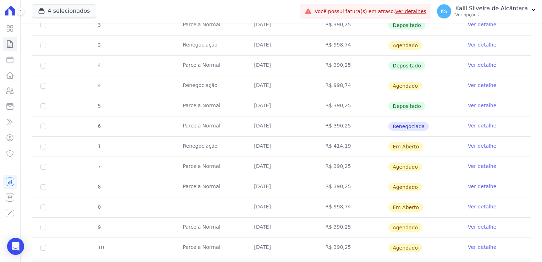
click at [324, 123] on tbody "23 [GEOGRAPHIC_DATA] [DATE] R$ 680,39 Depositado Ver detalhe 5 Renegociação [DA…" at bounding box center [281, 25] width 499 height 465
drag, startPoint x: 324, startPoint y: 123, endPoint x: 351, endPoint y: 141, distance: 32.3
click at [351, 140] on td "R$ 414,19" at bounding box center [352, 147] width 71 height 20
click at [344, 144] on td "R$ 414,19" at bounding box center [352, 147] width 71 height 20
click at [473, 144] on link "Ver detalhe" at bounding box center [482, 145] width 28 height 7
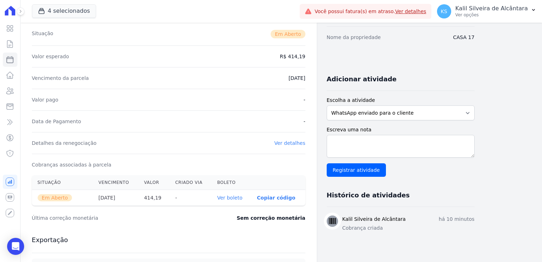
scroll to position [106, 0]
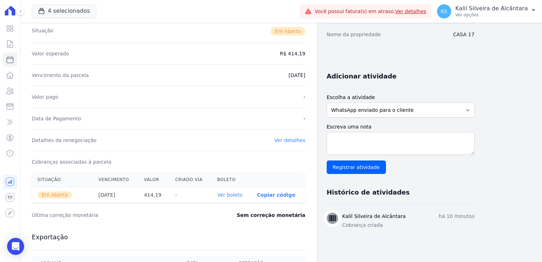
click at [298, 144] on div "Detalhes da renegociação Ver detalhes" at bounding box center [168, 140] width 273 height 22
click at [298, 142] on link "Ver detalhes" at bounding box center [289, 140] width 31 height 6
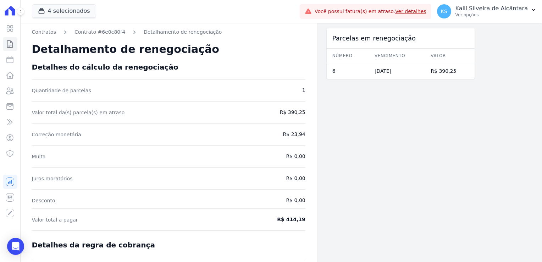
drag, startPoint x: 282, startPoint y: 132, endPoint x: 305, endPoint y: 133, distance: 23.4
click at [305, 133] on span "R$ 23,94" at bounding box center [273, 134] width 63 height 7
drag, startPoint x: 305, startPoint y: 133, endPoint x: 302, endPoint y: 141, distance: 8.6
click at [302, 141] on div "Contratos Contrato #6e0c80f4 Detalhamento de renegociação Detalhamento de reneg…" at bounding box center [169, 187] width 296 height 329
drag, startPoint x: 285, startPoint y: 135, endPoint x: 307, endPoint y: 137, distance: 22.0
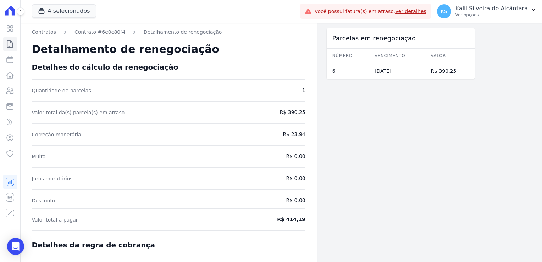
click at [307, 137] on div "Contratos Contrato #6e0c80f4 Detalhamento de renegociação Detalhamento de reneg…" at bounding box center [169, 187] width 296 height 329
drag, startPoint x: 307, startPoint y: 137, endPoint x: 301, endPoint y: 140, distance: 7.1
click at [301, 140] on div "Contratos Contrato #6e0c80f4 Detalhamento de renegociação Detalhamento de reneg…" at bounding box center [169, 187] width 296 height 329
drag, startPoint x: 279, startPoint y: 133, endPoint x: 307, endPoint y: 134, distance: 28.4
click at [307, 134] on div "Contratos Contrato #6e0c80f4 Detalhamento de renegociação Detalhamento de reneg…" at bounding box center [169, 187] width 296 height 329
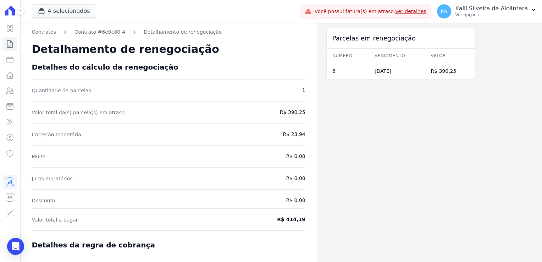
drag, startPoint x: 307, startPoint y: 134, endPoint x: 292, endPoint y: 137, distance: 15.1
click at [292, 137] on span "R$ 23,94" at bounding box center [273, 134] width 63 height 7
click at [284, 134] on span "R$ 23,94" at bounding box center [273, 134] width 63 height 7
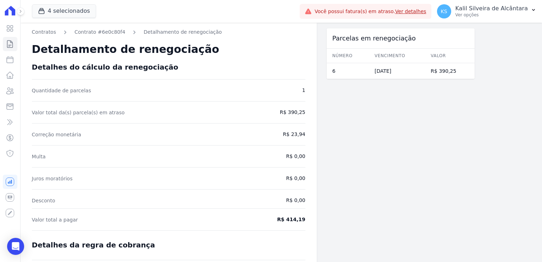
click at [284, 134] on span "R$ 23,94" at bounding box center [273, 134] width 63 height 7
click at [276, 141] on div "Contratos Contrato #6e0c80f4 Detalhamento de renegociação Detalhamento de reneg…" at bounding box center [169, 187] width 296 height 329
click at [235, 131] on div "Correção monetária R$ 23,94" at bounding box center [168, 134] width 273 height 7
drag, startPoint x: 262, startPoint y: 150, endPoint x: 294, endPoint y: 152, distance: 32.3
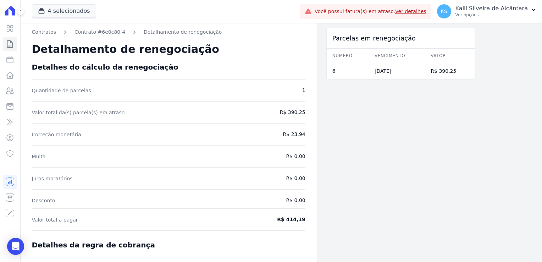
click at [294, 152] on div "Contratos Contrato #6e0c80f4 Detalhamento de renegociação Detalhamento de reneg…" at bounding box center [169, 187] width 296 height 329
drag, startPoint x: 294, startPoint y: 152, endPoint x: 248, endPoint y: 150, distance: 46.2
click at [248, 150] on div "Contratos Contrato #6e0c80f4 Detalhamento de renegociação Detalhamento de reneg…" at bounding box center [169, 187] width 296 height 329
click at [287, 138] on div "Contratos Contrato #6e0c80f4 Detalhamento de renegociação Detalhamento de reneg…" at bounding box center [169, 187] width 296 height 329
drag, startPoint x: 296, startPoint y: 134, endPoint x: 302, endPoint y: 134, distance: 6.4
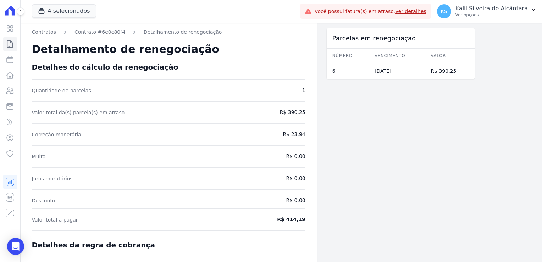
click at [302, 134] on span "R$ 23,94" at bounding box center [273, 134] width 63 height 7
drag, startPoint x: 302, startPoint y: 134, endPoint x: 292, endPoint y: 165, distance: 32.1
click at [292, 165] on div "Contratos Contrato #6e0c80f4 Detalhamento de renegociação Detalhamento de reneg…" at bounding box center [169, 187] width 296 height 329
click at [312, 134] on div "Contratos Contrato #6e0c80f4 Detalhamento de renegociação Detalhamento de reneg…" at bounding box center [169, 187] width 296 height 329
drag, startPoint x: 312, startPoint y: 134, endPoint x: 283, endPoint y: 174, distance: 49.6
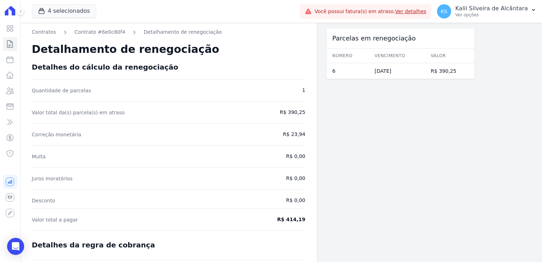
click at [282, 174] on span "R$ 0,00" at bounding box center [273, 177] width 63 height 7
drag, startPoint x: 296, startPoint y: 158, endPoint x: 302, endPoint y: 156, distance: 5.9
click at [302, 156] on span "R$ 0,00" at bounding box center [273, 155] width 63 height 7
drag, startPoint x: 302, startPoint y: 156, endPoint x: 289, endPoint y: 174, distance: 22.6
click at [289, 174] on span "R$ 0,00" at bounding box center [273, 177] width 63 height 7
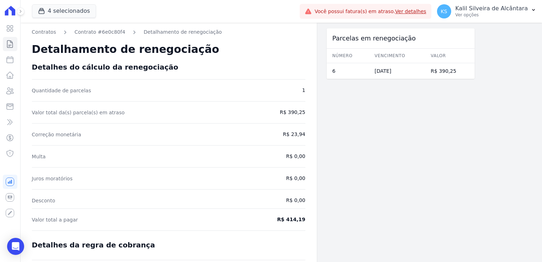
drag, startPoint x: 68, startPoint y: 135, endPoint x: 125, endPoint y: 134, distance: 56.8
click at [125, 134] on span "Correção monetária" at bounding box center [133, 134] width 203 height 7
drag, startPoint x: 125, startPoint y: 134, endPoint x: 190, endPoint y: 169, distance: 73.9
click at [162, 174] on div "Juros moratórios R$ 0,00" at bounding box center [168, 177] width 273 height 7
drag, startPoint x: 294, startPoint y: 138, endPoint x: 322, endPoint y: 135, distance: 28.5
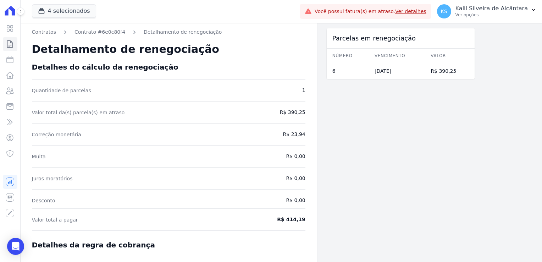
click at [318, 136] on div "Contratos Contrato #6e0c80f4 Detalhamento de renegociação Detalhamento de reneg…" at bounding box center [248, 187] width 454 height 329
drag, startPoint x: 307, startPoint y: 135, endPoint x: 325, endPoint y: 135, distance: 18.4
click at [325, 135] on div "Contratos Contrato #6e0c80f4 Detalhamento de renegociação Detalhamento de reneg…" at bounding box center [248, 187] width 454 height 329
drag, startPoint x: 325, startPoint y: 135, endPoint x: 185, endPoint y: 184, distance: 148.7
click at [185, 184] on div "Contratos Contrato #6e0c80f4 Detalhamento de renegociação Detalhamento de reneg…" at bounding box center [169, 187] width 296 height 329
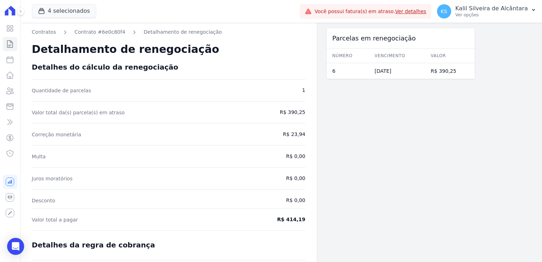
click at [206, 147] on div "Contratos Contrato #6e0c80f4 Detalhamento de renegociação Detalhamento de reneg…" at bounding box center [169, 187] width 296 height 329
click at [289, 162] on div "Contratos Contrato #6e0c80f4 Detalhamento de renegociação Detalhamento de reneg…" at bounding box center [169, 187] width 296 height 329
drag, startPoint x: 55, startPoint y: 136, endPoint x: 102, endPoint y: 135, distance: 46.8
click at [102, 135] on span "Correção monetária" at bounding box center [133, 134] width 203 height 7
drag, startPoint x: 102, startPoint y: 135, endPoint x: 106, endPoint y: 175, distance: 39.9
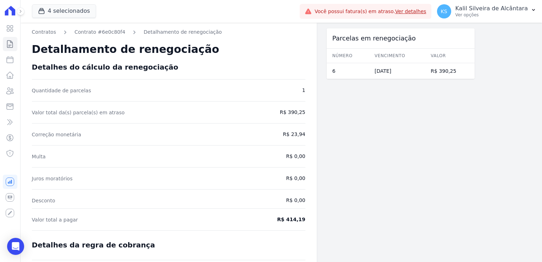
click at [106, 175] on span "Juros moratórios" at bounding box center [133, 178] width 203 height 7
click at [103, 33] on link "Contrato #6e0c80f4" at bounding box center [99, 31] width 51 height 7
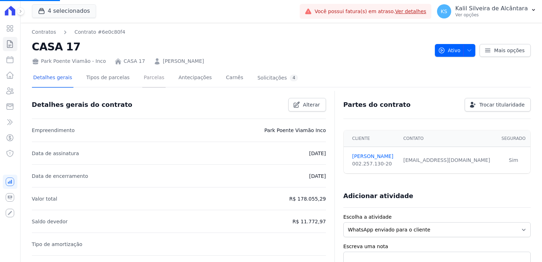
click at [142, 81] on link "Parcelas" at bounding box center [153, 78] width 23 height 19
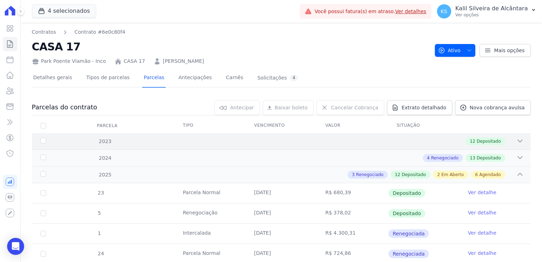
click at [466, 141] on div "12 Depositado" at bounding box center [485, 141] width 39 height 8
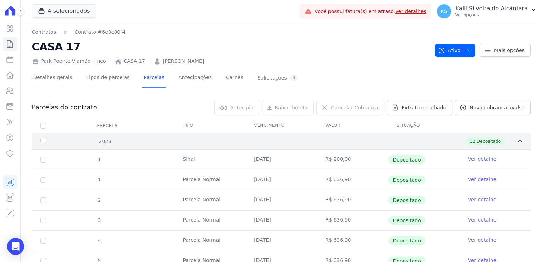
click at [457, 141] on div "12 Depositado" at bounding box center [306, 141] width 436 height 8
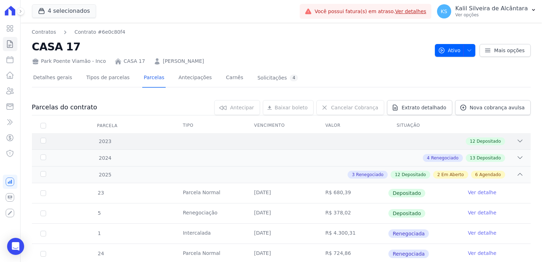
click at [439, 145] on div "2023 12 Depositado" at bounding box center [281, 141] width 499 height 16
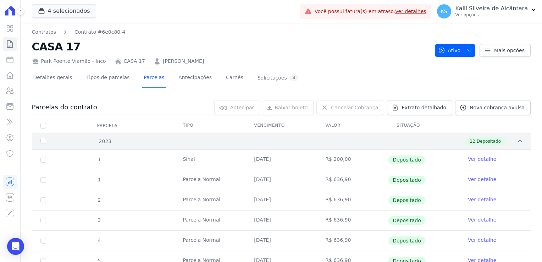
click at [116, 140] on div "12 Depositado" at bounding box center [306, 141] width 436 height 8
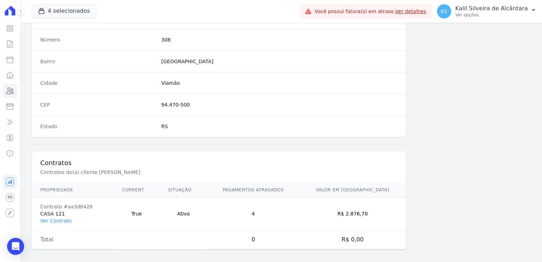
scroll to position [399, 0]
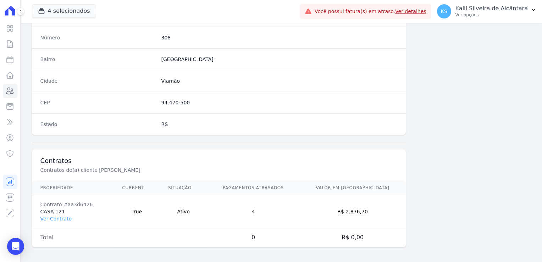
drag, startPoint x: 379, startPoint y: 209, endPoint x: 357, endPoint y: 210, distance: 21.4
click at [357, 210] on td "R$ 2.876,70" at bounding box center [352, 211] width 107 height 33
copy td "2.876,70"
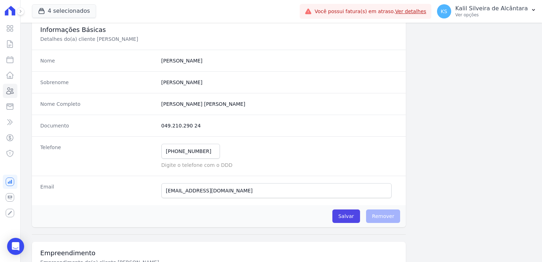
scroll to position [0, 0]
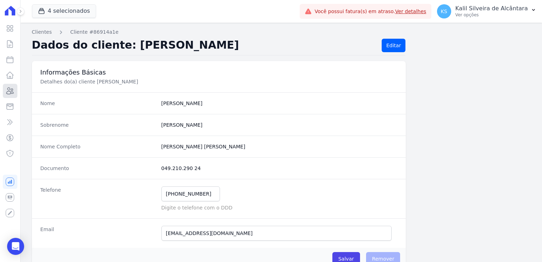
click at [11, 92] on icon at bounding box center [10, 91] width 7 height 6
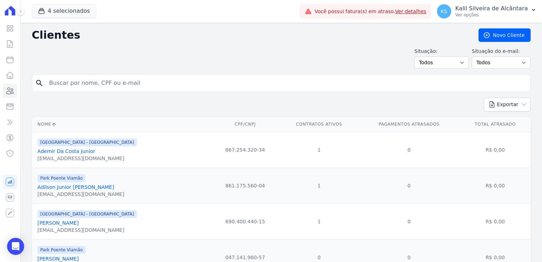
click at [103, 78] on input "search" at bounding box center [286, 83] width 482 height 14
type input "michele"
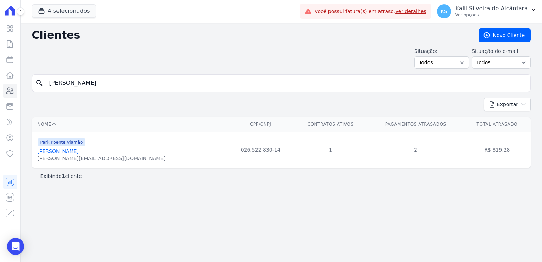
click at [79, 149] on link "Michele Canabarro Da Silva" at bounding box center [58, 151] width 41 height 6
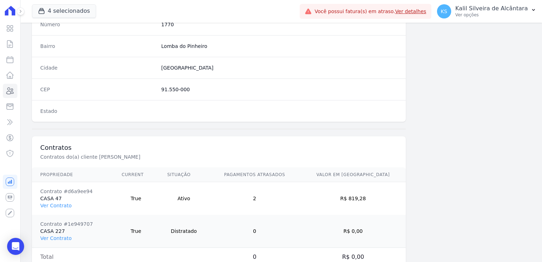
scroll to position [432, 0]
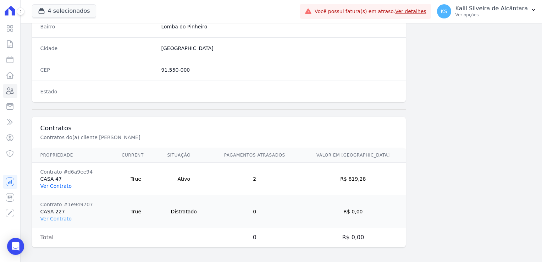
click at [61, 184] on link "Ver Contrato" at bounding box center [55, 186] width 31 height 6
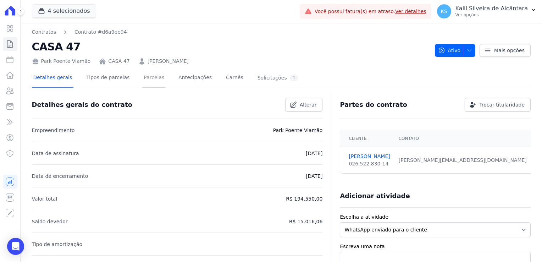
click at [142, 84] on link "Parcelas" at bounding box center [153, 78] width 23 height 19
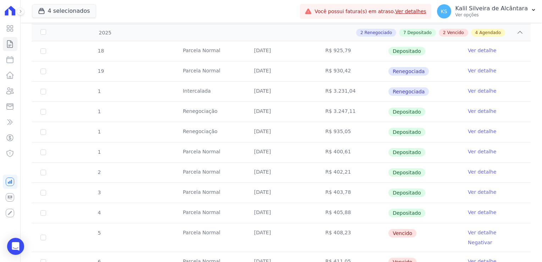
scroll to position [213, 0]
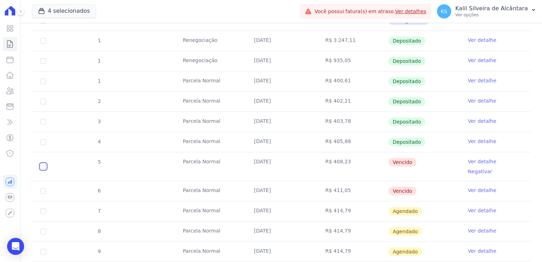
click at [43, 163] on input "checkbox" at bounding box center [43, 166] width 6 height 6
checkbox input "true"
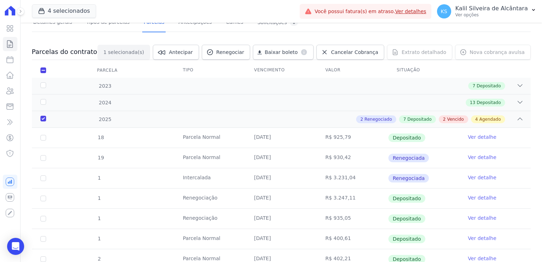
scroll to position [0, 0]
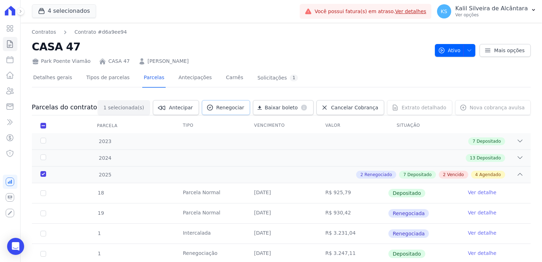
click at [235, 113] on link "Renegociar" at bounding box center [226, 107] width 49 height 15
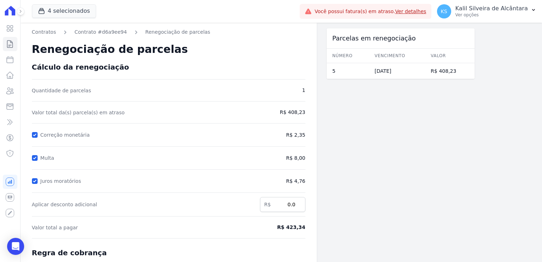
drag, startPoint x: 36, startPoint y: 132, endPoint x: 35, endPoint y: 140, distance: 8.6
click at [35, 132] on div "Correção monetária" at bounding box center [154, 135] width 244 height 9
click at [37, 132] on input "Correção monetária" at bounding box center [35, 135] width 6 height 6
checkbox input "false"
click at [36, 160] on input "Multa" at bounding box center [35, 158] width 6 height 6
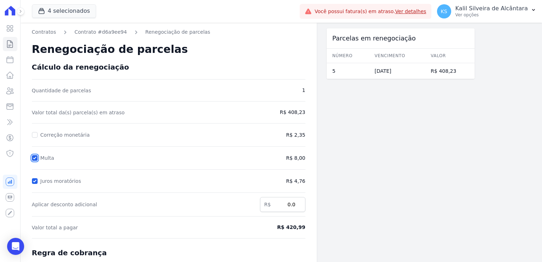
checkbox input "false"
click at [35, 173] on form "Cálculo da renegociação Quantidade de parcelas 1 Valor total da(s) parcela(s) e…" at bounding box center [168, 206] width 273 height 287
click at [36, 181] on input "Juros moratórios" at bounding box center [35, 181] width 6 height 6
checkbox input "false"
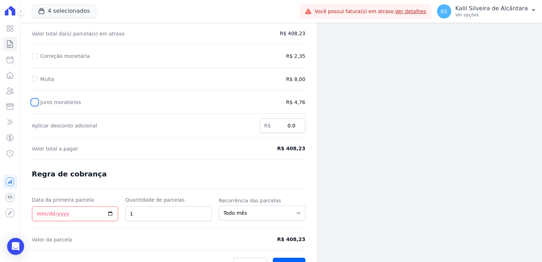
scroll to position [92, 0]
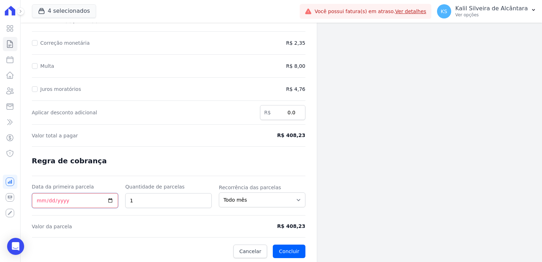
click at [41, 199] on input "Data da primeira parcela" at bounding box center [75, 200] width 87 height 15
type input "2025-09-05"
click at [298, 248] on button "Concluir" at bounding box center [289, 250] width 32 height 13
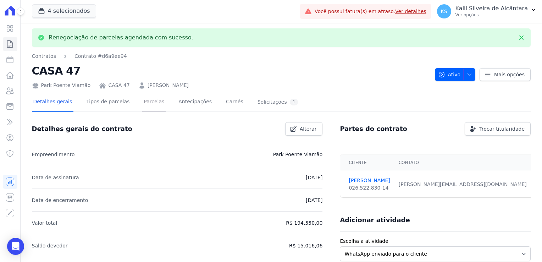
click at [142, 104] on link "Parcelas" at bounding box center [153, 102] width 23 height 19
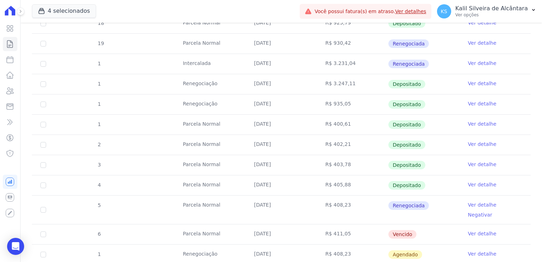
scroll to position [213, 0]
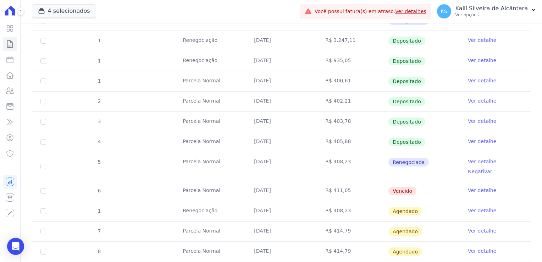
drag, startPoint x: 34, startPoint y: 180, endPoint x: 43, endPoint y: 181, distance: 8.5
click at [35, 181] on td "6" at bounding box center [43, 191] width 23 height 20
click at [43, 188] on input "checkbox" at bounding box center [43, 191] width 6 height 6
checkbox input "true"
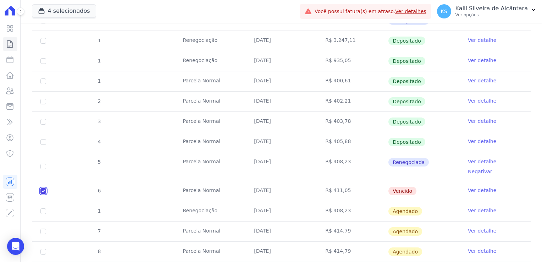
checkbox input "true"
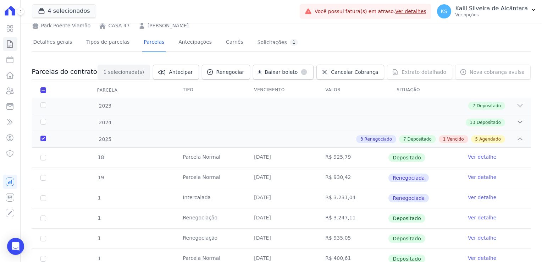
scroll to position [0, 0]
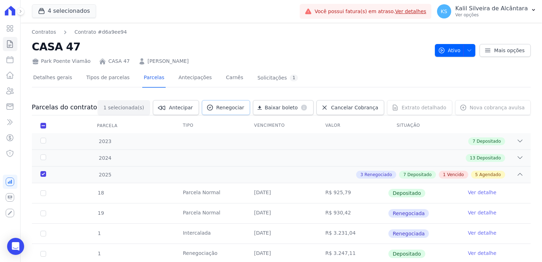
click at [241, 110] on span "Renegociar" at bounding box center [230, 107] width 28 height 7
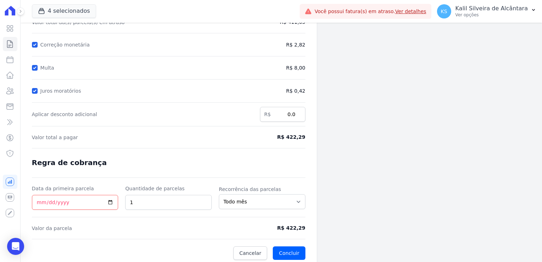
scroll to position [92, 0]
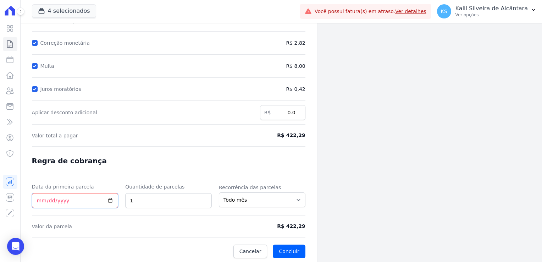
click at [33, 197] on input "Data da primeira parcela" at bounding box center [75, 200] width 87 height 15
type input "2025-09-05"
click at [32, 40] on div at bounding box center [35, 42] width 6 height 7
click at [35, 43] on input "Correção monetária" at bounding box center [35, 43] width 6 height 6
checkbox input "false"
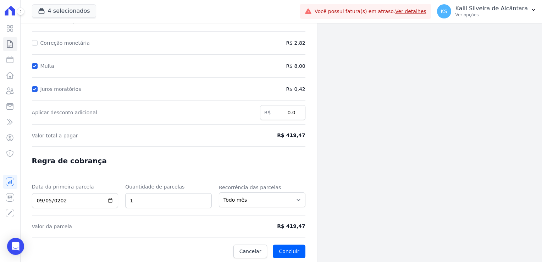
click at [36, 71] on form "Cálculo da renegociação Quantidade de parcelas 1 Valor total da(s) parcela(s) e…" at bounding box center [168, 114] width 273 height 287
click at [35, 67] on input "Multa" at bounding box center [35, 66] width 6 height 6
checkbox input "false"
click at [33, 87] on input "Juros moratórios" at bounding box center [35, 89] width 6 height 6
checkbox input "false"
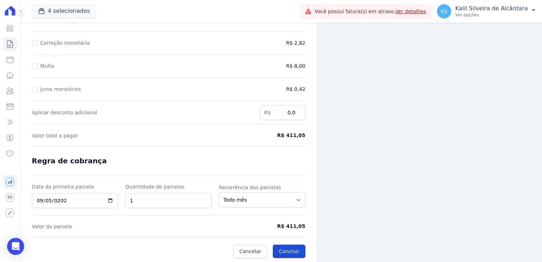
click at [303, 252] on button "Concluir" at bounding box center [289, 250] width 32 height 13
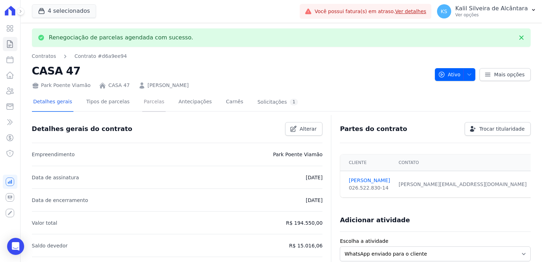
click at [143, 104] on link "Parcelas" at bounding box center [153, 102] width 23 height 19
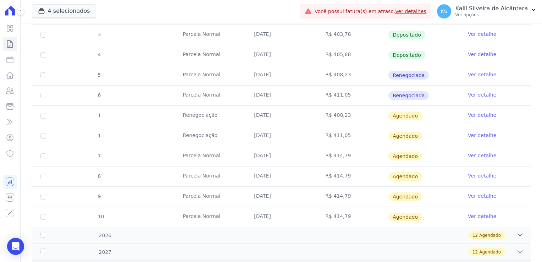
scroll to position [298, 0]
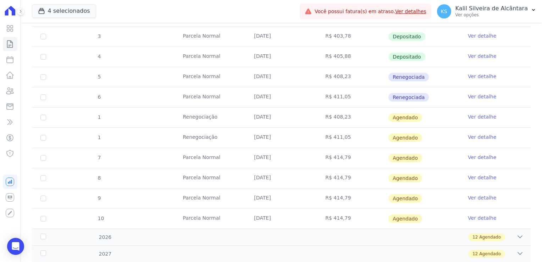
click at [472, 114] on link "Ver detalhe" at bounding box center [482, 116] width 28 height 7
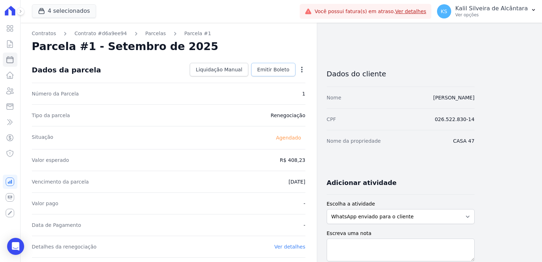
click at [275, 73] on span "Emitir Boleto" at bounding box center [273, 69] width 32 height 7
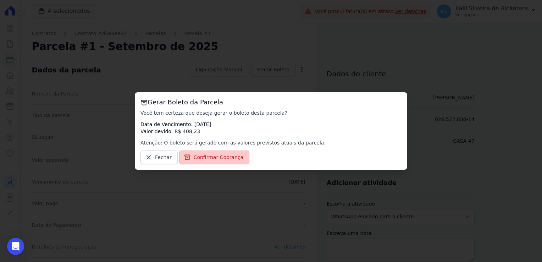
click at [200, 156] on span "Confirmar Cobrança" at bounding box center [219, 157] width 50 height 7
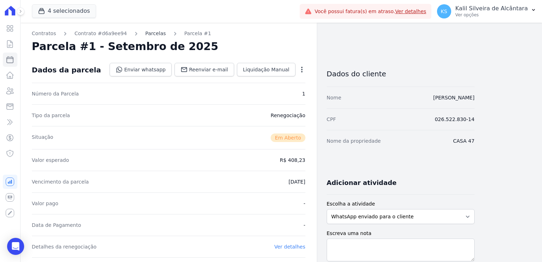
click at [145, 32] on link "Parcelas" at bounding box center [155, 33] width 21 height 7
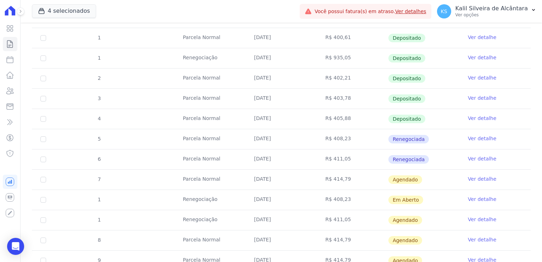
scroll to position [248, 0]
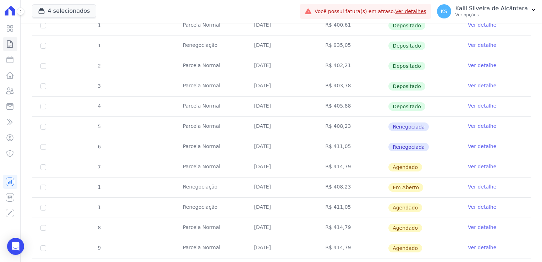
click at [471, 163] on link "Ver detalhe" at bounding box center [482, 166] width 28 height 7
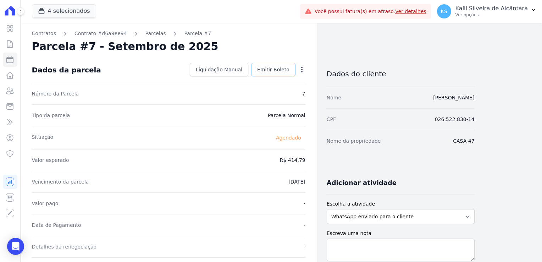
click at [264, 70] on span "Emitir Boleto" at bounding box center [273, 69] width 32 height 7
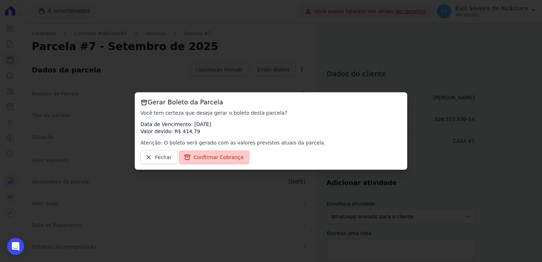
click at [209, 159] on span "Confirmar Cobrança" at bounding box center [219, 157] width 50 height 7
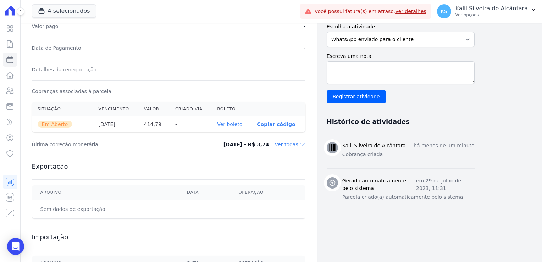
scroll to position [177, 0]
click at [226, 122] on link "Ver boleto" at bounding box center [229, 124] width 25 height 6
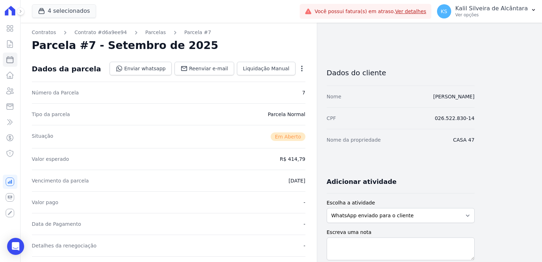
scroll to position [0, 0]
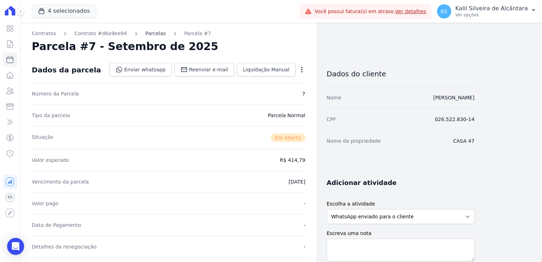
click at [145, 34] on link "Parcelas" at bounding box center [155, 33] width 21 height 7
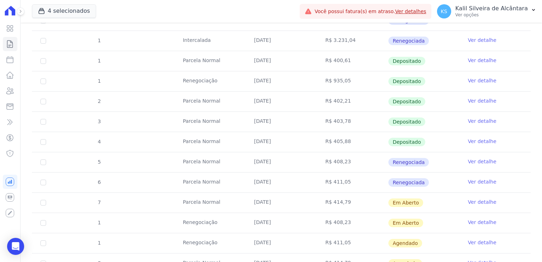
scroll to position [248, 0]
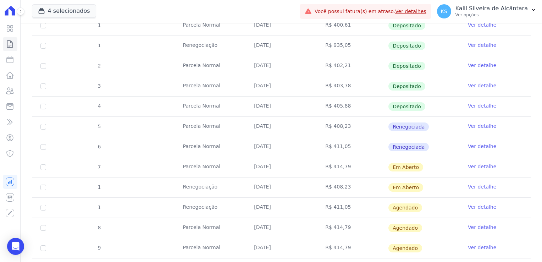
drag, startPoint x: 250, startPoint y: 164, endPoint x: 245, endPoint y: 162, distance: 5.6
click at [245, 162] on td "[DATE]" at bounding box center [280, 167] width 71 height 20
drag, startPoint x: 261, startPoint y: 165, endPoint x: 332, endPoint y: 165, distance: 70.6
click at [332, 165] on tr "7 Parcela Normal 25/09/2025 R$ 414,79 Em Aberto Ver detalhe" at bounding box center [281, 167] width 499 height 20
drag, startPoint x: 332, startPoint y: 165, endPoint x: 441, endPoint y: 163, distance: 108.9
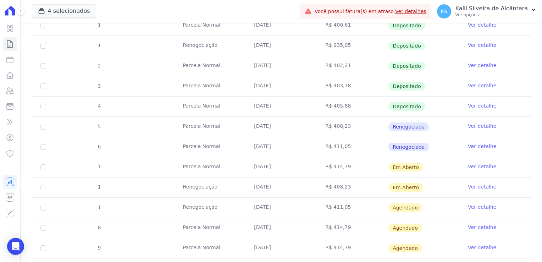
click at [417, 167] on td "Em Aberto" at bounding box center [423, 167] width 71 height 20
click at [476, 167] on link "Ver detalhe" at bounding box center [482, 166] width 28 height 7
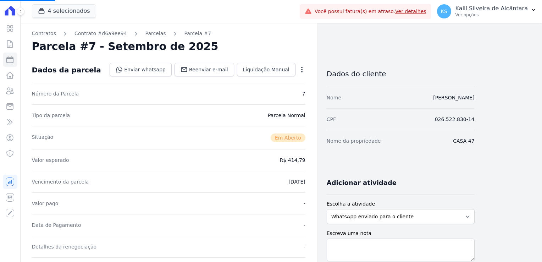
click at [304, 69] on icon "button" at bounding box center [301, 69] width 7 height 7
click at [272, 82] on div "Dados da parcela Enviar whatsapp Registrar envio de WhatsApp Caso o envio da me…" at bounding box center [168, 70] width 273 height 26
click at [303, 72] on icon "button" at bounding box center [301, 69] width 7 height 7
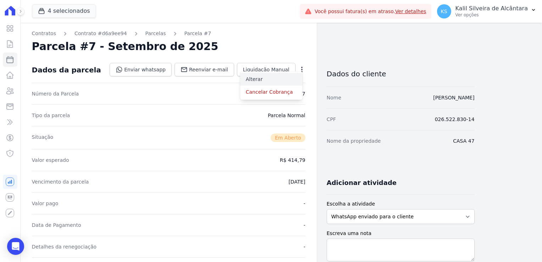
click at [268, 83] on link "Alterar" at bounding box center [271, 79] width 62 height 13
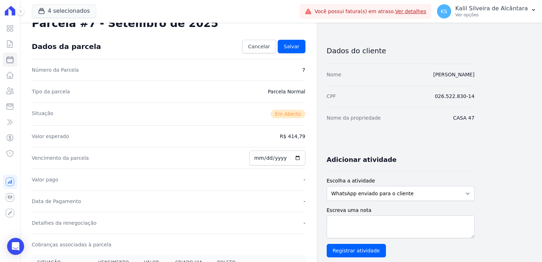
scroll to position [35, 0]
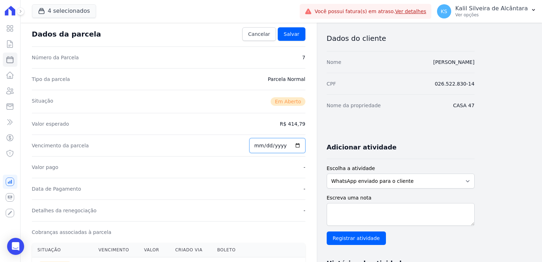
click at [261, 145] on input "2025-09-25" at bounding box center [277, 145] width 56 height 15
type input "2025-09-05"
click at [302, 42] on div "Dados da parcela Cancelar Salvar" at bounding box center [168, 34] width 273 height 25
click at [297, 37] on span "Salvar" at bounding box center [292, 33] width 16 height 7
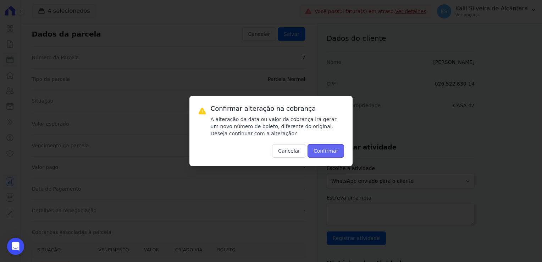
click at [331, 156] on button "Confirmar" at bounding box center [325, 150] width 37 height 13
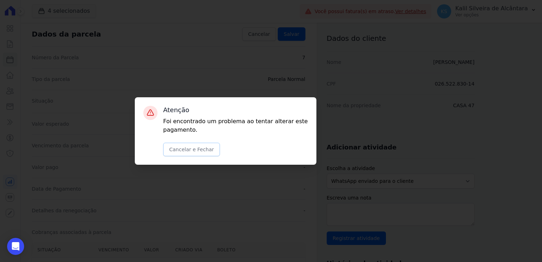
click at [187, 152] on button "Cancelar e Fechar" at bounding box center [191, 149] width 57 height 13
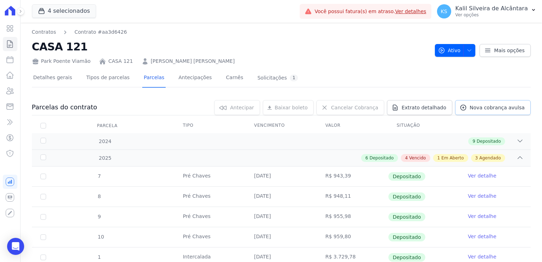
click at [497, 107] on span "Nova cobrança avulsa" at bounding box center [497, 107] width 55 height 7
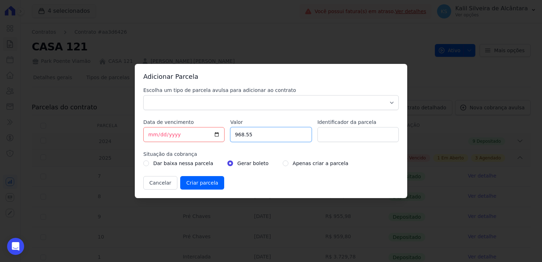
click at [254, 135] on input "968.55" at bounding box center [270, 134] width 81 height 15
click at [354, 56] on div "Adicionar Parcela Escolha um tipo de parcela avulsa para adicionar ao contrato …" at bounding box center [271, 131] width 542 height 262
click at [296, 51] on div "Adicionar Parcela Escolha um tipo de parcela avulsa para adicionar ao contrato …" at bounding box center [271, 131] width 542 height 262
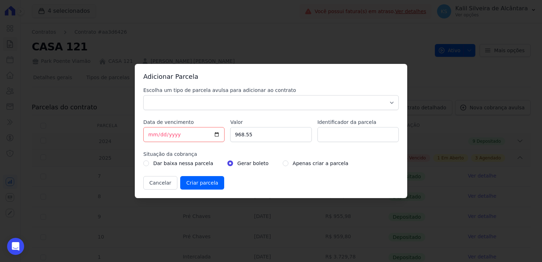
click at [434, 105] on div "Adicionar Parcela Escolha um tipo de parcela avulsa para adicionar ao contrato …" at bounding box center [271, 131] width 542 height 262
click at [152, 178] on button "Cancelar" at bounding box center [160, 182] width 34 height 13
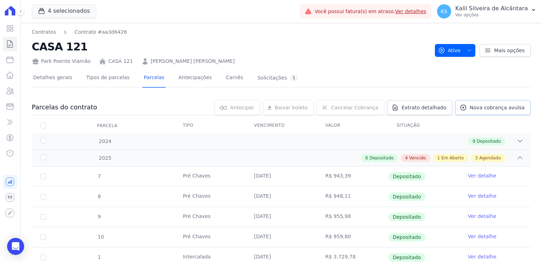
click at [485, 113] on link "Nova cobrança avulsa" at bounding box center [493, 107] width 76 height 15
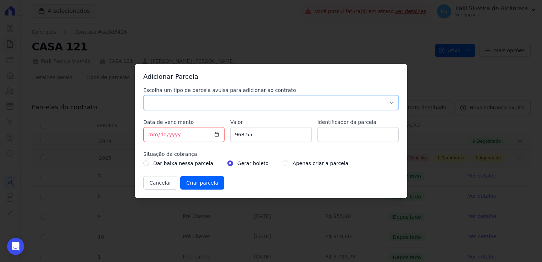
click at [179, 104] on select "Parcela Normal Sinal Caução Intercalada Chaves Pré Chaves Pós Chaves Taxas Quit…" at bounding box center [270, 102] width 255 height 15
select select "others"
click at [143, 95] on select "Parcela Normal Sinal Caução Intercalada Chaves Pré Chaves Pós Chaves Taxas Quit…" at bounding box center [270, 102] width 255 height 15
click at [150, 137] on input "[DATE]" at bounding box center [183, 134] width 81 height 15
type input "2025-08-10"
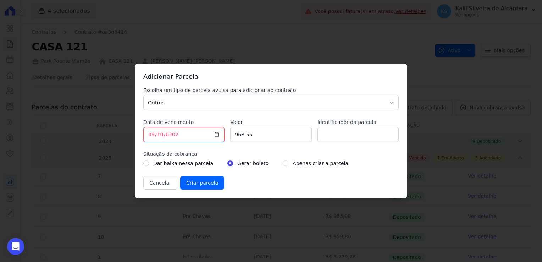
type input "2025-09-10"
drag, startPoint x: 238, startPoint y: 135, endPoint x: 219, endPoint y: 135, distance: 18.4
click at [224, 135] on div "Escolha um tipo de parcela avulsa para adicionar ao contrato Parcela Normal Sin…" at bounding box center [270, 138] width 255 height 103
click at [257, 136] on input "968.55" at bounding box center [270, 134] width 81 height 15
paste input "60835"
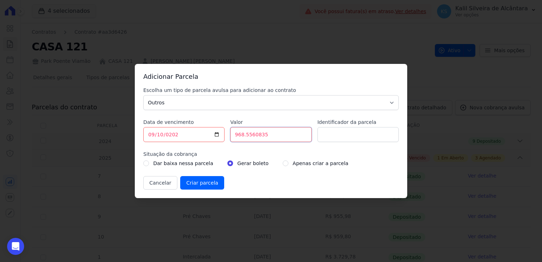
drag, startPoint x: 213, startPoint y: 135, endPoint x: 206, endPoint y: 135, distance: 7.4
click at [206, 135] on div "Escolha um tipo de parcela avulsa para adicionar ao contrato Parcela Normal Sin…" at bounding box center [270, 138] width 255 height 103
paste input "60."
click at [259, 137] on input "60.835" at bounding box center [270, 134] width 81 height 15
type input "60.83"
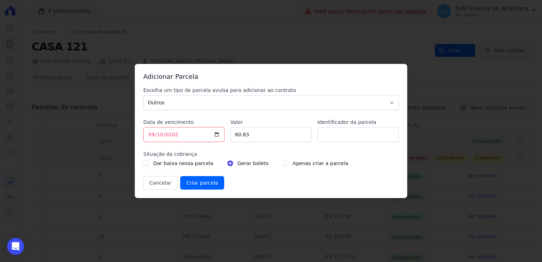
click at [271, 122] on label "Valor" at bounding box center [270, 121] width 81 height 7
click at [271, 127] on input "60.83" at bounding box center [270, 134] width 81 height 15
click at [341, 137] on input "Identificador da parcela" at bounding box center [357, 134] width 81 height 15
click at [195, 182] on input "Criar parcela" at bounding box center [202, 182] width 44 height 13
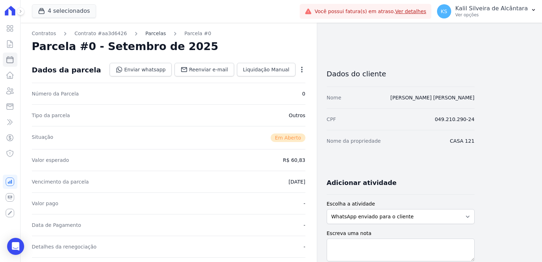
click at [145, 35] on link "Parcelas" at bounding box center [155, 33] width 21 height 7
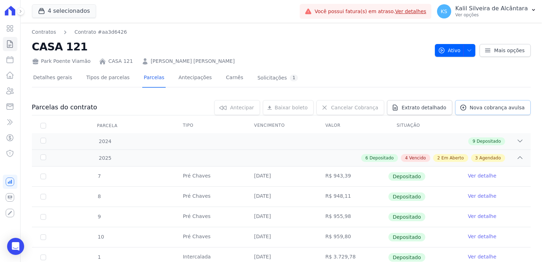
click at [479, 114] on link "Nova cobrança avulsa" at bounding box center [493, 107] width 76 height 15
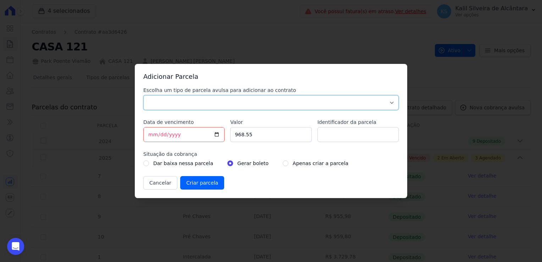
click at [149, 102] on select "Parcela Normal Sinal Caução Intercalada Chaves Pré Chaves Pós Chaves Taxas Quit…" at bounding box center [270, 102] width 255 height 15
select select "others"
click at [143, 95] on select "Parcela Normal Sinal Caução Intercalada Chaves Pré Chaves Pós Chaves Taxas Quit…" at bounding box center [270, 102] width 255 height 15
click at [212, 140] on div "Escolha um tipo de parcela avulsa para adicionar ao contrato Parcela Normal Sin…" at bounding box center [270, 138] width 255 height 103
paste input "60.83"
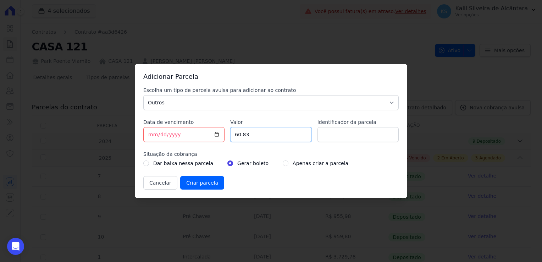
type input "60.83"
click at [337, 132] on input "Identificador da parcela" at bounding box center [357, 134] width 81 height 15
click at [153, 140] on input "[DATE]" at bounding box center [183, 134] width 81 height 15
type input "0020-10-10"
type input "2025-10-10"
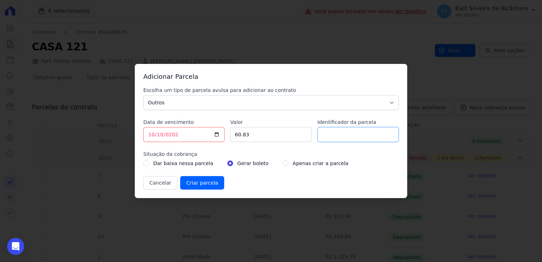
click at [365, 134] on input "Identificador da parcela" at bounding box center [357, 134] width 81 height 15
click at [197, 184] on input "Criar parcela" at bounding box center [202, 182] width 44 height 13
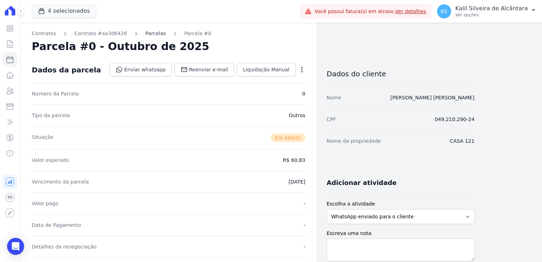
click at [150, 33] on link "Parcelas" at bounding box center [155, 33] width 21 height 7
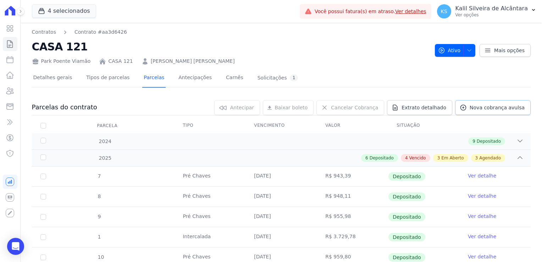
click at [489, 101] on link "Nova cobrança avulsa" at bounding box center [493, 107] width 76 height 15
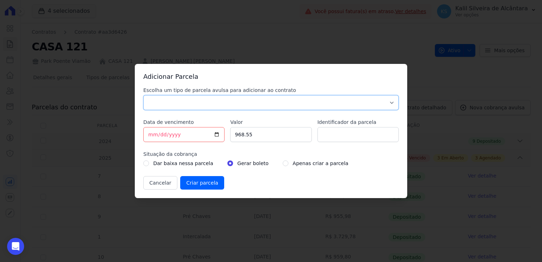
click at [174, 103] on select "Parcela Normal Sinal Caução Intercalada Chaves Pré Chaves Pós Chaves Taxas Quit…" at bounding box center [270, 102] width 255 height 15
select select "others"
click at [143, 95] on select "Parcela Normal Sinal Caução Intercalada Chaves Pré Chaves Pós Chaves Taxas Quit…" at bounding box center [270, 102] width 255 height 15
drag, startPoint x: 267, startPoint y: 138, endPoint x: 183, endPoint y: 143, distance: 84.2
click at [183, 142] on div "Escolha um tipo de parcela avulsa para adicionar ao contrato Parcela Normal Sin…" at bounding box center [270, 138] width 255 height 103
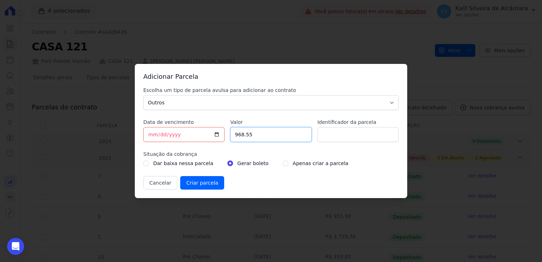
paste input "60.83"
type input "6"
paste input "60.835"
type input "6"
paste input "60.835"
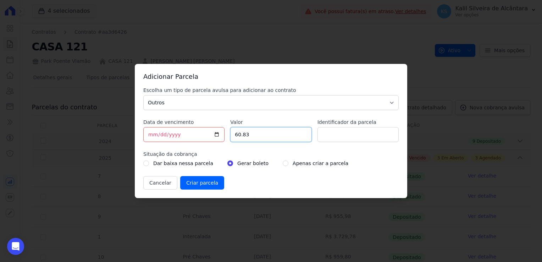
type input "60.83"
click at [150, 138] on input "[DATE]" at bounding box center [183, 134] width 81 height 15
type input "2025-11-10"
click at [190, 184] on input "Criar parcela" at bounding box center [202, 182] width 44 height 13
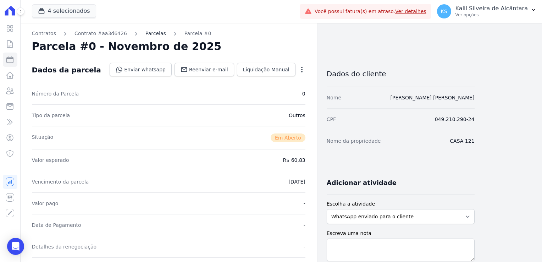
click at [145, 35] on link "Parcelas" at bounding box center [155, 33] width 21 height 7
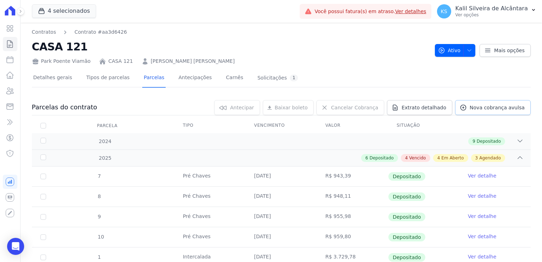
click at [475, 106] on span "Nova cobrança avulsa" at bounding box center [497, 107] width 55 height 7
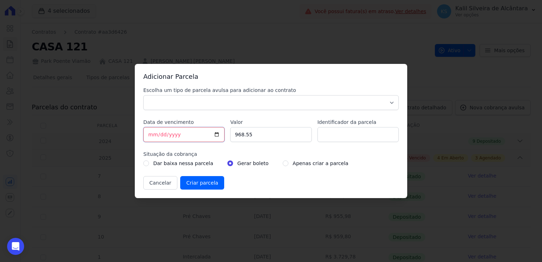
click at [152, 136] on input "[DATE]" at bounding box center [183, 134] width 81 height 15
type input "2025-12-10"
drag, startPoint x: 257, startPoint y: 134, endPoint x: 226, endPoint y: 137, distance: 31.3
click at [227, 136] on div "Escolha um tipo de parcela avulsa para adicionar ao contrato Parcela Normal Sin…" at bounding box center [270, 138] width 255 height 103
paste input "60.83"
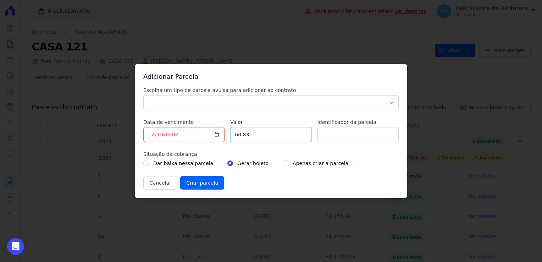
type input "60.83"
click at [246, 105] on select "Parcela Normal Sinal Caução Intercalada Chaves Pré Chaves Pós Chaves Taxas Quit…" at bounding box center [270, 102] width 255 height 15
select select "others"
click at [143, 95] on select "Parcela Normal Sinal Caução Intercalada Chaves Pré Chaves Pós Chaves Taxas Quit…" at bounding box center [270, 102] width 255 height 15
click at [200, 188] on input "Criar parcela" at bounding box center [202, 182] width 44 height 13
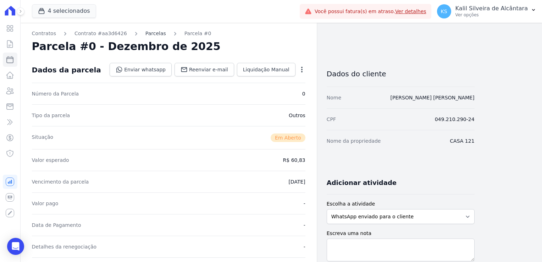
click at [149, 35] on link "Parcelas" at bounding box center [155, 33] width 21 height 7
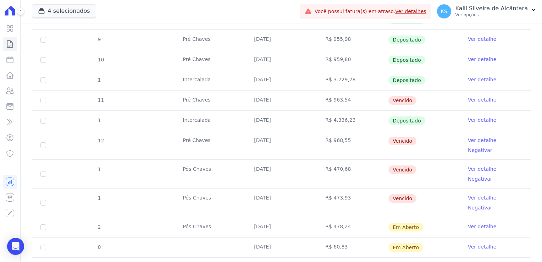
scroll to position [177, 0]
drag, startPoint x: 250, startPoint y: 97, endPoint x: 284, endPoint y: 99, distance: 34.1
click at [284, 99] on td "[DATE]" at bounding box center [280, 100] width 71 height 20
drag, startPoint x: 284, startPoint y: 99, endPoint x: 268, endPoint y: 141, distance: 45.0
click at [268, 141] on td "[DATE]" at bounding box center [280, 145] width 71 height 28
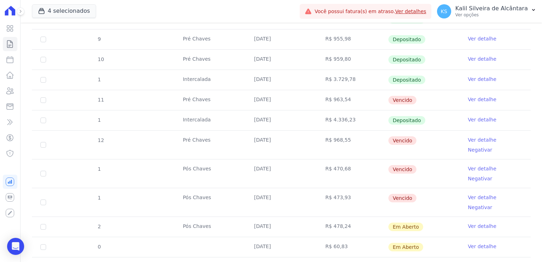
drag, startPoint x: 268, startPoint y: 141, endPoint x: 268, endPoint y: 170, distance: 29.1
click at [268, 170] on tbody "7 Pré Chaves [DATE] R$ 943,39 Depositado Ver detalhe 8 Pré Chaves [DATE] R$ 948…" at bounding box center [281, 183] width 499 height 389
drag, startPoint x: 268, startPoint y: 170, endPoint x: 291, endPoint y: 184, distance: 26.6
click at [292, 188] on td "[DATE]" at bounding box center [280, 202] width 71 height 28
drag, startPoint x: 40, startPoint y: 182, endPoint x: 45, endPoint y: 165, distance: 17.3
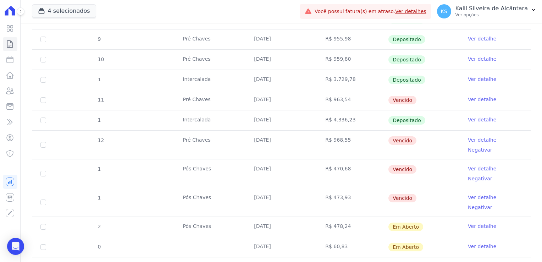
click at [41, 188] on td "1" at bounding box center [43, 202] width 23 height 28
drag, startPoint x: 41, startPoint y: 164, endPoint x: 44, endPoint y: 174, distance: 10.3
click at [44, 165] on td "1" at bounding box center [43, 173] width 23 height 28
click at [41, 199] on input "checkbox" at bounding box center [43, 202] width 6 height 6
checkbox input "true"
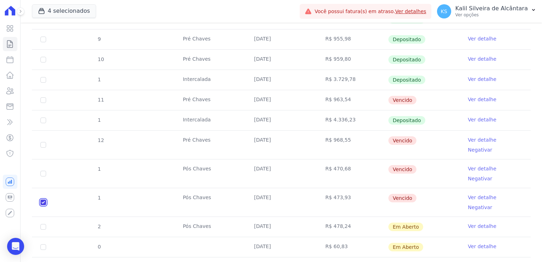
checkbox input "true"
click at [41, 171] on input "checkbox" at bounding box center [43, 174] width 6 height 6
checkbox input "true"
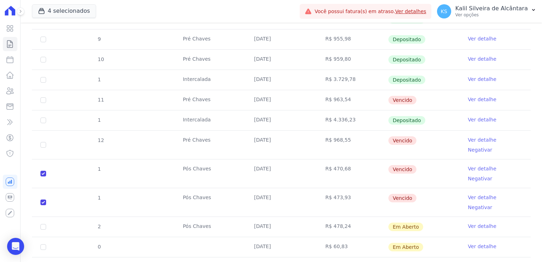
click at [39, 141] on td "12" at bounding box center [43, 145] width 23 height 28
click at [41, 142] on input "checkbox" at bounding box center [43, 145] width 6 height 6
checkbox input "true"
click at [44, 100] on input "checkbox" at bounding box center [43, 100] width 6 height 6
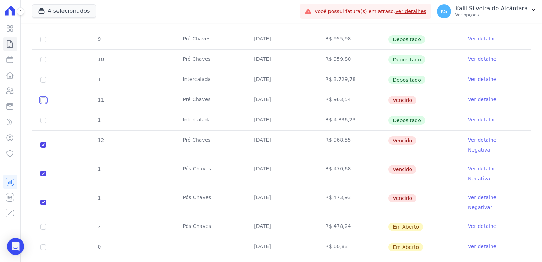
checkbox input "true"
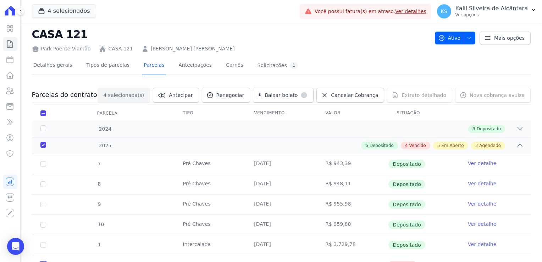
scroll to position [0, 0]
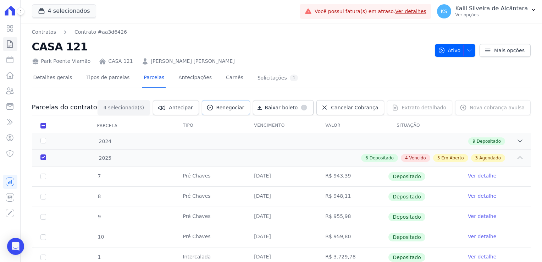
click at [242, 106] on span "Renegociar" at bounding box center [230, 107] width 28 height 7
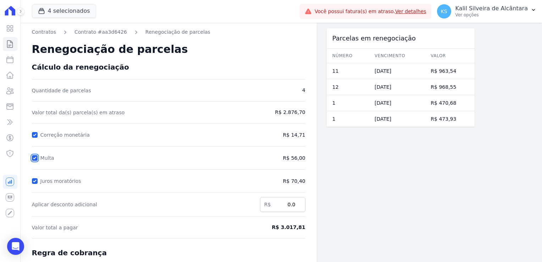
drag, startPoint x: 36, startPoint y: 156, endPoint x: 34, endPoint y: 169, distance: 13.4
click at [37, 158] on input "Multa" at bounding box center [35, 158] width 6 height 6
checkbox input "false"
click at [34, 179] on input "Juros moratórios" at bounding box center [35, 181] width 6 height 6
checkbox input "false"
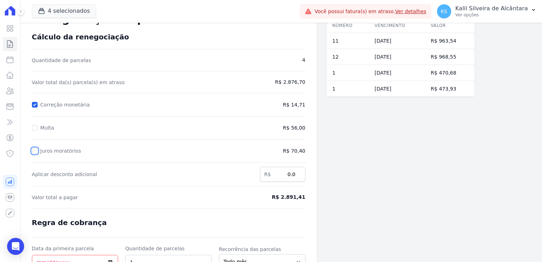
scroll to position [92, 0]
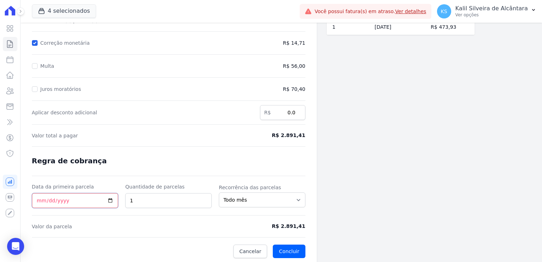
click at [40, 201] on input "Data da primeira parcela" at bounding box center [75, 200] width 87 height 15
type input "92025-01-10"
type input "2025-01-10"
drag, startPoint x: 146, startPoint y: 200, endPoint x: 93, endPoint y: 203, distance: 53.3
click at [93, 201] on div "Data da primeira parcela 2025-01-10 Quantidade de parcelas 1 Recorrência das pa…" at bounding box center [168, 195] width 273 height 25
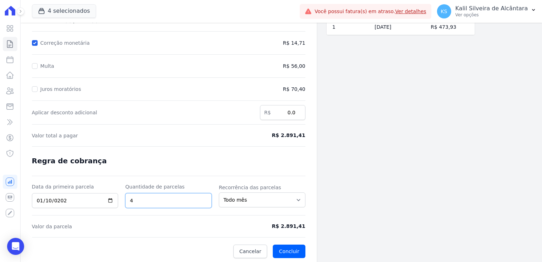
type input "4"
click at [174, 238] on form "Cálculo da renegociação Quantidade de parcelas 4 Valor total da(s) parcela(s) e…" at bounding box center [168, 114] width 273 height 287
click at [46, 200] on input "2025-01-10" at bounding box center [75, 200] width 87 height 15
type input "2025-09-10"
drag, startPoint x: 100, startPoint y: 229, endPoint x: 220, endPoint y: 224, distance: 119.2
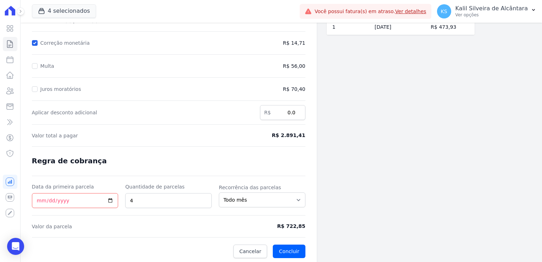
click at [101, 229] on form "Cálculo da renegociação Quantidade de parcelas 4 Valor total da(s) parcela(s) e…" at bounding box center [168, 114] width 273 height 287
click at [292, 249] on button "Concluir" at bounding box center [289, 250] width 32 height 13
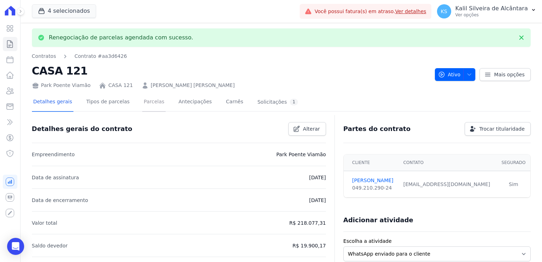
click at [143, 104] on link "Parcelas" at bounding box center [153, 102] width 23 height 19
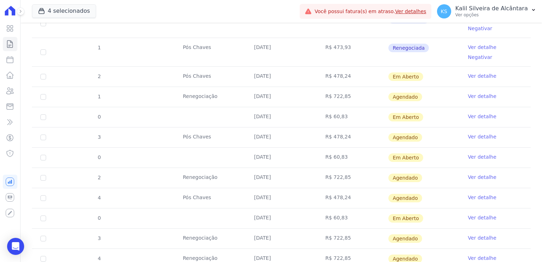
scroll to position [311, 0]
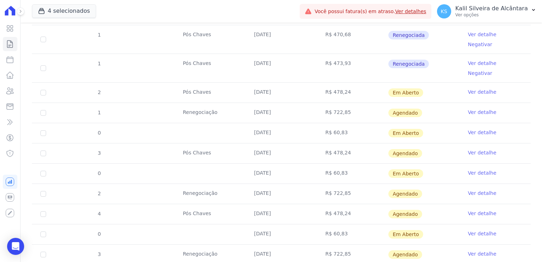
click at [473, 109] on link "Ver detalhe" at bounding box center [482, 112] width 28 height 7
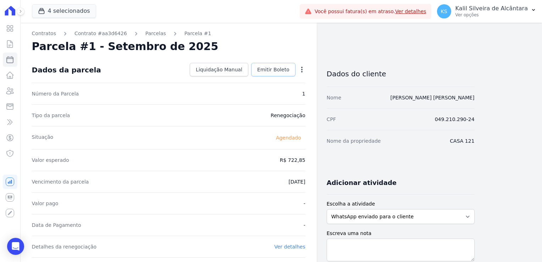
click at [288, 69] on span "Emitir Boleto" at bounding box center [273, 69] width 32 height 7
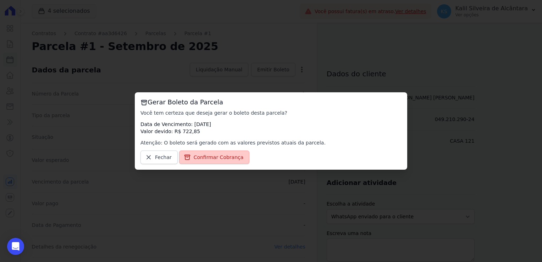
click at [211, 158] on span "Confirmar Cobrança" at bounding box center [219, 157] width 50 height 7
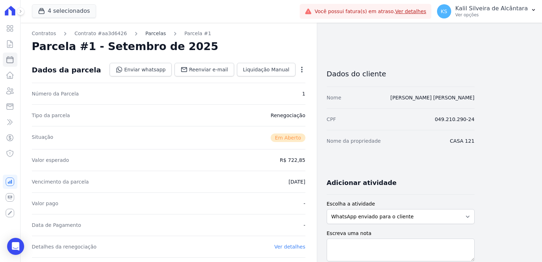
click at [145, 34] on link "Parcelas" at bounding box center [155, 33] width 21 height 7
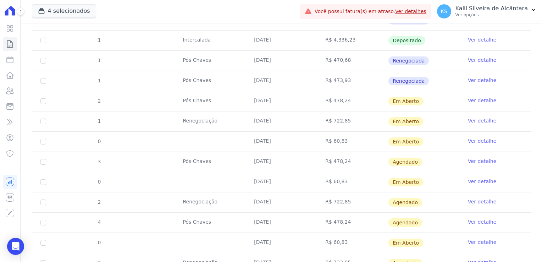
scroll to position [319, 0]
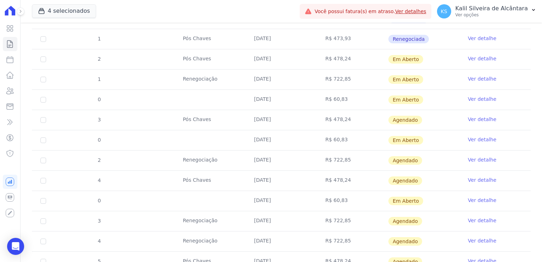
click at [193, 79] on td "Renegociação" at bounding box center [209, 80] width 71 height 20
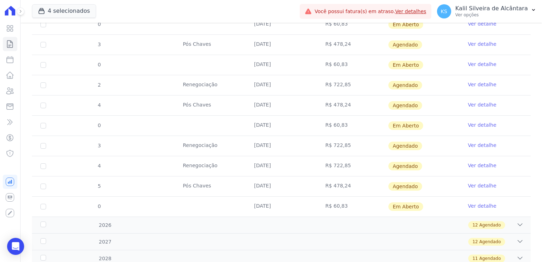
scroll to position [382, 0]
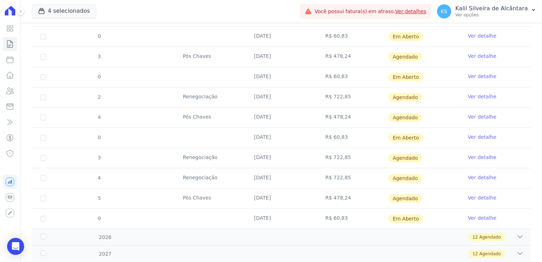
drag, startPoint x: 346, startPoint y: 216, endPoint x: 318, endPoint y: 216, distance: 28.4
click at [318, 216] on td "R$ 60,83" at bounding box center [352, 219] width 71 height 20
drag, startPoint x: 318, startPoint y: 216, endPoint x: 384, endPoint y: 217, distance: 66.0
click at [388, 217] on span "Em Aberto" at bounding box center [405, 218] width 35 height 9
drag, startPoint x: 346, startPoint y: 196, endPoint x: 321, endPoint y: 196, distance: 25.2
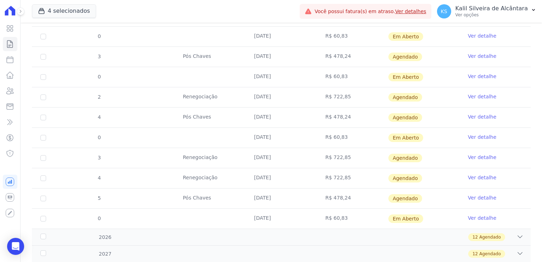
click at [321, 196] on td "R$ 478,24" at bounding box center [352, 198] width 71 height 20
drag, startPoint x: 350, startPoint y: 174, endPoint x: 328, endPoint y: 172, distance: 22.1
click at [328, 172] on td "R$ 722,85" at bounding box center [352, 178] width 71 height 20
drag, startPoint x: 253, startPoint y: 176, endPoint x: 268, endPoint y: 176, distance: 15.6
click at [268, 176] on td "[DATE]" at bounding box center [280, 178] width 71 height 20
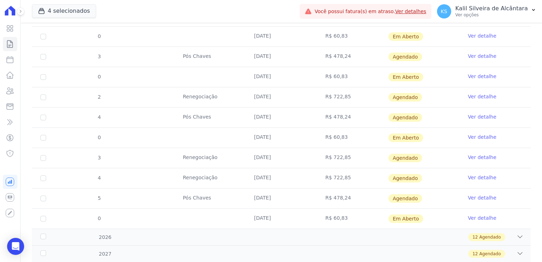
drag, startPoint x: 268, startPoint y: 176, endPoint x: 283, endPoint y: 157, distance: 24.3
click at [283, 157] on td "[DATE]" at bounding box center [280, 158] width 71 height 20
drag, startPoint x: 283, startPoint y: 157, endPoint x: 271, endPoint y: 135, distance: 24.9
click at [271, 135] on td "[DATE]" at bounding box center [280, 138] width 71 height 20
drag, startPoint x: 271, startPoint y: 135, endPoint x: 272, endPoint y: 115, distance: 19.9
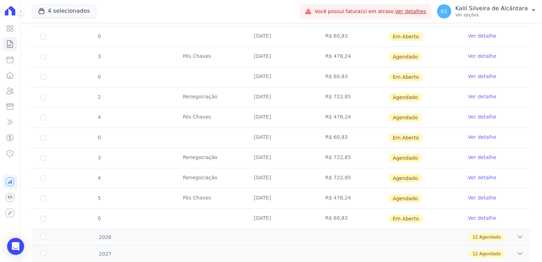
click at [272, 115] on td "[DATE]" at bounding box center [280, 117] width 71 height 20
drag, startPoint x: 272, startPoint y: 115, endPoint x: 279, endPoint y: 93, distance: 23.0
click at [279, 93] on td "[DATE]" at bounding box center [280, 97] width 71 height 20
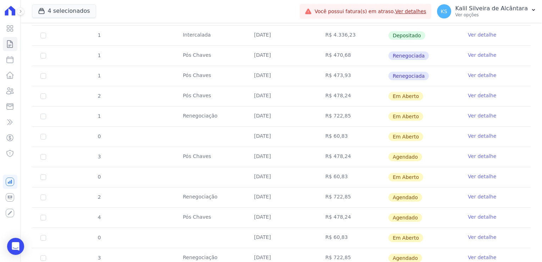
scroll to position [276, 0]
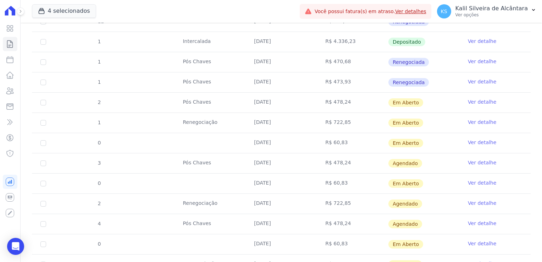
drag, startPoint x: 264, startPoint y: 143, endPoint x: 275, endPoint y: 145, distance: 11.5
click at [275, 145] on td "[DATE]" at bounding box center [280, 143] width 71 height 20
drag, startPoint x: 275, startPoint y: 145, endPoint x: 274, endPoint y: 163, distance: 17.4
click at [274, 163] on td "[DATE]" at bounding box center [280, 163] width 71 height 20
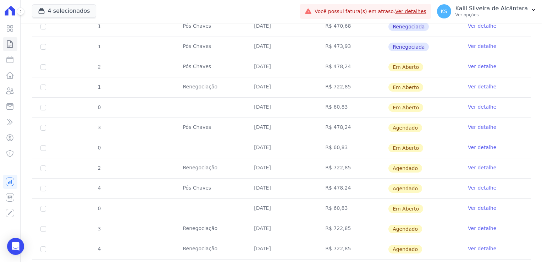
drag, startPoint x: 255, startPoint y: 188, endPoint x: 275, endPoint y: 188, distance: 19.9
click at [275, 188] on td "[DATE]" at bounding box center [280, 188] width 71 height 20
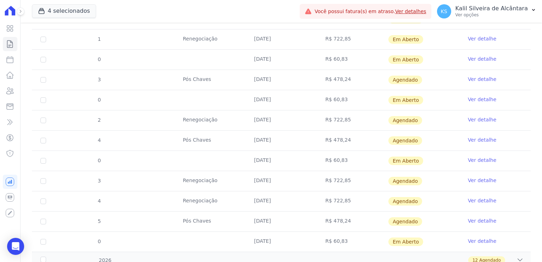
scroll to position [347, 0]
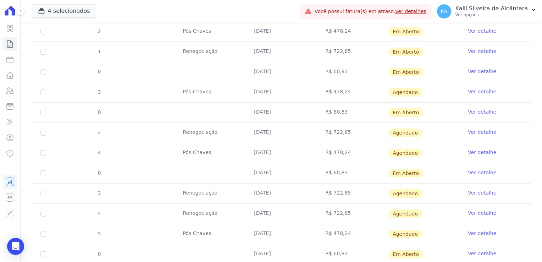
click at [329, 146] on td "R$ 478,24" at bounding box center [352, 153] width 71 height 20
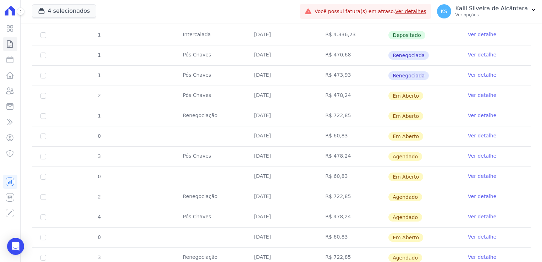
scroll to position [311, 0]
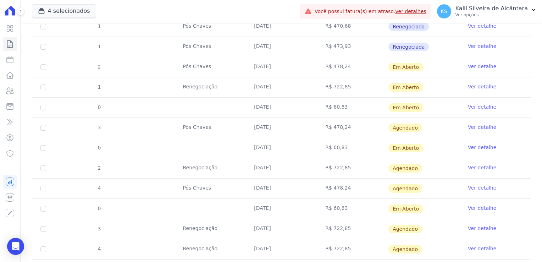
drag, startPoint x: 338, startPoint y: 84, endPoint x: 327, endPoint y: 85, distance: 10.7
click at [327, 85] on td "R$ 722,85" at bounding box center [352, 87] width 71 height 20
drag, startPoint x: 327, startPoint y: 85, endPoint x: 329, endPoint y: 93, distance: 8.0
click at [327, 94] on td "R$ 722,85" at bounding box center [352, 87] width 71 height 20
click at [334, 66] on td "R$ 478,24" at bounding box center [352, 67] width 71 height 20
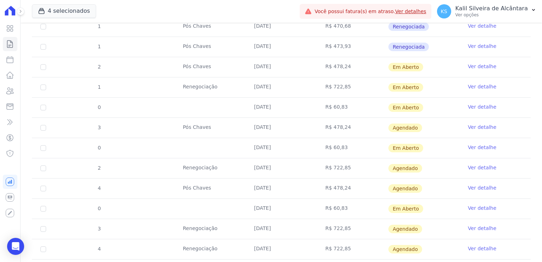
drag, startPoint x: 340, startPoint y: 107, endPoint x: 329, endPoint y: 106, distance: 11.4
click at [329, 106] on td "R$ 60,83" at bounding box center [352, 108] width 71 height 20
drag, startPoint x: 329, startPoint y: 106, endPoint x: 333, endPoint y: 123, distance: 17.5
click at [324, 122] on td "R$ 478,24" at bounding box center [352, 128] width 71 height 20
drag, startPoint x: 358, startPoint y: 124, endPoint x: 332, endPoint y: 126, distance: 26.3
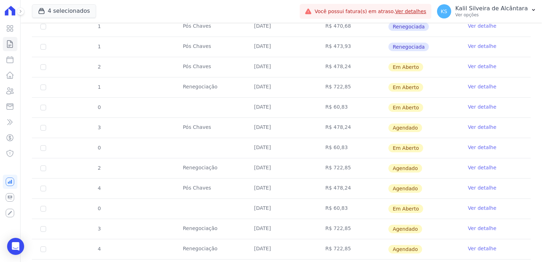
click at [332, 126] on td "R$ 478,24" at bounding box center [352, 128] width 71 height 20
drag, startPoint x: 332, startPoint y: 126, endPoint x: 315, endPoint y: 129, distance: 17.6
click at [317, 129] on td "R$ 478,24" at bounding box center [352, 128] width 71 height 20
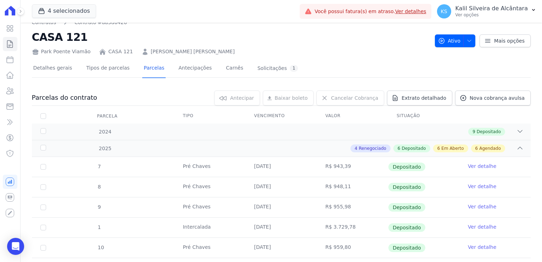
scroll to position [0, 0]
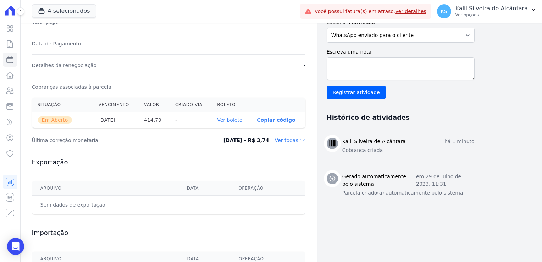
scroll to position [223, 0]
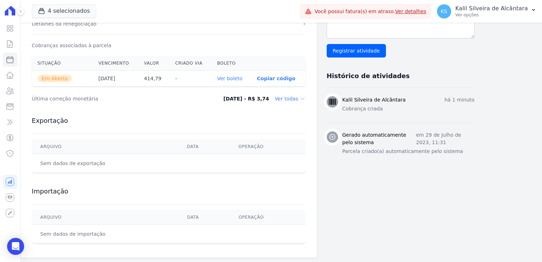
click at [238, 80] on link "Ver boleto" at bounding box center [229, 79] width 25 height 6
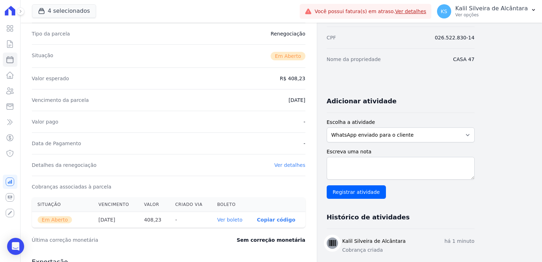
scroll to position [142, 0]
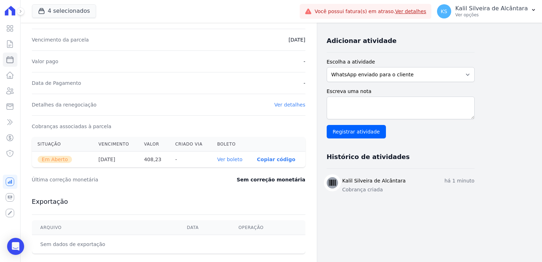
click at [228, 159] on link "Ver boleto" at bounding box center [229, 159] width 25 height 6
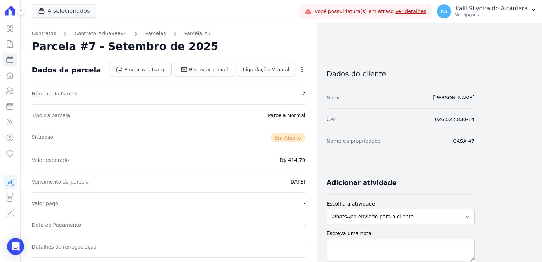
click at [303, 66] on icon "button" at bounding box center [301, 69] width 7 height 7
click at [268, 82] on link "Alterar" at bounding box center [271, 79] width 62 height 13
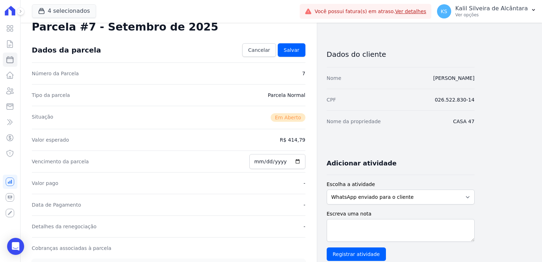
scroll to position [35, 0]
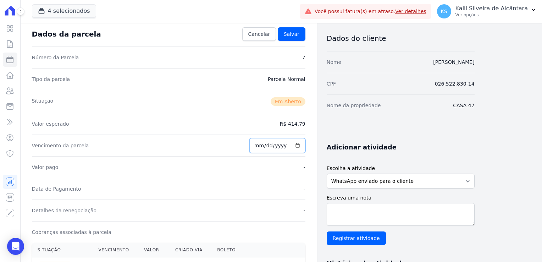
click at [261, 144] on input "[DATE]" at bounding box center [277, 145] width 56 height 15
type input "[DATE]"
click at [237, 166] on div "Valor pago -" at bounding box center [168, 167] width 273 height 22
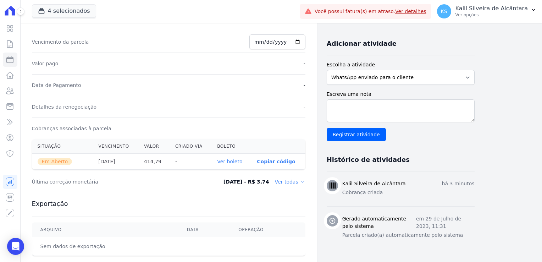
scroll to position [9, 0]
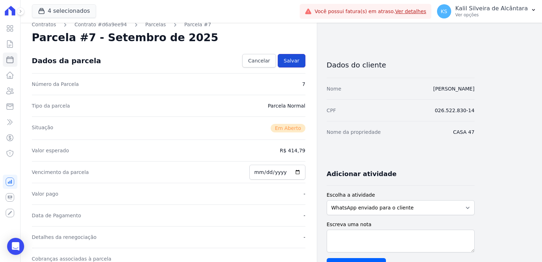
click at [294, 59] on span "Salvar" at bounding box center [292, 60] width 16 height 7
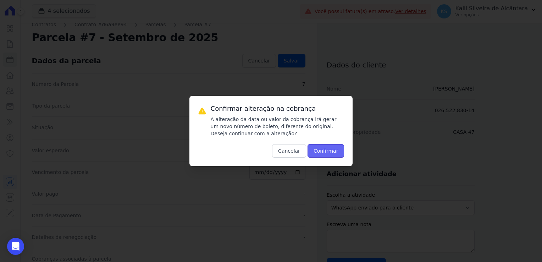
click at [322, 155] on button "Confirmar" at bounding box center [325, 150] width 37 height 13
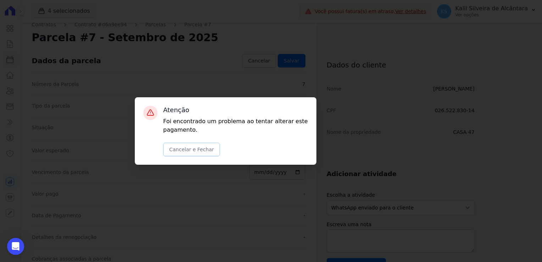
click at [180, 150] on button "Cancelar e Fechar" at bounding box center [191, 149] width 57 height 13
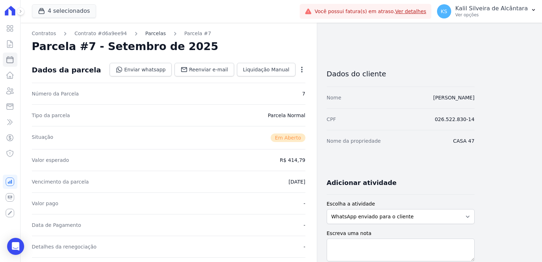
click at [145, 35] on link "Parcelas" at bounding box center [155, 33] width 21 height 7
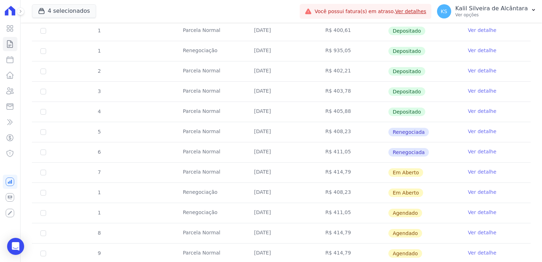
scroll to position [284, 0]
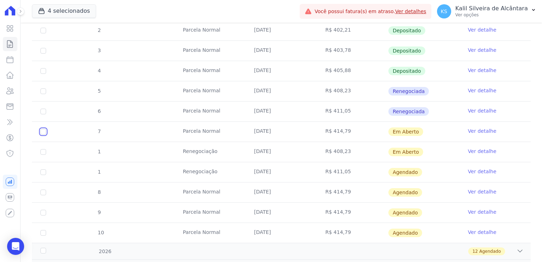
click at [43, 130] on input "checkbox" at bounding box center [43, 132] width 6 height 6
checkbox input "true"
click at [44, 131] on input "checkbox" at bounding box center [43, 132] width 6 height 6
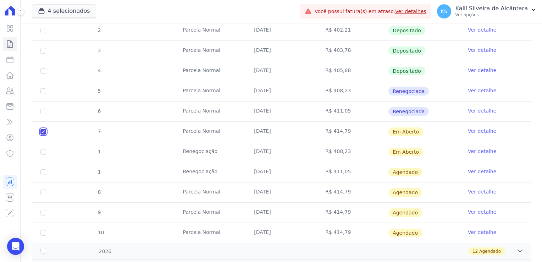
checkbox input "false"
drag, startPoint x: 250, startPoint y: 172, endPoint x: 272, endPoint y: 176, distance: 22.7
click at [272, 176] on td "[DATE]" at bounding box center [280, 172] width 71 height 20
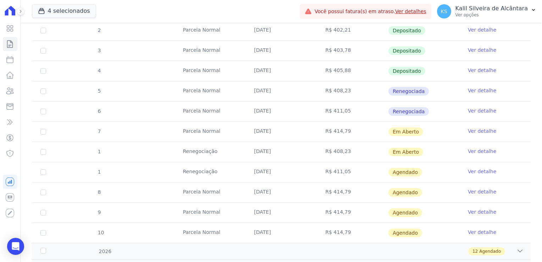
drag, startPoint x: 272, startPoint y: 176, endPoint x: 96, endPoint y: 165, distance: 175.9
click at [212, 165] on td "Renegociação" at bounding box center [209, 172] width 71 height 20
click at [475, 129] on link "Ver detalhe" at bounding box center [482, 130] width 28 height 7
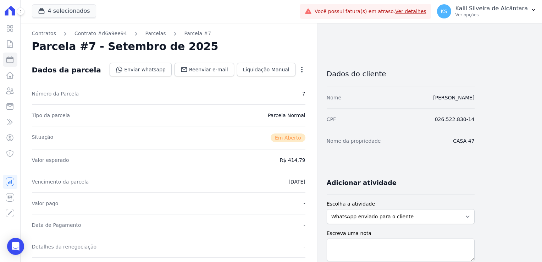
click at [300, 71] on icon "button" at bounding box center [301, 69] width 7 height 7
click at [228, 45] on div "Parcela #7 - Setembro de 2025" at bounding box center [168, 46] width 273 height 13
click at [151, 35] on link "Parcelas" at bounding box center [155, 33] width 21 height 7
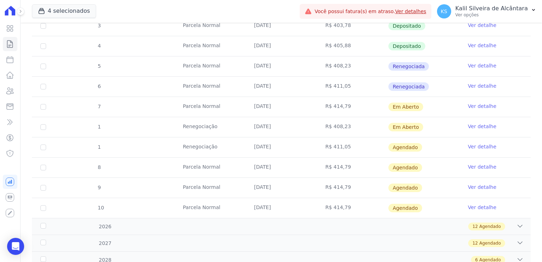
scroll to position [298, 0]
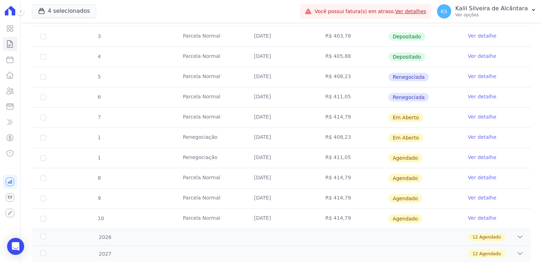
click at [468, 155] on link "Ver detalhe" at bounding box center [482, 157] width 28 height 7
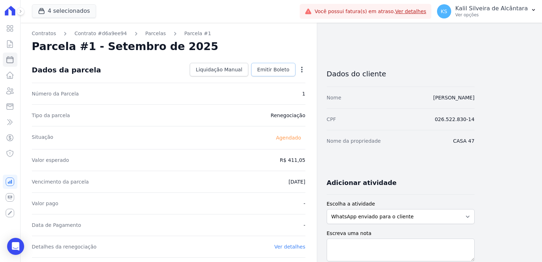
click at [283, 73] on link "Emitir Boleto" at bounding box center [273, 69] width 44 height 13
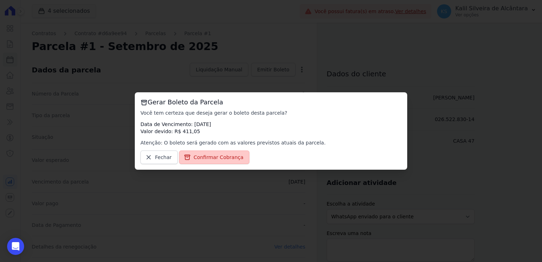
click at [214, 159] on span "Confirmar Cobrança" at bounding box center [219, 157] width 50 height 7
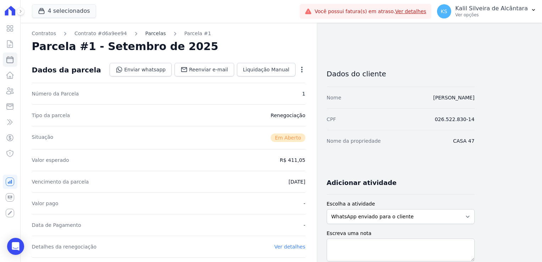
click at [148, 35] on link "Parcelas" at bounding box center [155, 33] width 21 height 7
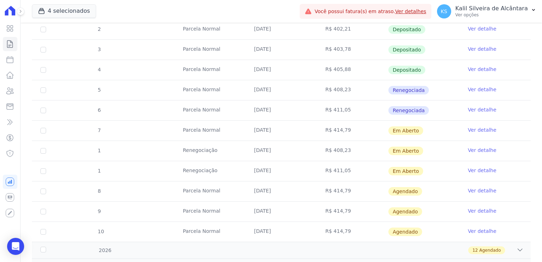
scroll to position [319, 0]
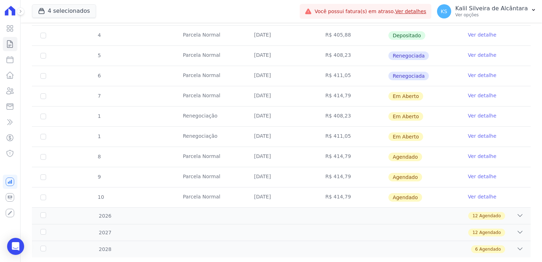
drag, startPoint x: 239, startPoint y: 112, endPoint x: 432, endPoint y: 134, distance: 193.9
click at [432, 134] on tbody "18 [GEOGRAPHIC_DATA] [DATE] R$ 925,79 Depositado Ver detalhe 1 Renegociação [DA…" at bounding box center [281, 35] width 499 height 343
drag, startPoint x: 432, startPoint y: 134, endPoint x: 420, endPoint y: 136, distance: 12.2
click at [418, 137] on td "Em Aberto" at bounding box center [423, 137] width 71 height 20
click at [437, 100] on td "Em Aberto" at bounding box center [423, 96] width 71 height 20
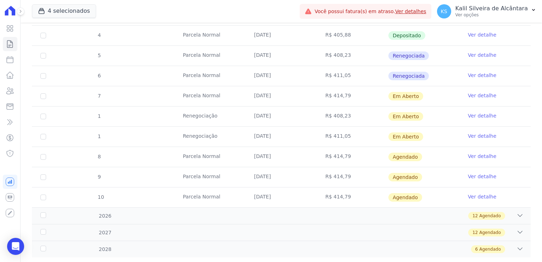
drag, startPoint x: 416, startPoint y: 94, endPoint x: 366, endPoint y: 99, distance: 50.6
click at [366, 99] on tr "7 [GEOGRAPHIC_DATA] [DATE] R$ 414,79 Em [GEOGRAPHIC_DATA] Ver detalhe" at bounding box center [281, 96] width 499 height 20
click at [351, 116] on td "R$ 408,23" at bounding box center [352, 116] width 71 height 20
drag, startPoint x: 310, startPoint y: 91, endPoint x: 243, endPoint y: 90, distance: 66.3
click at [243, 90] on tr "7 [GEOGRAPHIC_DATA] [DATE] R$ 414,79 Em [GEOGRAPHIC_DATA] Ver detalhe" at bounding box center [281, 96] width 499 height 20
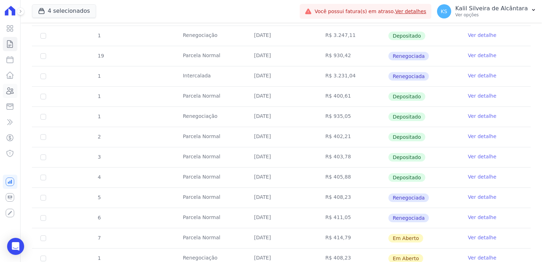
scroll to position [248, 0]
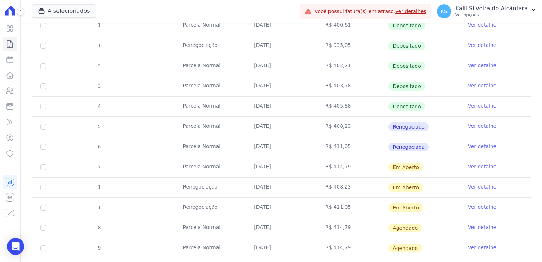
click at [298, 179] on td "[DATE]" at bounding box center [280, 187] width 71 height 20
drag, startPoint x: 410, startPoint y: 170, endPoint x: 387, endPoint y: 167, distance: 22.9
click at [388, 168] on span "Em Aberto" at bounding box center [405, 167] width 35 height 9
drag, startPoint x: 248, startPoint y: 170, endPoint x: 284, endPoint y: 165, distance: 35.8
click at [284, 165] on td "[DATE]" at bounding box center [280, 167] width 71 height 20
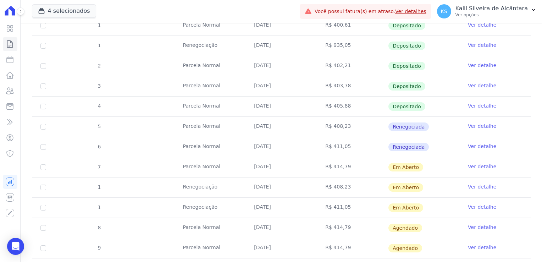
drag, startPoint x: 284, startPoint y: 165, endPoint x: 266, endPoint y: 187, distance: 28.0
click at [256, 181] on td "[DATE]" at bounding box center [280, 187] width 71 height 20
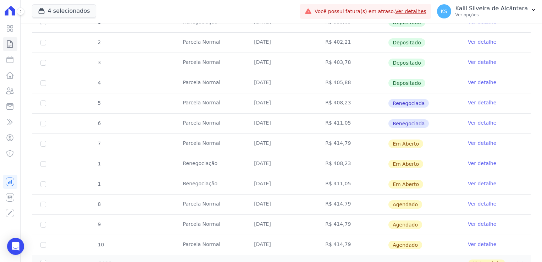
scroll to position [284, 0]
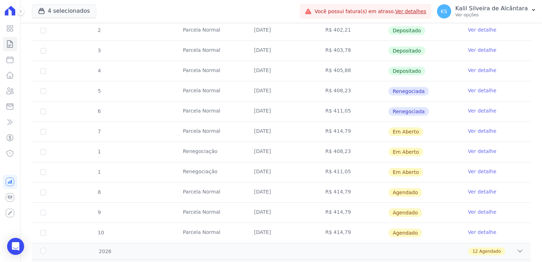
drag, startPoint x: 278, startPoint y: 171, endPoint x: 251, endPoint y: 154, distance: 31.7
click at [251, 154] on tbody "18 [GEOGRAPHIC_DATA] [DATE] R$ 925,79 Depositado Ver detalhe 1 Renegociação [DA…" at bounding box center [281, 70] width 499 height 343
click at [378, 167] on td "R$ 411,05" at bounding box center [352, 172] width 71 height 20
drag, startPoint x: 318, startPoint y: 131, endPoint x: 370, endPoint y: 123, distance: 52.5
click at [370, 123] on tr "7 [GEOGRAPHIC_DATA] [DATE] R$ 414,79 Em [GEOGRAPHIC_DATA] Ver detalhe" at bounding box center [281, 131] width 499 height 20
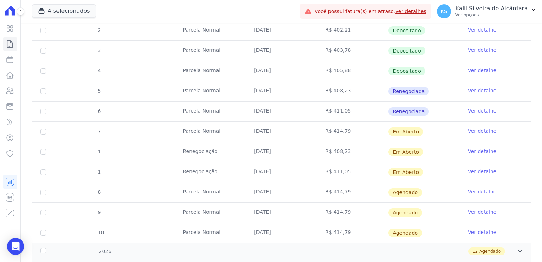
drag, startPoint x: 370, startPoint y: 123, endPoint x: 329, endPoint y: 140, distance: 44.2
click at [329, 140] on td "R$ 414,79" at bounding box center [352, 132] width 71 height 20
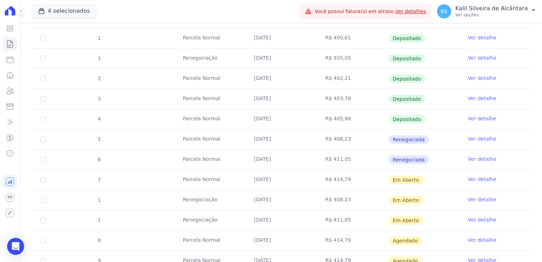
scroll to position [142, 0]
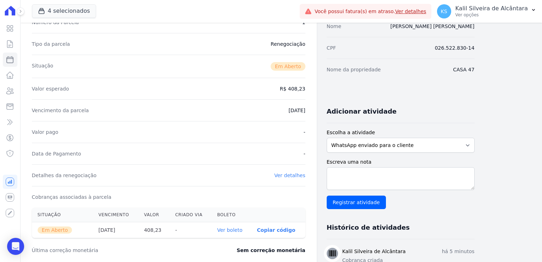
scroll to position [142, 0]
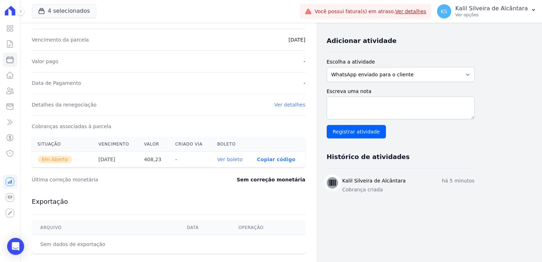
click at [231, 158] on link "Ver boleto" at bounding box center [229, 159] width 25 height 6
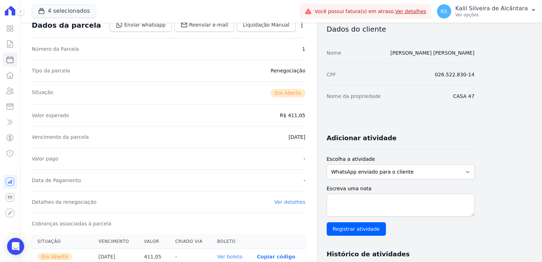
scroll to position [142, 0]
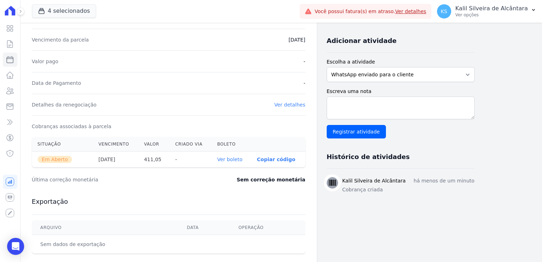
click at [228, 159] on link "Ver boleto" at bounding box center [229, 159] width 25 height 6
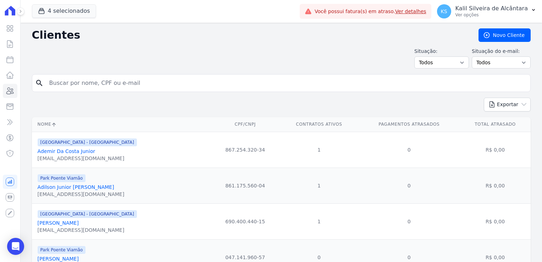
click at [110, 82] on input "search" at bounding box center [286, 83] width 482 height 14
type input "dominiq"
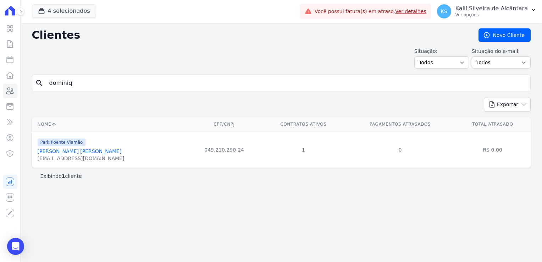
click at [89, 151] on link "[PERSON_NAME] [PERSON_NAME]" at bounding box center [80, 151] width 84 height 6
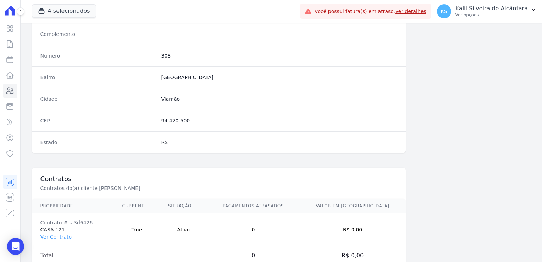
scroll to position [399, 0]
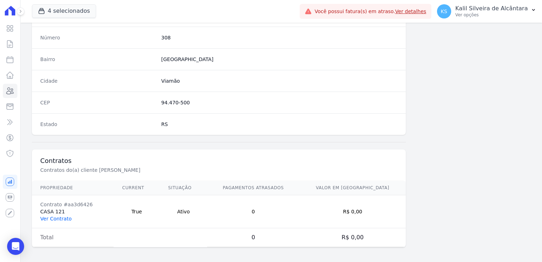
click at [52, 216] on link "Ver Contrato" at bounding box center [55, 219] width 31 height 6
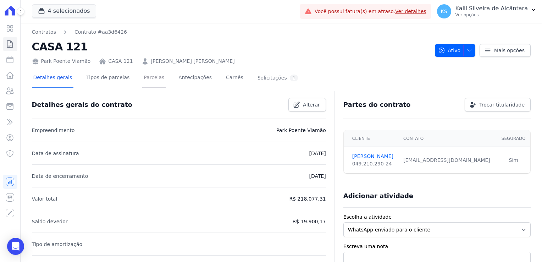
click at [142, 83] on link "Parcelas" at bounding box center [153, 78] width 23 height 19
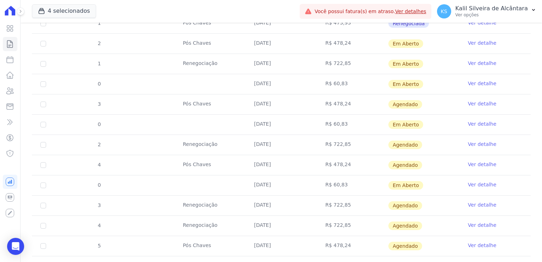
scroll to position [347, 0]
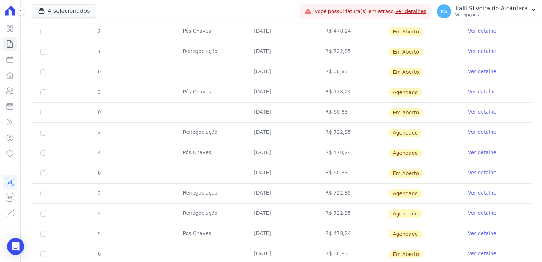
drag, startPoint x: 331, startPoint y: 93, endPoint x: 342, endPoint y: 131, distance: 39.4
click at [342, 131] on tbody "7 Pré Chaves [DATE] R$ 943,39 Depositado Ver detalhe 8 Pré Chaves [DATE] R$ 948…" at bounding box center [281, 41] width 499 height 444
drag, startPoint x: 342, startPoint y: 131, endPoint x: 340, endPoint y: 198, distance: 67.8
click at [340, 198] on tbody "7 Pré Chaves [DATE] R$ 943,39 Depositado Ver detalhe 8 Pré Chaves [DATE] R$ 948…" at bounding box center [281, 41] width 499 height 444
drag, startPoint x: 340, startPoint y: 198, endPoint x: 336, endPoint y: 248, distance: 49.8
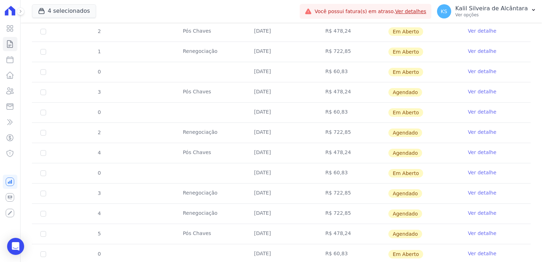
click at [336, 248] on tbody "7 Pré Chaves [DATE] R$ 943,39 Depositado Ver detalhe 8 Pré Chaves [DATE] R$ 948…" at bounding box center [281, 41] width 499 height 444
click at [345, 190] on td "R$ 722,85" at bounding box center [352, 193] width 71 height 20
drag, startPoint x: 344, startPoint y: 189, endPoint x: 325, endPoint y: 155, distance: 38.9
click at [325, 155] on tbody "7 Pré Chaves [DATE] R$ 943,39 Depositado Ver detalhe 8 Pré Chaves [DATE] R$ 948…" at bounding box center [281, 41] width 499 height 444
copy tbody "$ 478,24 Agendado Ver detalhe 0 [DATE] R$ 60,83 Em Aberto Ver detalhe 3 Renegoc…"
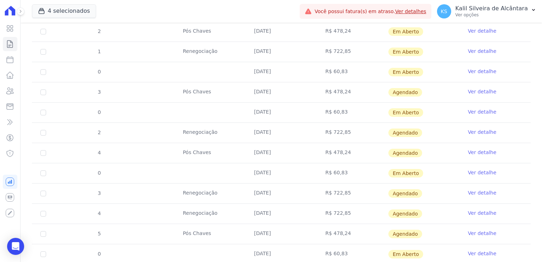
drag, startPoint x: 352, startPoint y: 133, endPoint x: 342, endPoint y: 127, distance: 11.9
click at [342, 127] on td "R$ 722,85" at bounding box center [352, 133] width 71 height 20
drag, startPoint x: 342, startPoint y: 127, endPoint x: 357, endPoint y: 130, distance: 15.7
click at [357, 130] on td "R$ 722,85" at bounding box center [352, 133] width 71 height 20
click at [346, 70] on td "R$ 60,83" at bounding box center [352, 72] width 71 height 20
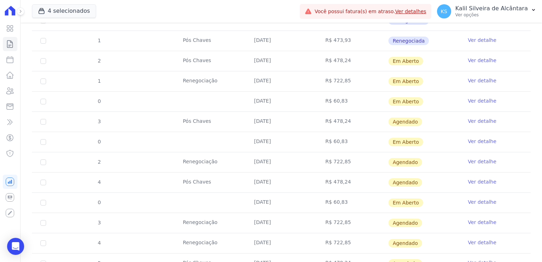
scroll to position [276, 0]
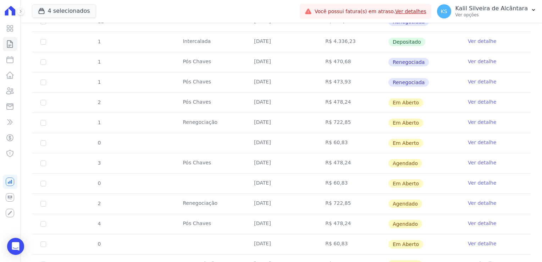
drag, startPoint x: 413, startPoint y: 106, endPoint x: 388, endPoint y: 103, distance: 25.7
click at [388, 103] on td "Em Aberto" at bounding box center [423, 103] width 71 height 20
drag, startPoint x: 388, startPoint y: 103, endPoint x: 369, endPoint y: 111, distance: 20.6
click at [367, 110] on td "R$ 478,24" at bounding box center [352, 103] width 71 height 20
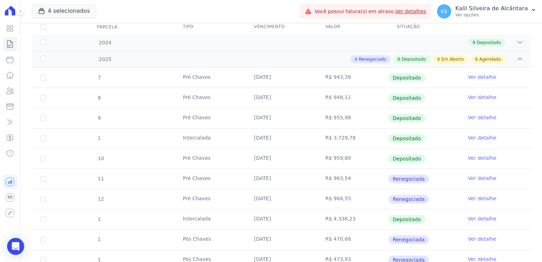
scroll to position [0, 0]
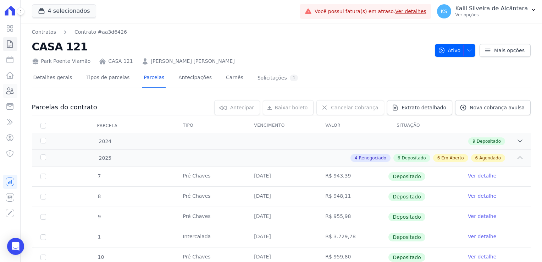
click at [10, 93] on icon at bounding box center [10, 91] width 9 height 9
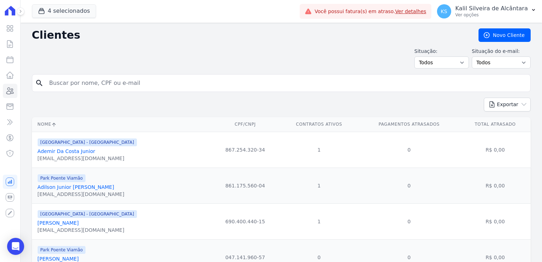
click at [40, 83] on div "search" at bounding box center [281, 83] width 499 height 18
type input "andressa"
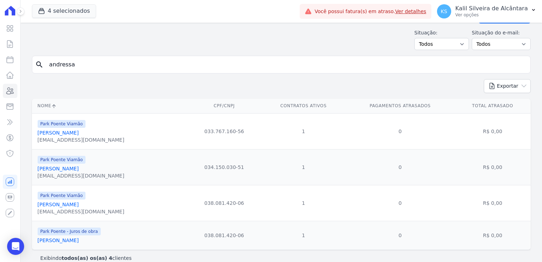
scroll to position [28, 0]
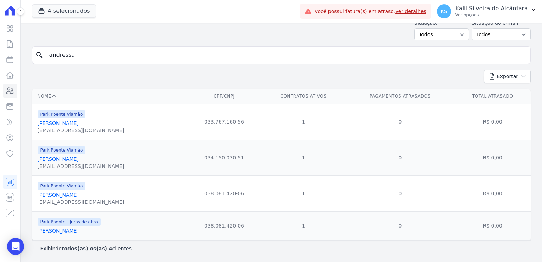
click at [79, 159] on link "[PERSON_NAME]" at bounding box center [58, 159] width 41 height 6
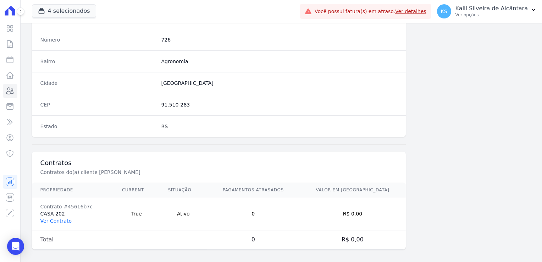
scroll to position [399, 0]
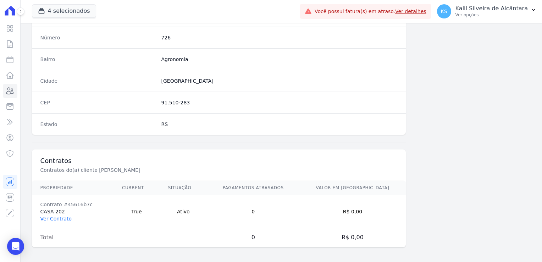
click at [59, 218] on link "Ver Contrato" at bounding box center [55, 219] width 31 height 6
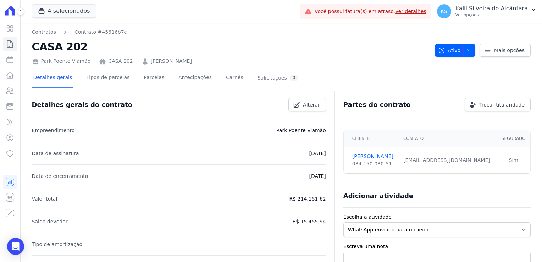
click at [332, 56] on div "Park Poente Viamão CASA 202 [PERSON_NAME]" at bounding box center [230, 60] width 397 height 10
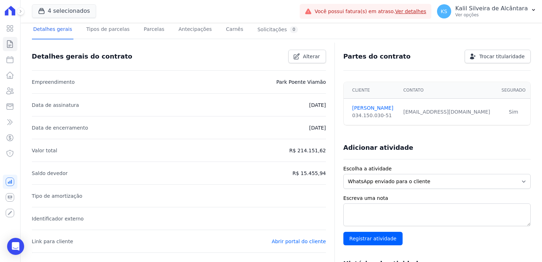
scroll to position [6, 0]
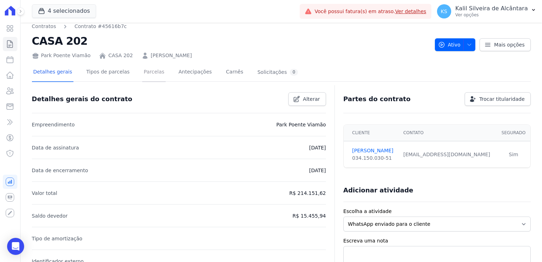
click at [152, 75] on link "Parcelas" at bounding box center [153, 72] width 23 height 19
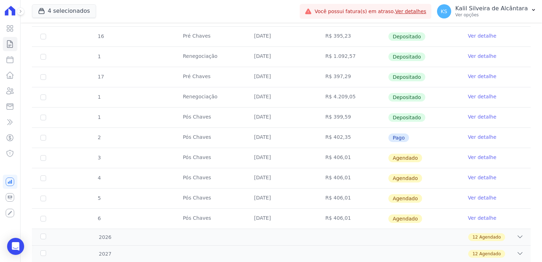
scroll to position [355, 0]
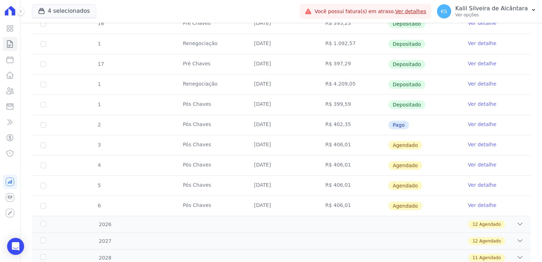
click at [414, 150] on td "Agendado" at bounding box center [423, 145] width 71 height 20
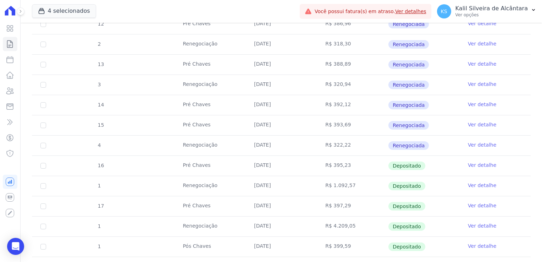
scroll to position [71, 0]
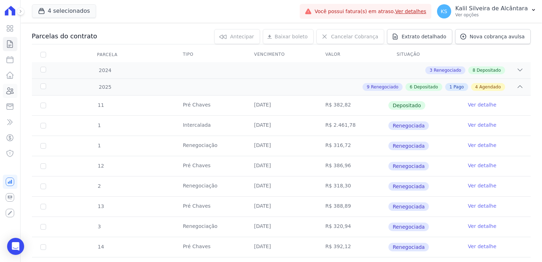
click at [10, 92] on icon at bounding box center [10, 91] width 9 height 9
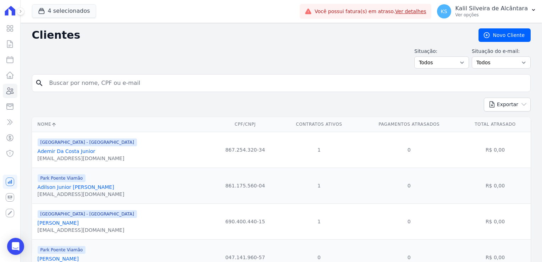
click at [112, 89] on input "search" at bounding box center [286, 83] width 482 height 14
type input "miche"
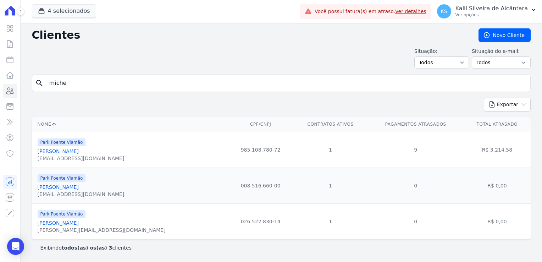
click at [79, 224] on link "[PERSON_NAME]" at bounding box center [58, 223] width 41 height 6
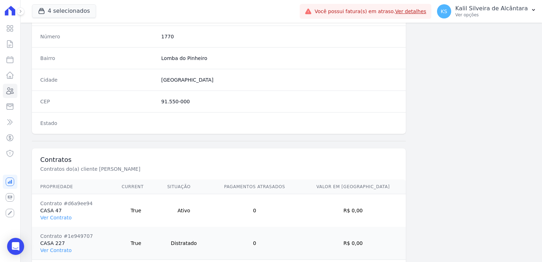
scroll to position [432, 0]
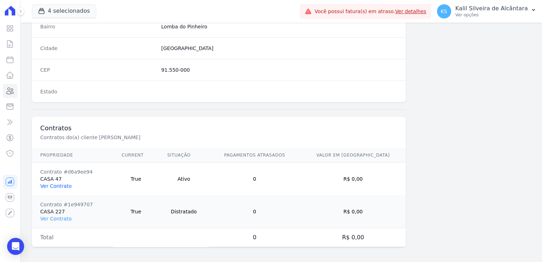
click at [57, 186] on link "Ver Contrato" at bounding box center [55, 186] width 31 height 6
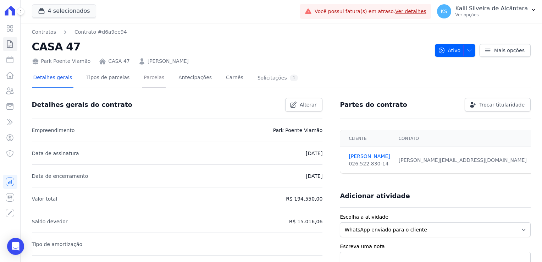
click at [150, 79] on link "Parcelas" at bounding box center [153, 78] width 23 height 19
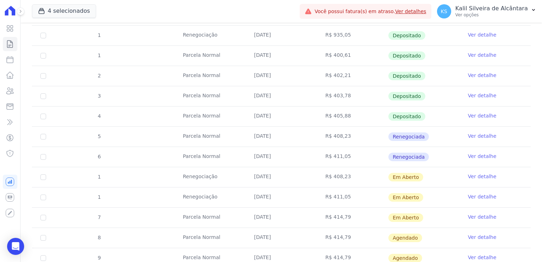
scroll to position [319, 0]
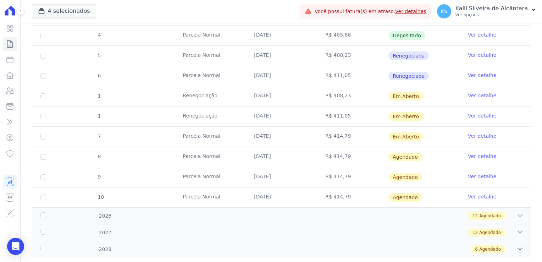
click at [289, 115] on td "[DATE]" at bounding box center [280, 116] width 71 height 20
drag, startPoint x: 279, startPoint y: 114, endPoint x: 247, endPoint y: 94, distance: 38.4
click at [247, 94] on tbody "18 [GEOGRAPHIC_DATA] [DATE] R$ 925,79 Depositado Ver detalhe 19 [GEOGRAPHIC_DAT…" at bounding box center [281, 35] width 499 height 343
drag, startPoint x: 247, startPoint y: 94, endPoint x: 276, endPoint y: 115, distance: 35.8
click at [276, 115] on td "[DATE]" at bounding box center [280, 116] width 71 height 20
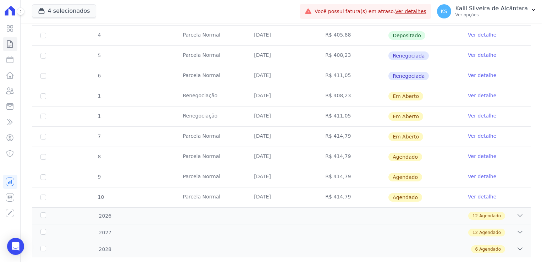
click at [343, 123] on td "R$ 411,05" at bounding box center [352, 116] width 71 height 20
drag, startPoint x: 294, startPoint y: 118, endPoint x: 245, endPoint y: 92, distance: 55.2
click at [245, 92] on tbody "18 [GEOGRAPHIC_DATA] [DATE] R$ 925,79 Depositado Ver detalhe 19 [GEOGRAPHIC_DAT…" at bounding box center [281, 35] width 499 height 343
drag, startPoint x: 245, startPoint y: 92, endPoint x: 270, endPoint y: 111, distance: 30.8
click at [270, 111] on td "[DATE]" at bounding box center [280, 116] width 71 height 20
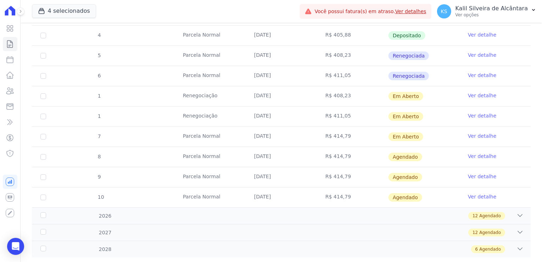
click at [282, 112] on td "[DATE]" at bounding box center [280, 116] width 71 height 20
click at [255, 96] on td "[DATE]" at bounding box center [280, 96] width 71 height 20
